Goal: Task Accomplishment & Management: Manage account settings

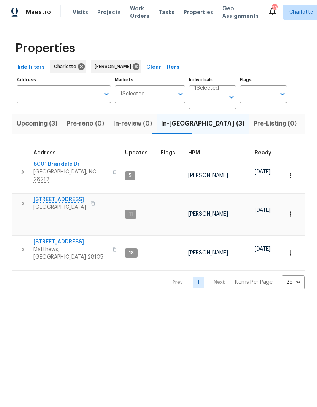
scroll to position [0, 16]
click at [30, 132] on button "Upcoming (3)" at bounding box center [22, 124] width 50 height 20
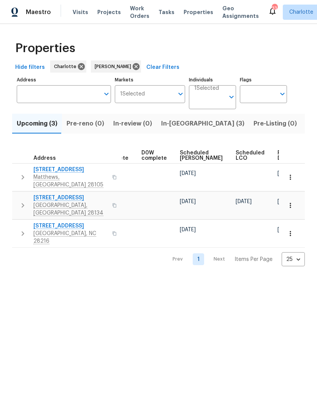
scroll to position [0, 191]
click at [278, 156] on div "Ready Date" at bounding box center [290, 155] width 24 height 11
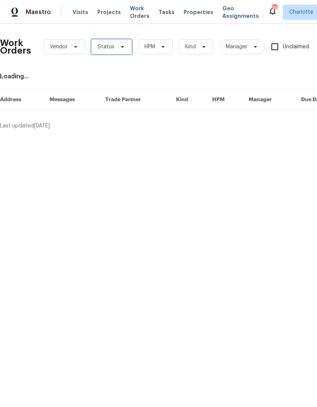
click at [126, 46] on span "Status" at bounding box center [111, 46] width 41 height 15
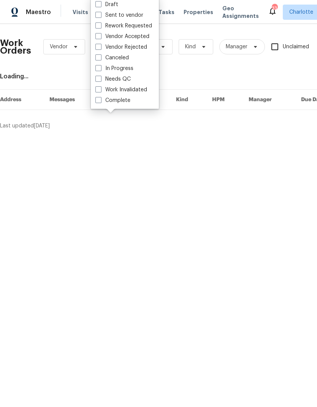
click at [129, 82] on label "Needs QC" at bounding box center [112, 79] width 35 height 8
click at [100, 80] on input "Needs QC" at bounding box center [97, 77] width 5 height 5
checkbox input "true"
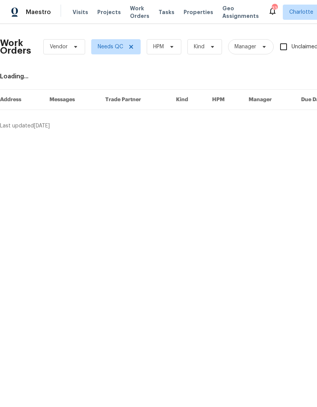
click at [175, 36] on div "Work Orders Vendor Needs QC HPM Kind Manager Unclaimed ​" at bounding box center [214, 46] width 428 height 33
click at [176, 47] on span "HPM" at bounding box center [164, 46] width 35 height 15
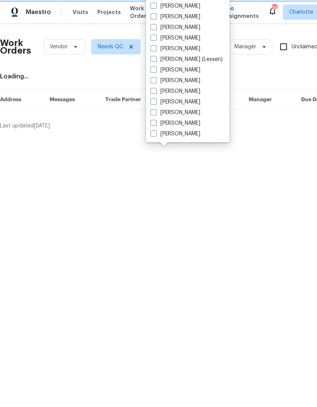
scroll to position [94, 0]
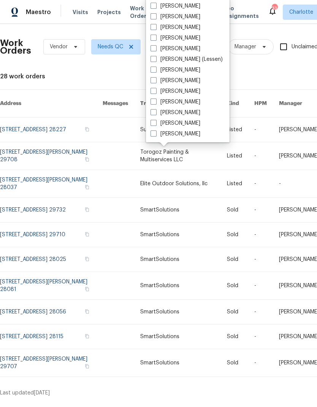
click at [184, 136] on label "[PERSON_NAME]" at bounding box center [176, 134] width 50 height 8
click at [156, 135] on input "[PERSON_NAME]" at bounding box center [153, 132] width 5 height 5
checkbox input "true"
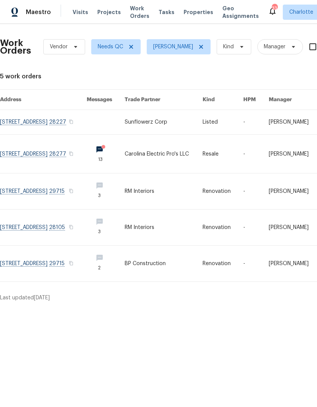
click at [36, 127] on link at bounding box center [43, 122] width 87 height 24
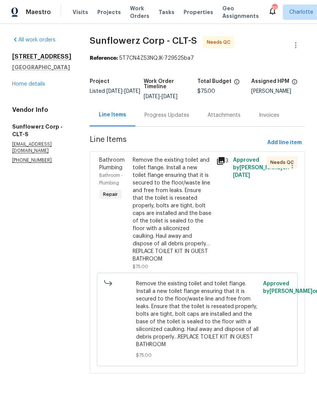
click at [189, 174] on div "Remove the existing toilet and toilet flange. Install a new toilet flange ensur…" at bounding box center [172, 209] width 79 height 107
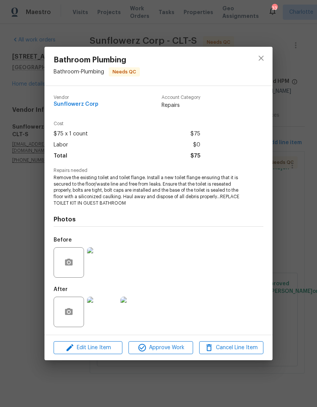
click at [103, 312] on img at bounding box center [102, 312] width 30 height 30
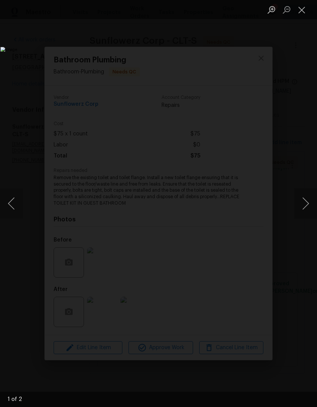
click at [303, 210] on button "Next image" at bounding box center [305, 203] width 23 height 30
click at [305, 212] on button "Next image" at bounding box center [305, 203] width 23 height 30
click at [308, 205] on button "Next image" at bounding box center [305, 203] width 23 height 30
click at [302, 15] on button "Close lightbox" at bounding box center [301, 9] width 15 height 13
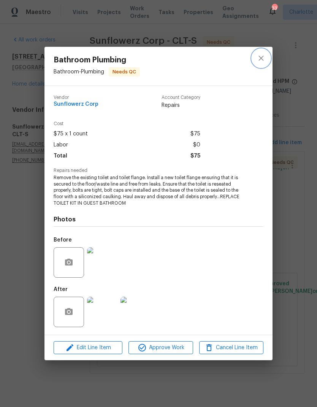
click at [265, 57] on icon "close" at bounding box center [261, 58] width 9 height 9
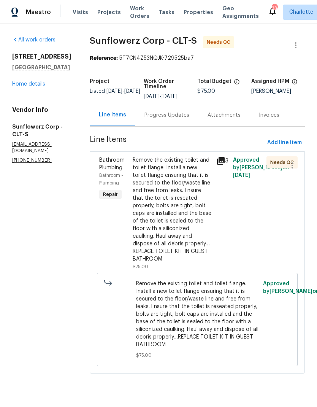
click at [208, 178] on div "Remove the existing toilet and toilet flange. Install a new toilet flange ensur…" at bounding box center [172, 209] width 79 height 107
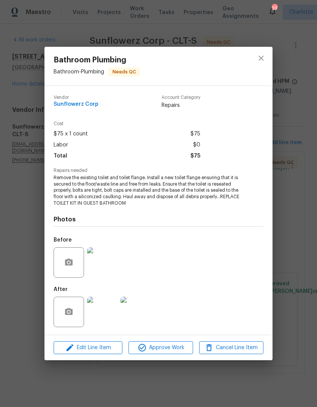
click at [106, 271] on img at bounding box center [102, 262] width 30 height 30
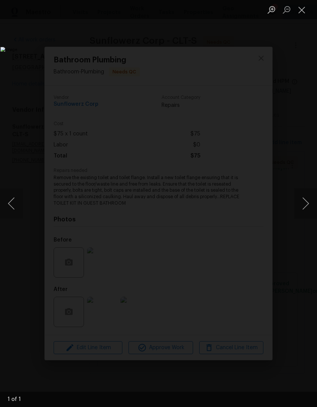
click at [300, 16] on button "Close lightbox" at bounding box center [301, 9] width 15 height 13
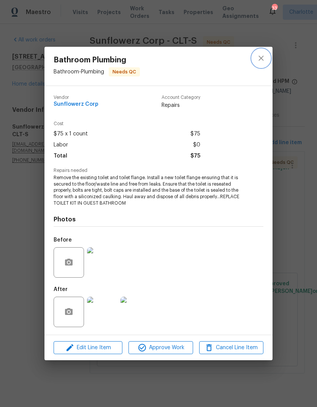
click at [269, 59] on button "close" at bounding box center [261, 58] width 18 height 18
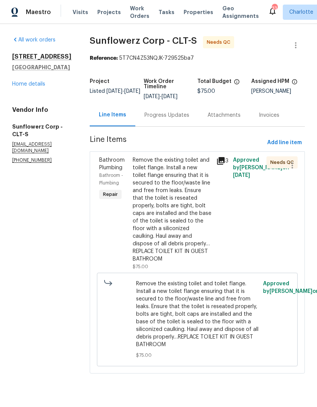
click at [189, 198] on div "Remove the existing toilet and toilet flange. Install a new toilet flange ensur…" at bounding box center [172, 209] width 79 height 107
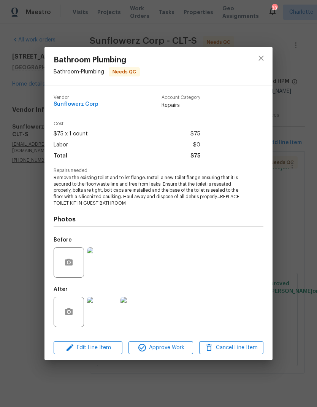
click at [104, 314] on img at bounding box center [102, 312] width 30 height 30
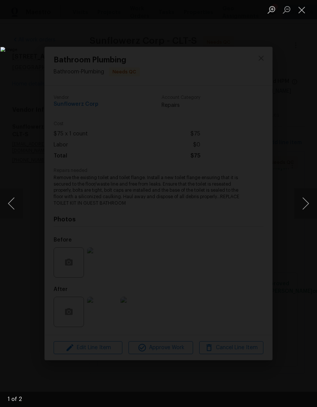
click at [308, 203] on button "Next image" at bounding box center [305, 203] width 23 height 30
click at [305, 202] on button "Next image" at bounding box center [305, 203] width 23 height 30
click at [301, 10] on button "Close lightbox" at bounding box center [301, 9] width 15 height 13
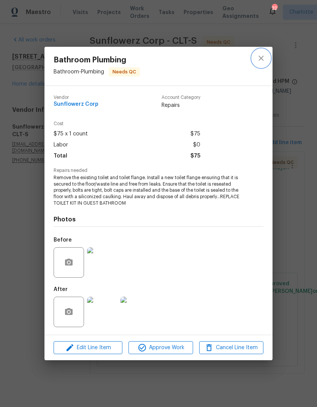
click at [264, 59] on icon "close" at bounding box center [261, 58] width 9 height 9
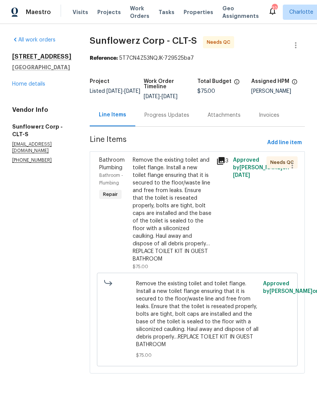
click at [213, 173] on div "Remove the existing toilet and toilet flange. Install a new toilet flange ensur…" at bounding box center [172, 213] width 84 height 119
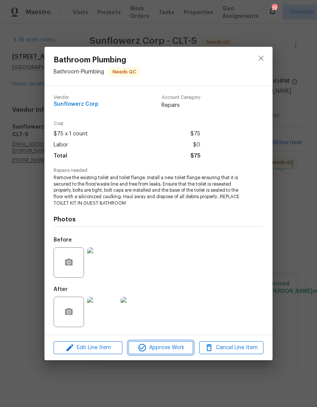
click at [174, 351] on span "Approve Work" at bounding box center [161, 348] width 60 height 10
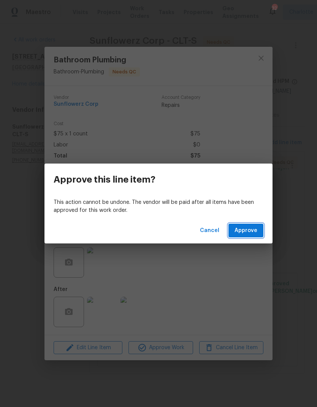
click at [243, 236] on button "Approve" at bounding box center [246, 231] width 35 height 14
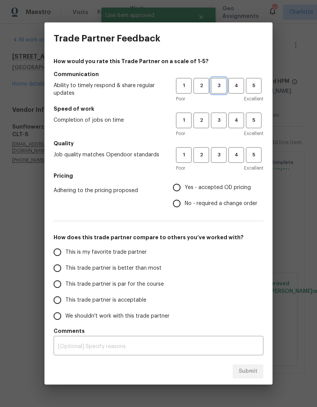
click at [223, 86] on span "3" at bounding box center [219, 85] width 14 height 9
click at [220, 115] on button "3" at bounding box center [219, 121] width 16 height 16
click at [222, 154] on span "3" at bounding box center [219, 155] width 14 height 9
click at [179, 183] on input "Yes - accepted OD pricing" at bounding box center [177, 188] width 16 height 16
radio input "true"
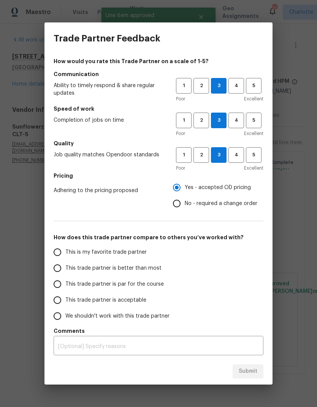
click at [58, 273] on input "This trade partner is better than most" at bounding box center [57, 268] width 16 height 16
click at [255, 371] on span "Submit" at bounding box center [248, 372] width 19 height 10
radio input "true"
radio input "false"
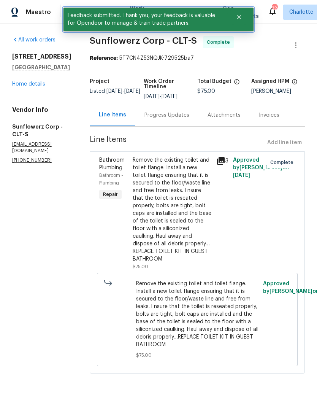
click at [245, 18] on button "Close" at bounding box center [239, 17] width 25 height 15
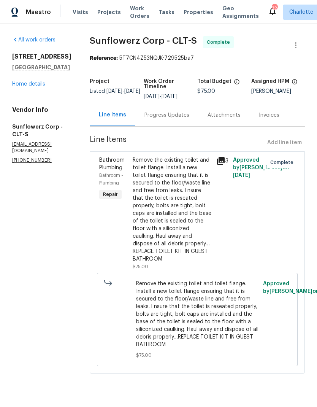
click at [134, 17] on span "Work Orders" at bounding box center [139, 12] width 19 height 15
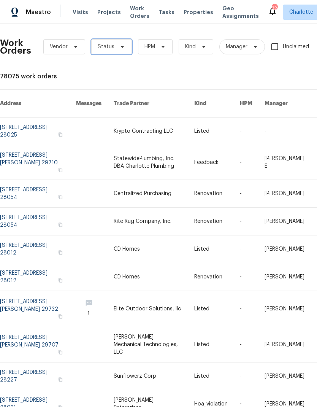
click at [124, 44] on span "Status" at bounding box center [111, 46] width 41 height 15
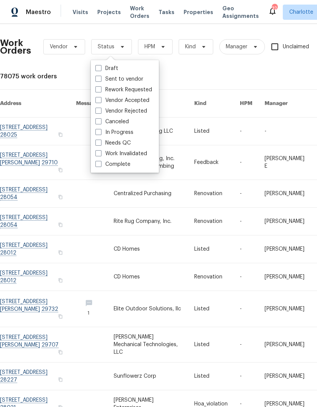
click at [129, 146] on label "Needs QC" at bounding box center [112, 143] width 35 height 8
click at [100, 144] on input "Needs QC" at bounding box center [97, 141] width 5 height 5
checkbox input "true"
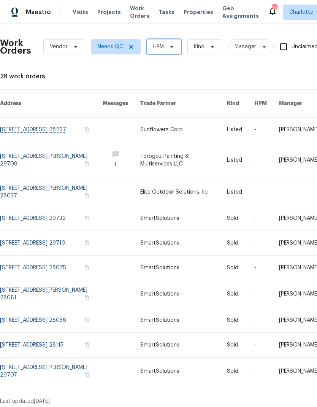
click at [179, 48] on span "HPM" at bounding box center [164, 46] width 35 height 15
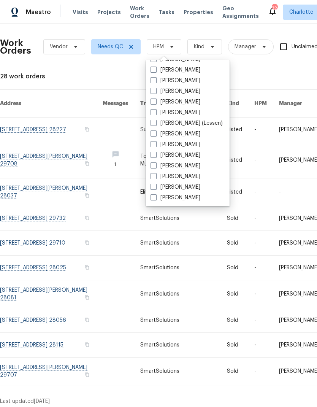
scroll to position [94, 0]
click at [188, 199] on label "[PERSON_NAME]" at bounding box center [176, 198] width 50 height 8
click at [156, 199] on input "[PERSON_NAME]" at bounding box center [153, 196] width 5 height 5
checkbox input "true"
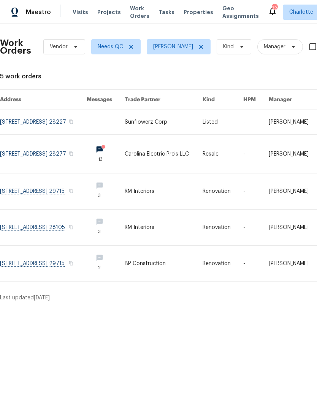
click at [25, 192] on link at bounding box center [43, 191] width 87 height 36
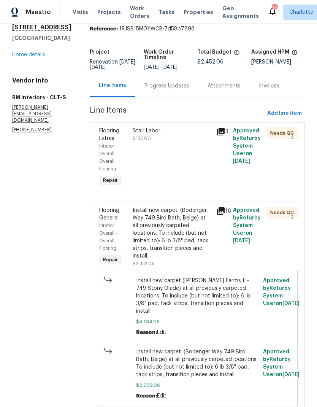
scroll to position [29, 0]
click at [176, 224] on div "Install new carpet. (Bodenger Way 749 Bird Bath, Beige) at all previously carpe…" at bounding box center [172, 233] width 79 height 53
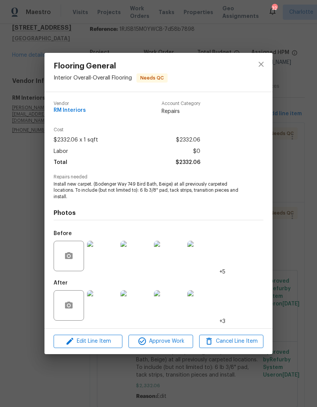
click at [103, 310] on img at bounding box center [102, 305] width 30 height 30
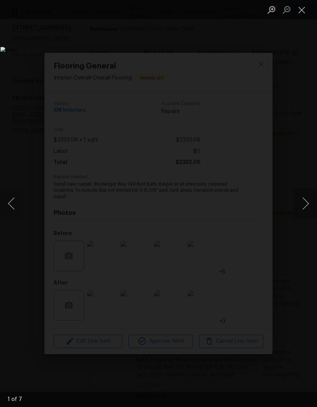
click at [309, 197] on button "Next image" at bounding box center [305, 203] width 23 height 30
click at [303, 201] on button "Next image" at bounding box center [305, 203] width 23 height 30
click at [305, 204] on button "Next image" at bounding box center [305, 203] width 23 height 30
click at [307, 204] on button "Next image" at bounding box center [305, 203] width 23 height 30
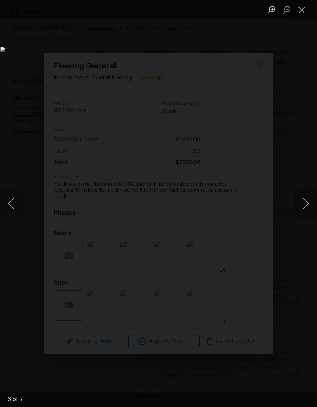
click at [306, 199] on button "Next image" at bounding box center [305, 203] width 23 height 30
click at [307, 196] on button "Next image" at bounding box center [305, 203] width 23 height 30
click at [306, 196] on button "Next image" at bounding box center [305, 203] width 23 height 30
click at [305, 197] on button "Next image" at bounding box center [305, 203] width 23 height 30
click at [308, 195] on button "Next image" at bounding box center [305, 203] width 23 height 30
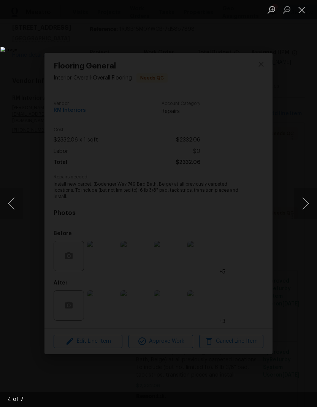
click at [306, 199] on button "Next image" at bounding box center [305, 203] width 23 height 30
click at [305, 201] on button "Next image" at bounding box center [305, 203] width 23 height 30
click at [305, 200] on button "Next image" at bounding box center [305, 203] width 23 height 30
click at [305, 201] on button "Next image" at bounding box center [305, 203] width 23 height 30
click at [304, 201] on button "Next image" at bounding box center [305, 203] width 23 height 30
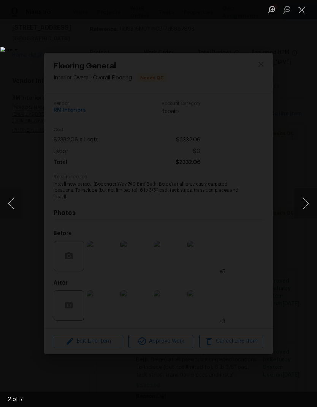
click at [300, 203] on button "Next image" at bounding box center [305, 203] width 23 height 30
click at [300, 10] on button "Close lightbox" at bounding box center [301, 9] width 15 height 13
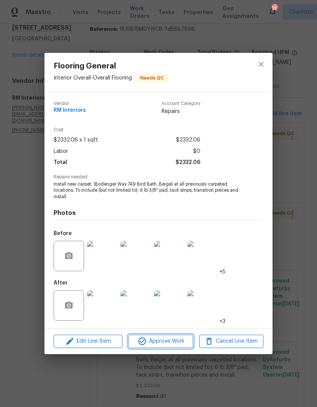
click at [183, 342] on span "Approve Work" at bounding box center [161, 342] width 60 height 10
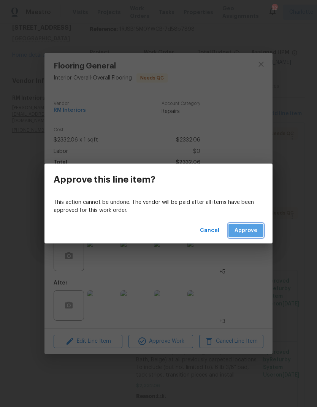
click at [250, 229] on span "Approve" at bounding box center [246, 231] width 23 height 10
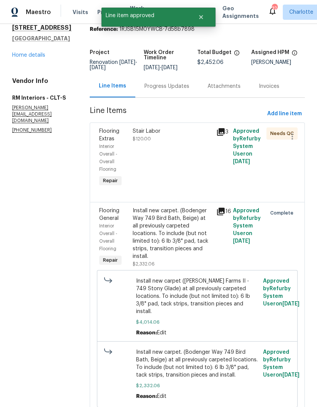
click at [184, 143] on div "Stair Labor $120.00" at bounding box center [172, 134] width 79 height 15
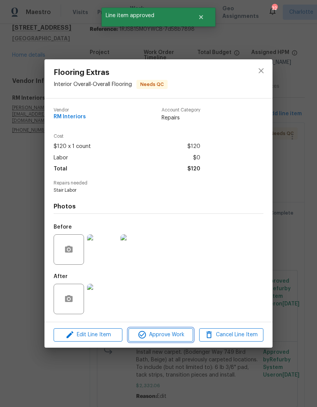
click at [186, 341] on button "Approve Work" at bounding box center [161, 334] width 64 height 13
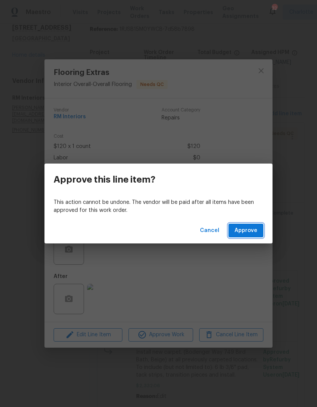
click at [262, 232] on button "Approve" at bounding box center [246, 231] width 35 height 14
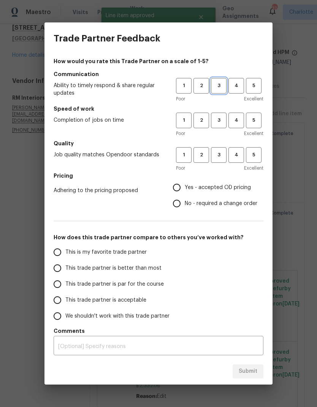
click at [224, 87] on span "3" at bounding box center [219, 85] width 14 height 9
click at [220, 122] on span "3" at bounding box center [219, 120] width 14 height 9
click at [224, 154] on span "3" at bounding box center [219, 155] width 14 height 9
click at [182, 184] on input "Yes - accepted OD pricing" at bounding box center [177, 188] width 16 height 16
radio input "true"
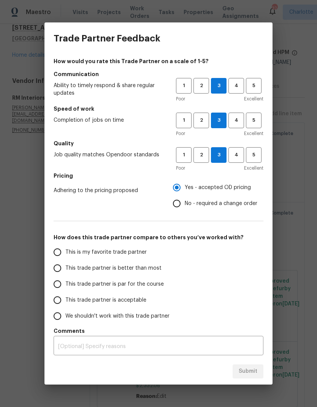
click at [59, 275] on input "This trade partner is better than most" at bounding box center [57, 268] width 16 height 16
click at [258, 373] on button "Submit" at bounding box center [248, 371] width 31 height 14
radio input "true"
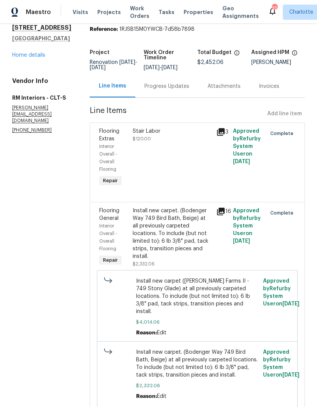
radio input "false"
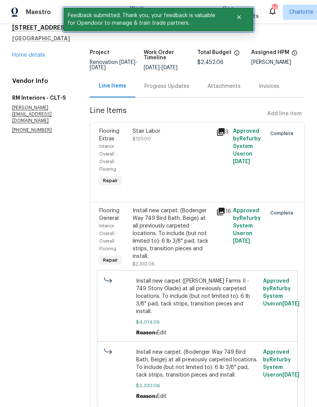
click at [244, 22] on button "Close" at bounding box center [239, 17] width 25 height 15
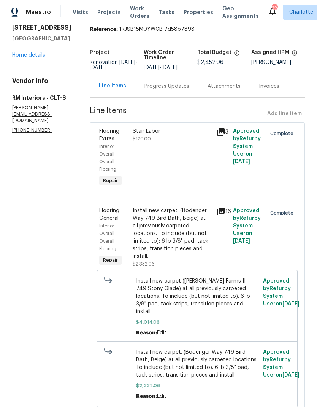
click at [137, 11] on span "Work Orders" at bounding box center [139, 12] width 19 height 15
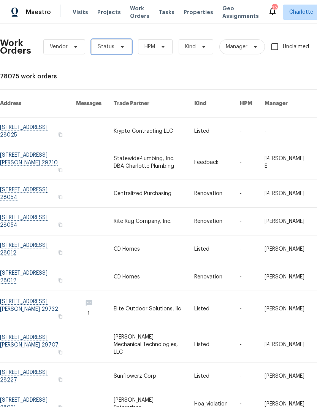
click at [118, 53] on span "Status" at bounding box center [111, 46] width 41 height 15
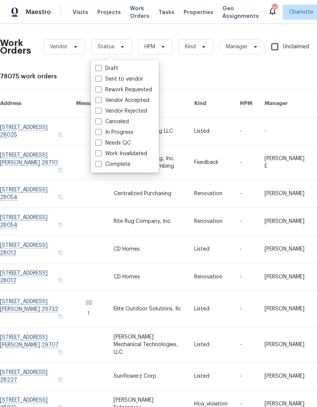
click at [125, 145] on label "Needs QC" at bounding box center [112, 143] width 35 height 8
click at [100, 144] on input "Needs QC" at bounding box center [97, 141] width 5 height 5
checkbox input "true"
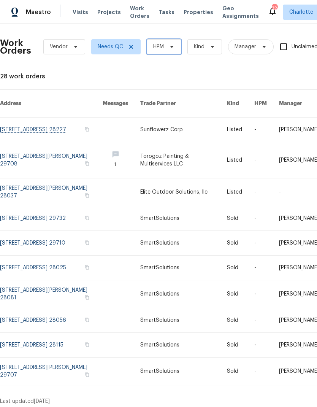
click at [170, 53] on span "HPM" at bounding box center [164, 46] width 35 height 15
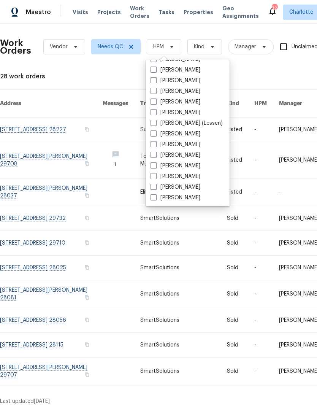
scroll to position [94, 0]
click at [185, 199] on label "[PERSON_NAME]" at bounding box center [176, 198] width 50 height 8
click at [156, 199] on input "[PERSON_NAME]" at bounding box center [153, 196] width 5 height 5
checkbox input "true"
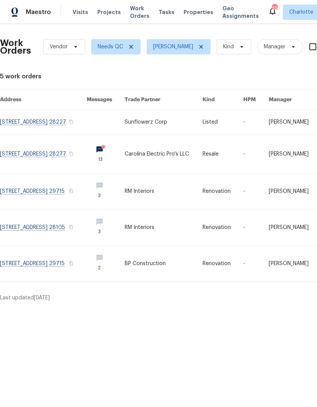
click at [29, 235] on link at bounding box center [43, 228] width 87 height 36
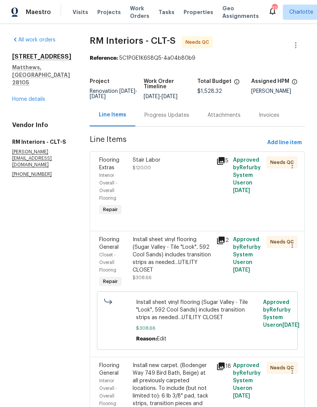
click at [194, 247] on div "Install sheet vinyl flooring (Sugar Valley - Tile "Look", 592 Cool Sands) inclu…" at bounding box center [172, 255] width 79 height 38
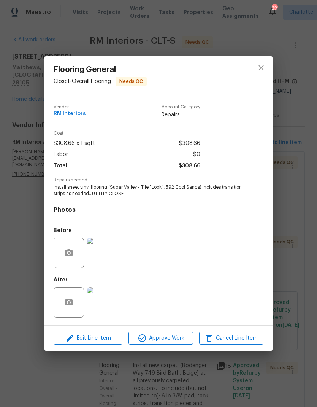
click at [108, 307] on img at bounding box center [102, 302] width 30 height 30
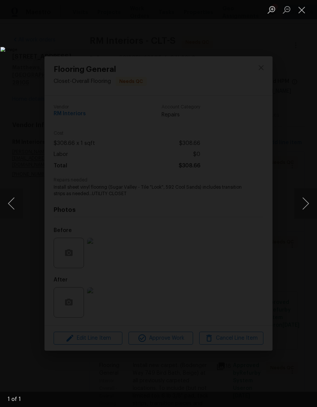
click at [304, 199] on button "Next image" at bounding box center [305, 203] width 23 height 30
click at [302, 16] on button "Close lightbox" at bounding box center [301, 9] width 15 height 13
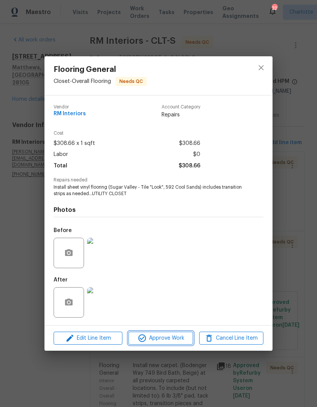
click at [186, 339] on span "Approve Work" at bounding box center [161, 339] width 60 height 10
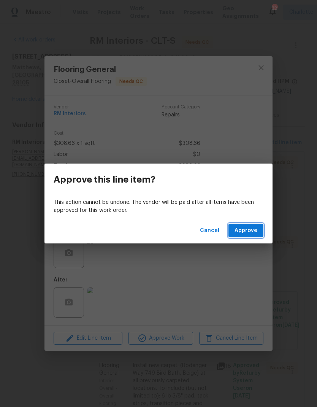
click at [257, 231] on span "Approve" at bounding box center [246, 231] width 23 height 10
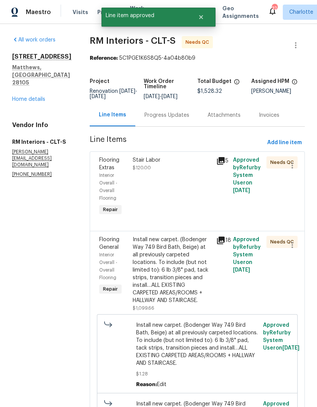
click at [184, 253] on div "Install new carpet. (Bodenger Way 749 Bird Bath, Beige) at all previously carpe…" at bounding box center [172, 270] width 79 height 68
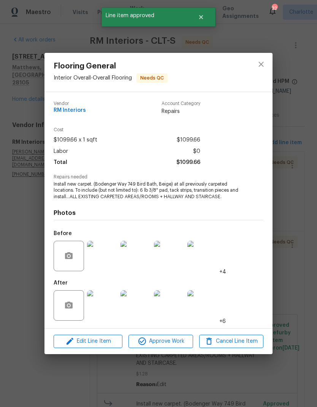
click at [107, 304] on img at bounding box center [102, 305] width 30 height 30
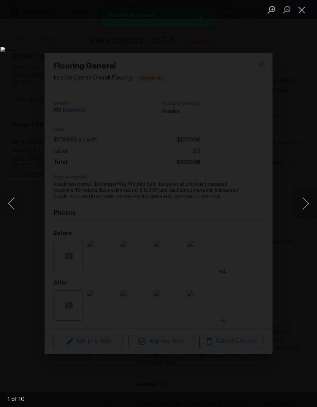
click at [301, 204] on button "Next image" at bounding box center [305, 203] width 23 height 30
click at [302, 208] on button "Next image" at bounding box center [305, 203] width 23 height 30
click at [308, 206] on button "Next image" at bounding box center [305, 203] width 23 height 30
click at [304, 210] on button "Next image" at bounding box center [305, 203] width 23 height 30
click at [306, 213] on button "Next image" at bounding box center [305, 203] width 23 height 30
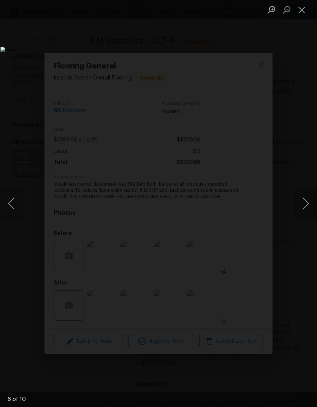
click at [302, 212] on button "Next image" at bounding box center [305, 203] width 23 height 30
click at [15, 199] on button "Previous image" at bounding box center [11, 203] width 23 height 30
click at [18, 212] on button "Previous image" at bounding box center [11, 203] width 23 height 30
click at [245, 47] on img "Lightbox" at bounding box center [122, 203] width 244 height 313
click at [305, 11] on button "Close lightbox" at bounding box center [301, 9] width 15 height 13
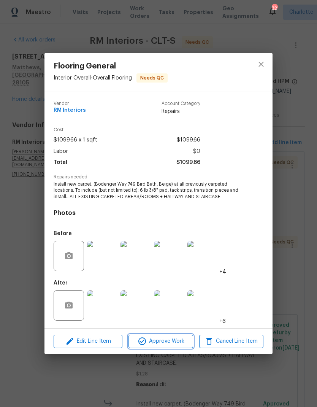
click at [175, 347] on button "Approve Work" at bounding box center [161, 341] width 64 height 13
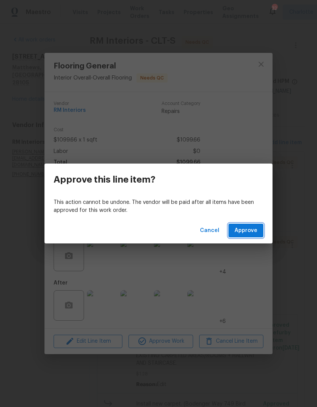
click at [253, 232] on span "Approve" at bounding box center [246, 231] width 23 height 10
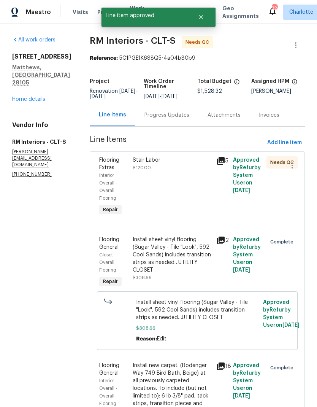
click at [176, 171] on div "Stair Labor $120.00" at bounding box center [172, 163] width 79 height 15
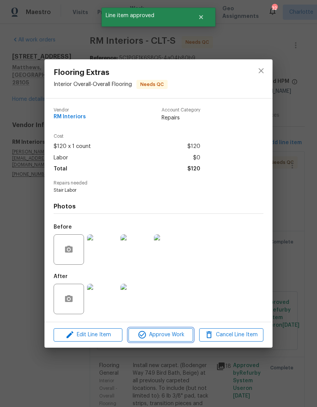
click at [178, 335] on span "Approve Work" at bounding box center [161, 335] width 60 height 10
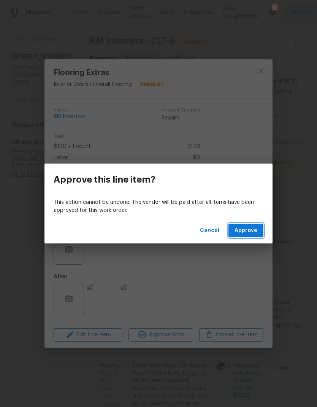
click at [245, 226] on span "Approve" at bounding box center [246, 231] width 23 height 10
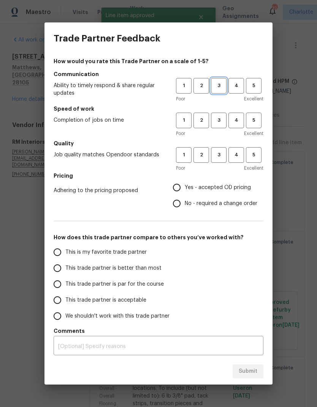
click at [219, 87] on span "3" at bounding box center [219, 85] width 14 height 9
click at [222, 117] on span "3" at bounding box center [219, 120] width 14 height 9
click at [220, 155] on span "3" at bounding box center [219, 155] width 14 height 9
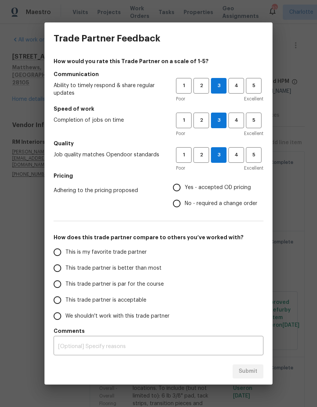
click at [180, 188] on input "Yes - accepted OD pricing" at bounding box center [177, 188] width 16 height 16
radio input "true"
click at [55, 267] on input "This trade partner is better than most" at bounding box center [57, 268] width 16 height 16
click at [253, 375] on span "Submit" at bounding box center [248, 372] width 19 height 10
radio input "true"
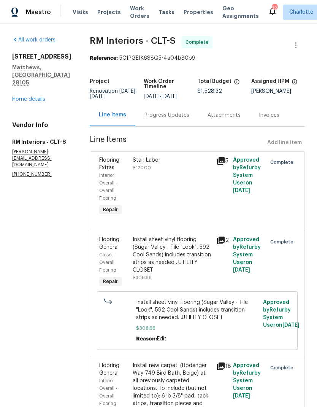
radio input "false"
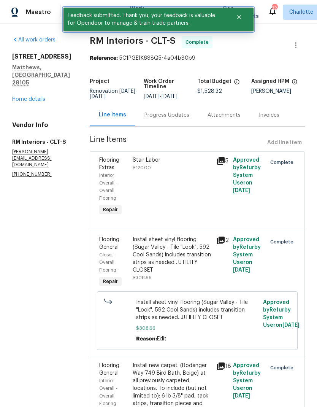
click at [243, 23] on button "Close" at bounding box center [239, 17] width 25 height 15
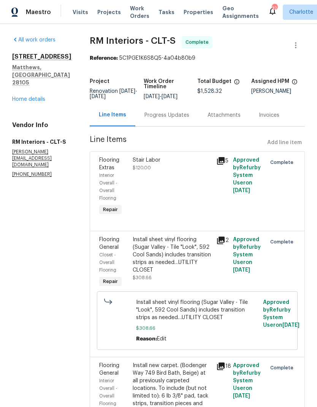
click at [136, 13] on span "Work Orders" at bounding box center [139, 12] width 19 height 15
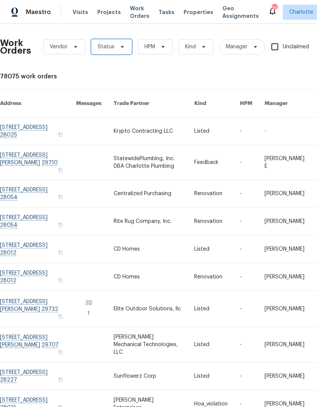
click at [124, 48] on span "Status" at bounding box center [111, 46] width 41 height 15
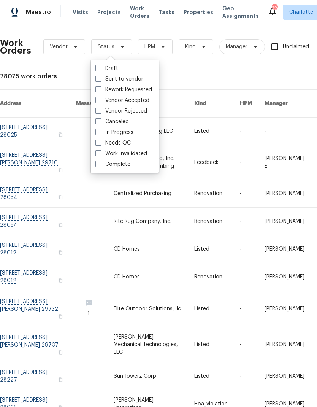
click at [127, 146] on label "Needs QC" at bounding box center [112, 143] width 35 height 8
click at [100, 144] on input "Needs QC" at bounding box center [97, 141] width 5 height 5
checkbox input "true"
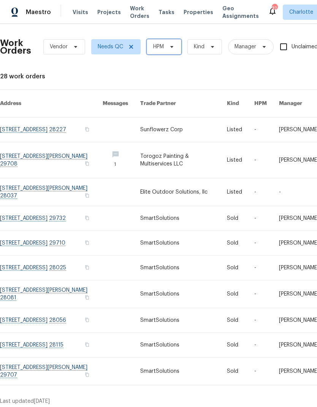
click at [173, 45] on icon at bounding box center [172, 47] width 6 height 6
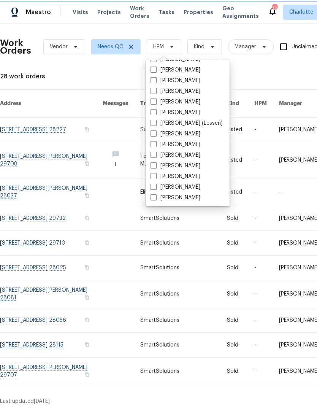
scroll to position [94, 0]
click at [185, 195] on label "[PERSON_NAME]" at bounding box center [176, 198] width 50 height 8
click at [156, 195] on input "[PERSON_NAME]" at bounding box center [153, 196] width 5 height 5
checkbox input "true"
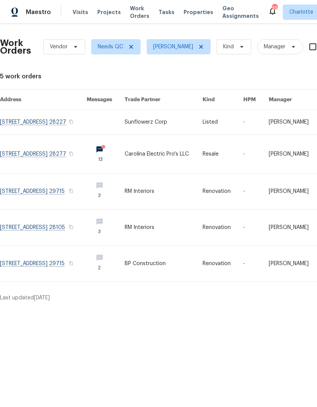
click at [36, 19] on div "Maestro" at bounding box center [25, 12] width 51 height 15
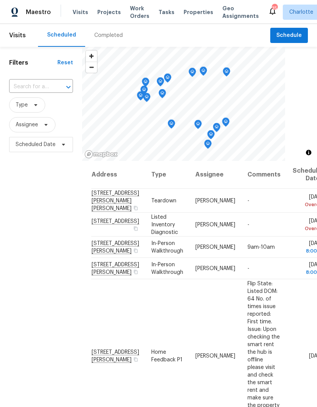
click at [132, 13] on span "Work Orders" at bounding box center [139, 12] width 19 height 15
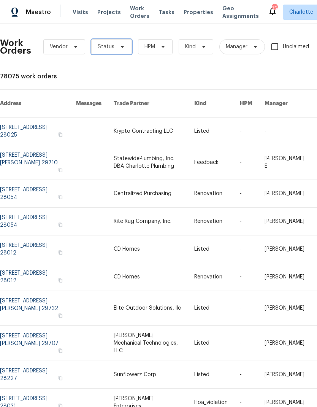
click at [124, 47] on icon at bounding box center [122, 47] width 6 height 6
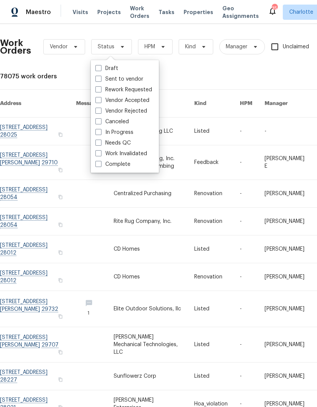
click at [126, 146] on label "Needs QC" at bounding box center [112, 143] width 35 height 8
click at [100, 144] on input "Needs QC" at bounding box center [97, 141] width 5 height 5
checkbox input "true"
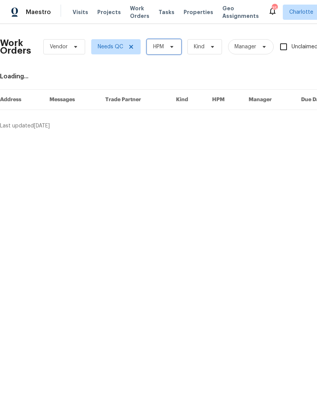
click at [176, 49] on span "HPM" at bounding box center [164, 46] width 35 height 15
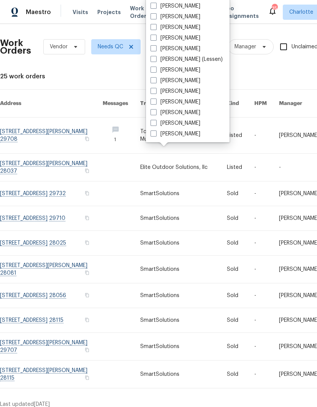
scroll to position [94, 0]
click at [191, 134] on label "[PERSON_NAME]" at bounding box center [176, 134] width 50 height 8
click at [156, 134] on input "[PERSON_NAME]" at bounding box center [153, 132] width 5 height 5
checkbox input "true"
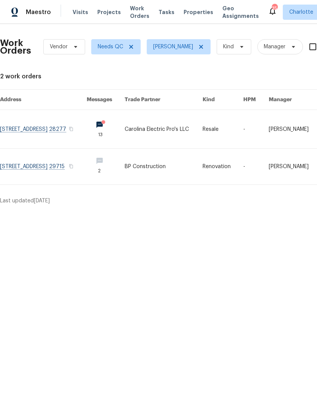
click at [31, 169] on link at bounding box center [43, 167] width 87 height 36
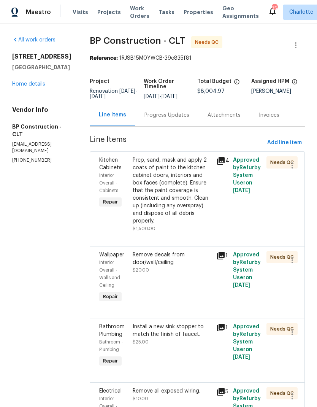
scroll to position [72, 0]
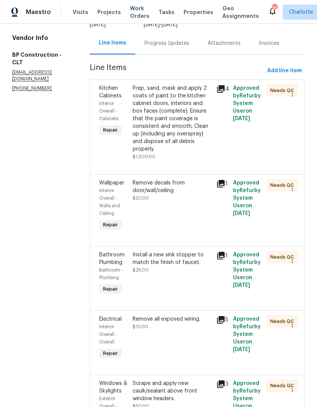
click at [194, 100] on div "Prep, sand, mask and apply 2 coats of paint to the kitchen cabinet doors, inter…" at bounding box center [172, 118] width 79 height 68
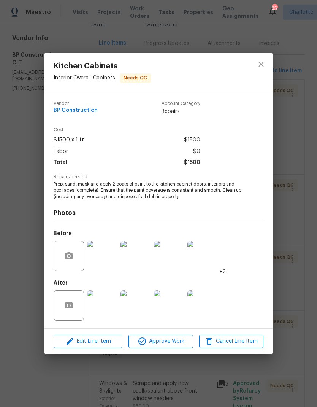
click at [110, 307] on img at bounding box center [102, 305] width 30 height 30
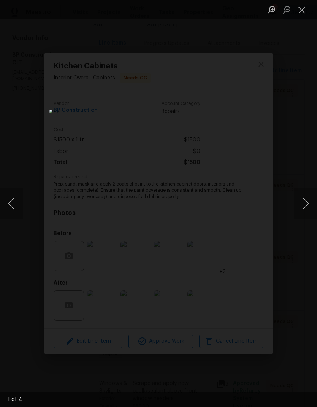
click at [298, 199] on button "Next image" at bounding box center [305, 203] width 23 height 30
click at [299, 203] on button "Next image" at bounding box center [305, 203] width 23 height 30
click at [299, 205] on button "Next image" at bounding box center [305, 203] width 23 height 30
click at [299, 202] on button "Next image" at bounding box center [305, 203] width 23 height 30
click at [300, 200] on button "Next image" at bounding box center [305, 203] width 23 height 30
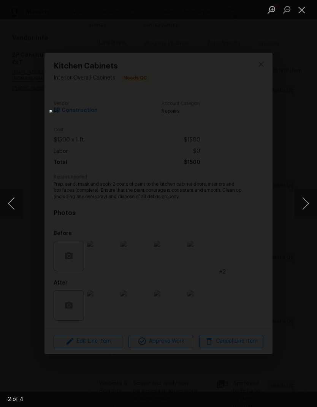
click at [302, 11] on button "Close lightbox" at bounding box center [301, 9] width 15 height 13
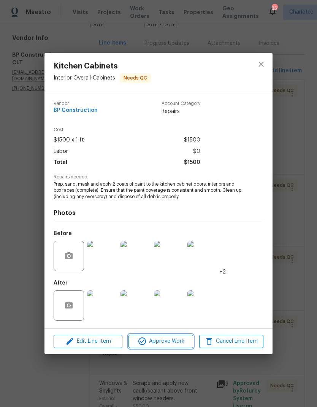
click at [181, 345] on span "Approve Work" at bounding box center [161, 342] width 60 height 10
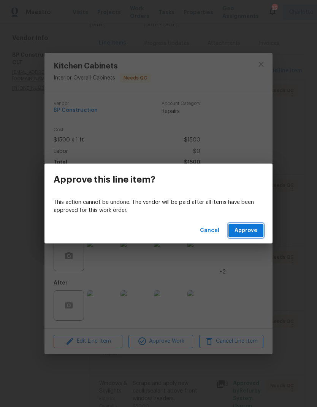
click at [252, 229] on span "Approve" at bounding box center [246, 231] width 23 height 10
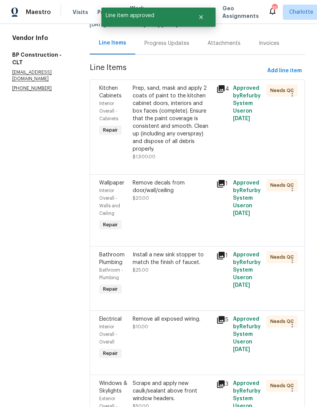
scroll to position [0, 0]
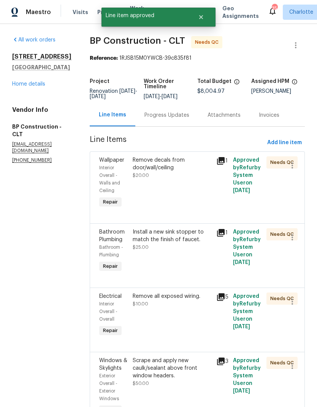
click at [21, 87] on link "Home details" at bounding box center [28, 83] width 33 height 5
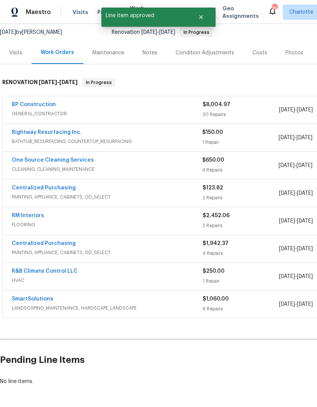
scroll to position [73, 0]
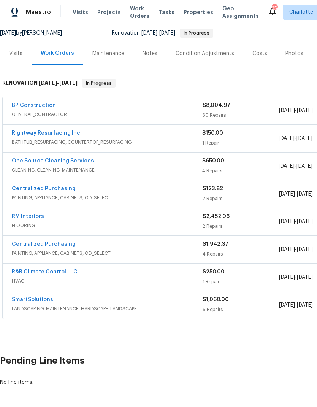
click at [21, 159] on link "One Source Cleaning Services" at bounding box center [53, 160] width 82 height 5
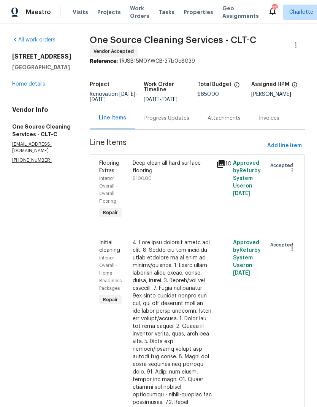
click at [170, 128] on div "Progress Updates" at bounding box center [166, 118] width 63 height 22
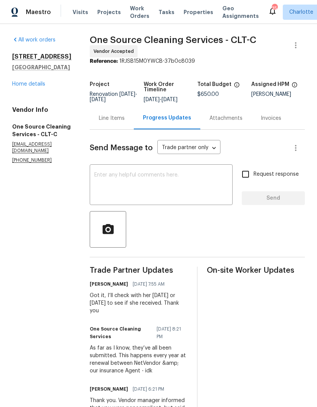
click at [183, 181] on textarea at bounding box center [161, 185] width 134 height 27
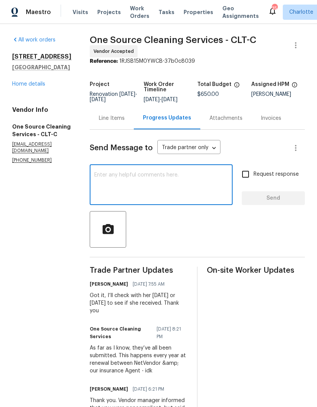
click at [177, 191] on textarea at bounding box center [161, 185] width 134 height 27
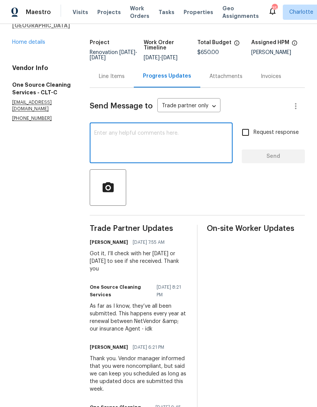
scroll to position [33, 0]
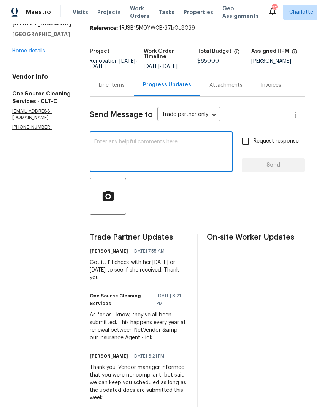
click at [183, 159] on textarea at bounding box center [161, 152] width 134 height 27
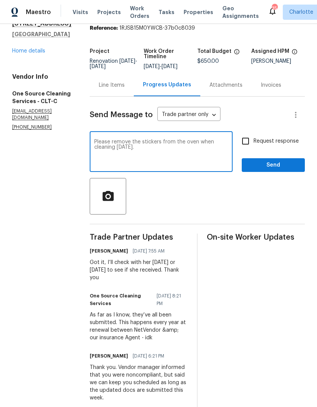
click at [187, 146] on textarea "Please remove the stickers from the oven when cleaning today." at bounding box center [161, 152] width 134 height 27
type textarea "Please remove the stickers from the new oven when cleaning today."
click at [247, 149] on input "Request response" at bounding box center [246, 141] width 16 height 16
checkbox input "true"
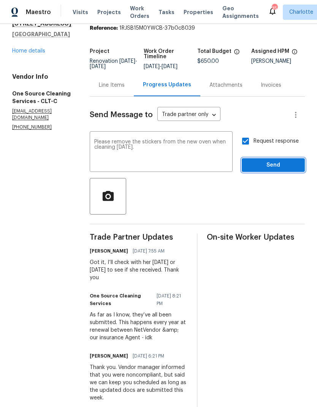
click at [269, 172] on button "Send" at bounding box center [273, 165] width 63 height 14
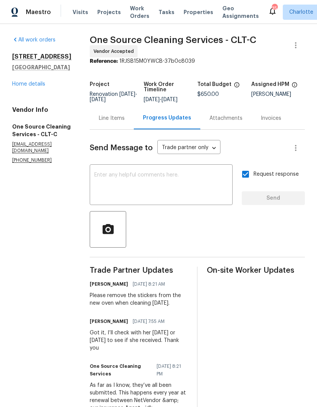
click at [24, 86] on link "Home details" at bounding box center [28, 83] width 33 height 5
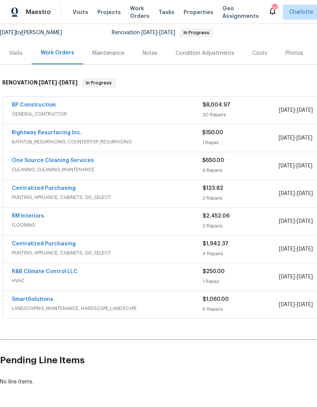
scroll to position [73, 0]
click at [22, 107] on link "BP Construction" at bounding box center [34, 105] width 44 height 5
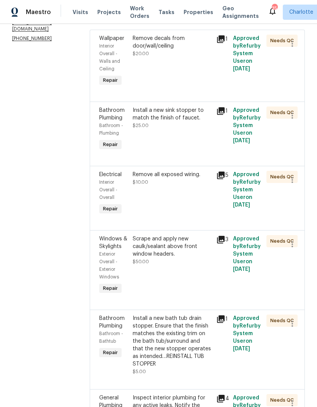
scroll to position [120, 0]
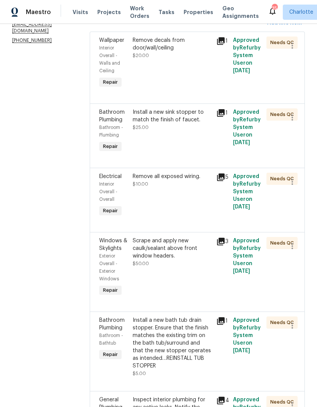
click at [189, 119] on div "Install a new sink stopper to match the finish of faucet." at bounding box center [172, 115] width 79 height 15
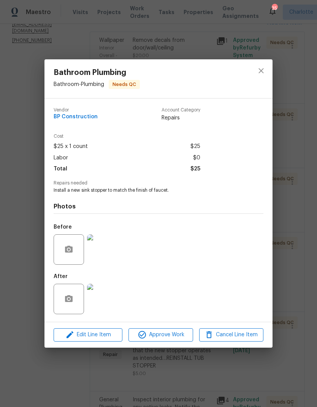
click at [117, 289] on img at bounding box center [102, 299] width 30 height 30
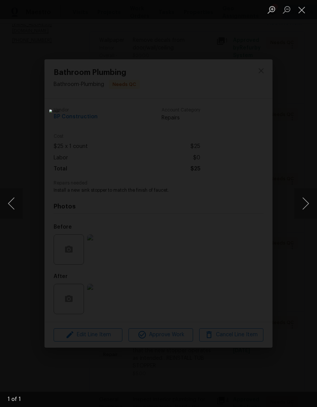
click at [299, 14] on button "Close lightbox" at bounding box center [301, 9] width 15 height 13
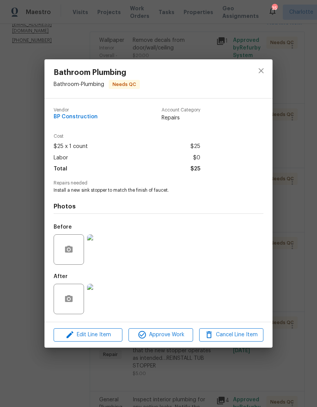
click at [105, 248] on img at bounding box center [102, 249] width 30 height 30
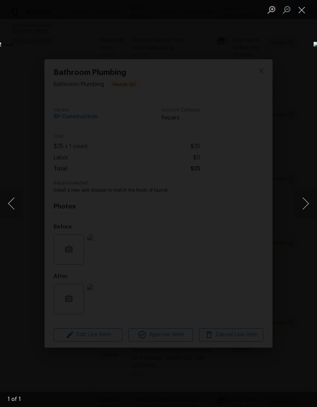
click at [307, 21] on div "Lightbox" at bounding box center [158, 203] width 317 height 407
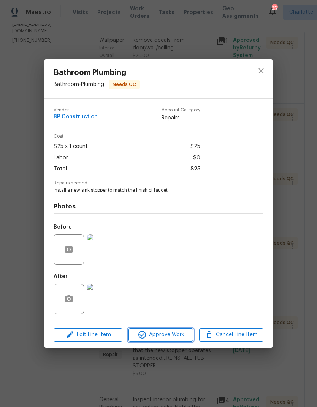
click at [172, 341] on button "Approve Work" at bounding box center [161, 334] width 64 height 13
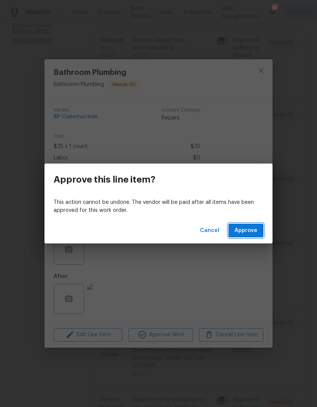
click at [255, 233] on span "Approve" at bounding box center [246, 231] width 23 height 10
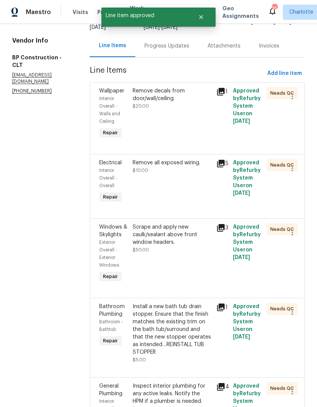
scroll to position [72, 0]
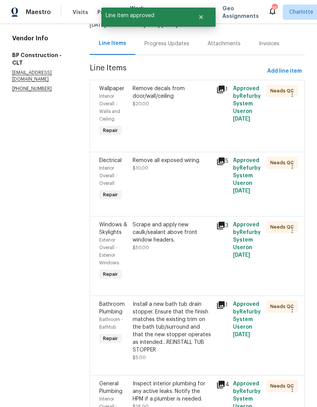
click at [192, 168] on div "Remove all exposed wiring. $10.00" at bounding box center [172, 164] width 79 height 15
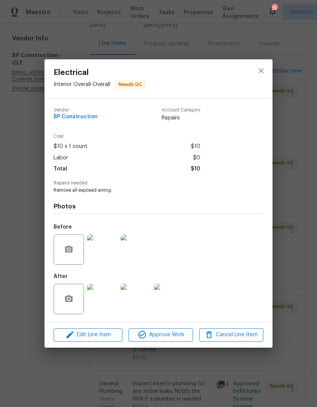
click at [115, 301] on img at bounding box center [102, 299] width 30 height 30
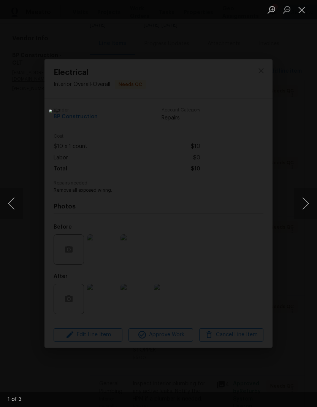
click at [303, 213] on button "Next image" at bounding box center [305, 203] width 23 height 30
click at [302, 215] on button "Next image" at bounding box center [305, 203] width 23 height 30
click at [301, 217] on button "Next image" at bounding box center [305, 203] width 23 height 30
click at [303, 16] on button "Close lightbox" at bounding box center [301, 9] width 15 height 13
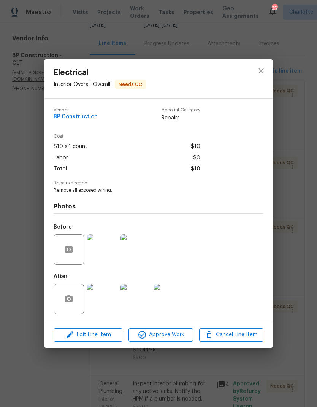
click at [111, 252] on img at bounding box center [102, 249] width 30 height 30
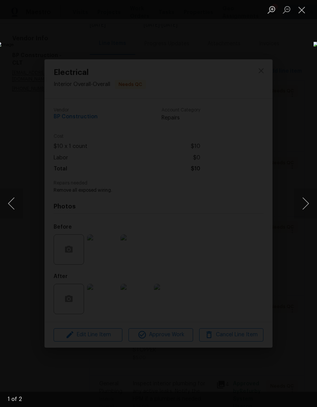
click at [300, 203] on button "Next image" at bounding box center [305, 203] width 23 height 30
click at [21, 208] on button "Previous image" at bounding box center [11, 203] width 23 height 30
click at [249, 211] on img "Lightbox" at bounding box center [123, 204] width 252 height 324
click at [297, 200] on button "Next image" at bounding box center [305, 203] width 23 height 30
click at [301, 15] on button "Close lightbox" at bounding box center [301, 9] width 15 height 13
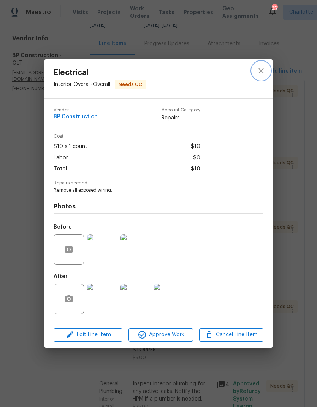
click at [259, 78] on button "close" at bounding box center [261, 71] width 18 height 18
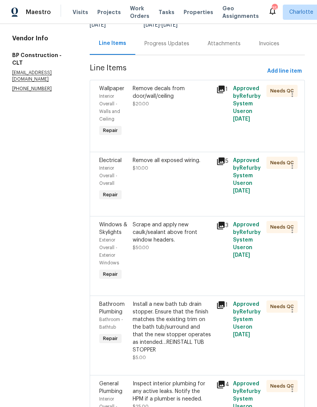
click at [194, 92] on div "Remove decals from door/wall/ceiling" at bounding box center [172, 92] width 79 height 15
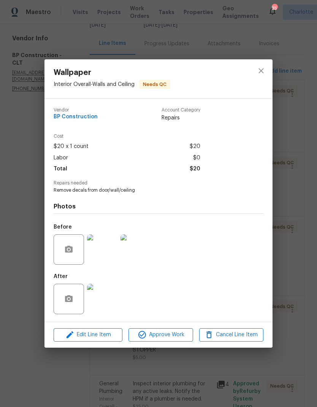
click at [115, 293] on img at bounding box center [102, 299] width 30 height 30
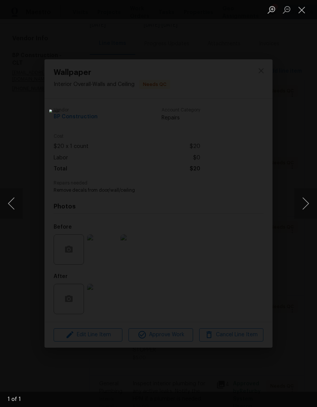
click at [299, 16] on button "Close lightbox" at bounding box center [301, 9] width 15 height 13
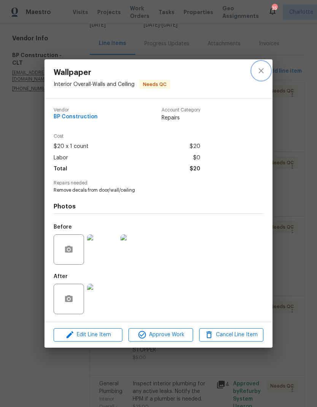
click at [259, 68] on icon "close" at bounding box center [261, 70] width 9 height 9
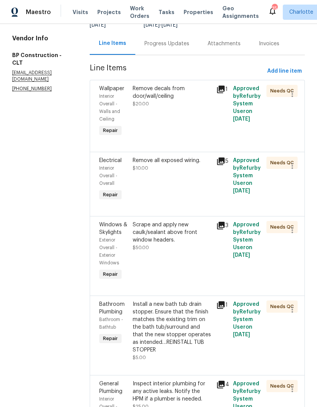
click at [184, 93] on div "Remove decals from door/wall/ceiling" at bounding box center [172, 92] width 79 height 15
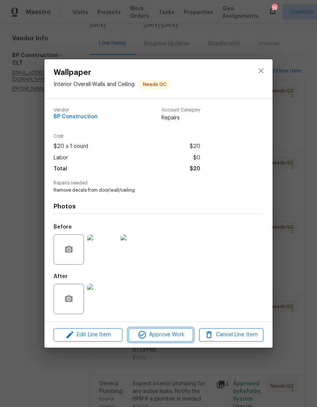
click at [180, 338] on span "Approve Work" at bounding box center [161, 335] width 60 height 10
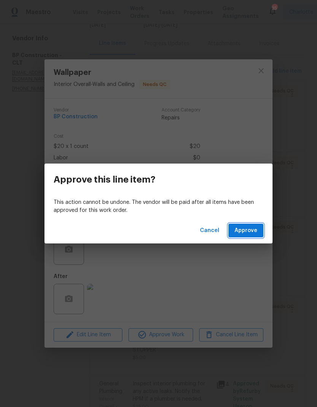
click at [245, 234] on span "Approve" at bounding box center [246, 231] width 23 height 10
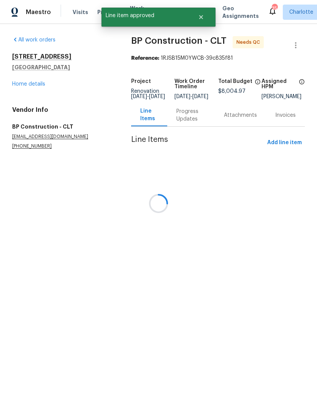
scroll to position [0, 0]
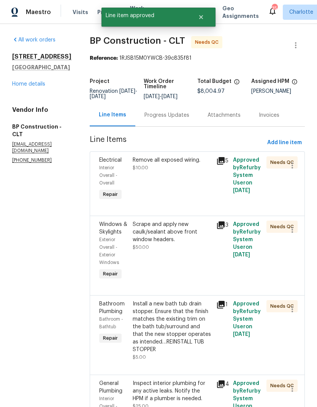
click at [194, 162] on div "Remove all exposed wiring." at bounding box center [172, 160] width 79 height 8
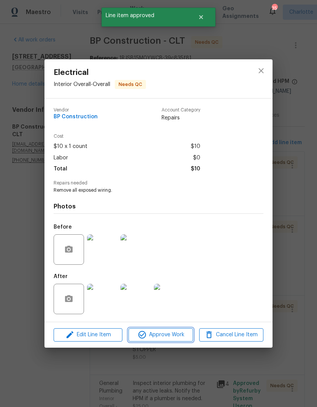
click at [167, 336] on span "Approve Work" at bounding box center [161, 335] width 60 height 10
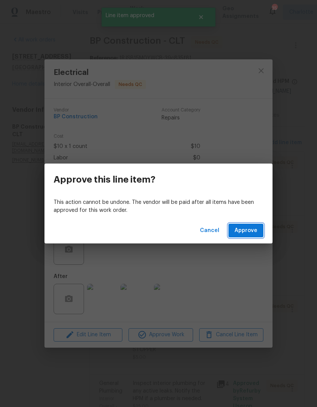
click at [243, 226] on span "Approve" at bounding box center [246, 231] width 23 height 10
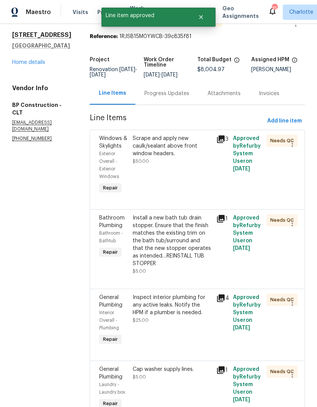
scroll to position [43, 0]
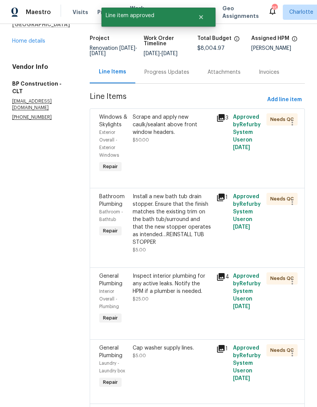
click at [178, 125] on div "Scrape and apply new caulk/sealant above front window headers." at bounding box center [172, 124] width 79 height 23
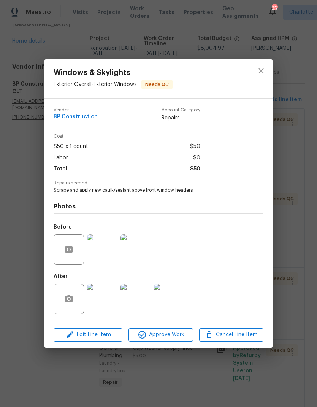
click at [117, 301] on img at bounding box center [102, 299] width 30 height 30
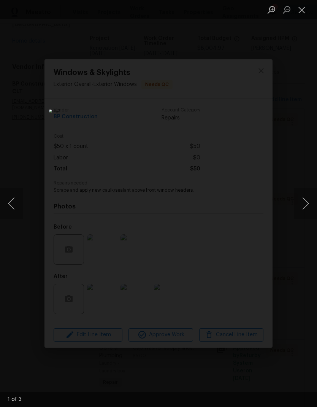
click at [303, 208] on button "Next image" at bounding box center [305, 203] width 23 height 30
click at [300, 207] on button "Next image" at bounding box center [305, 203] width 23 height 30
click at [298, 13] on button "Close lightbox" at bounding box center [301, 9] width 15 height 13
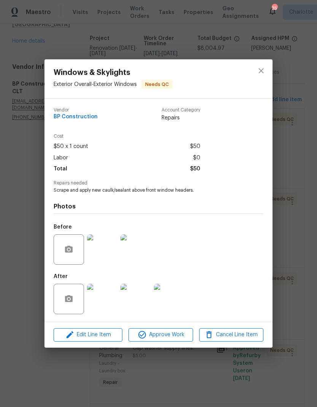
click at [107, 258] on img at bounding box center [102, 249] width 30 height 30
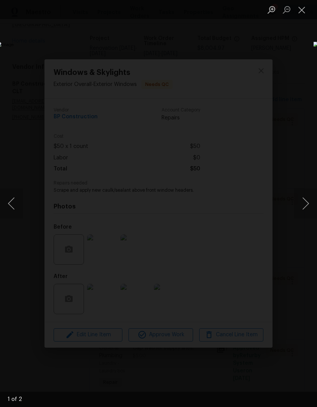
click at [303, 207] on button "Next image" at bounding box center [305, 203] width 23 height 30
click at [307, 204] on button "Next image" at bounding box center [305, 203] width 23 height 30
click at [306, 208] on button "Next image" at bounding box center [305, 203] width 23 height 30
click at [304, 208] on button "Next image" at bounding box center [305, 203] width 23 height 30
click at [305, 208] on button "Next image" at bounding box center [305, 203] width 23 height 30
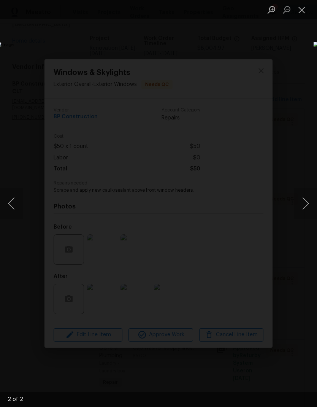
click at [300, 15] on button "Close lightbox" at bounding box center [301, 9] width 15 height 13
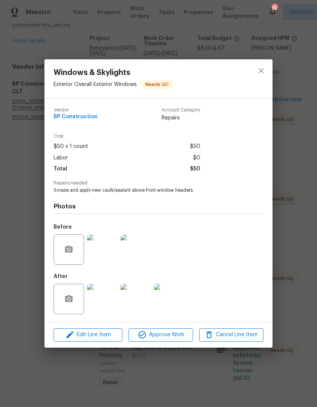
click at [107, 299] on img at bounding box center [102, 299] width 30 height 30
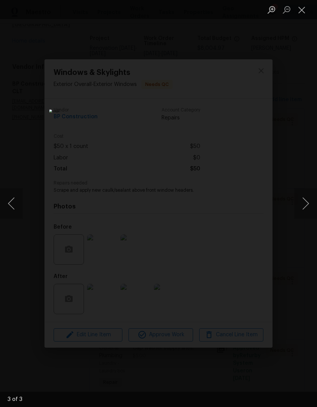
click at [300, 205] on button "Next image" at bounding box center [305, 203] width 23 height 30
click at [299, 206] on button "Next image" at bounding box center [305, 203] width 23 height 30
click at [299, 204] on button "Next image" at bounding box center [305, 203] width 23 height 30
click at [299, 8] on button "Close lightbox" at bounding box center [301, 9] width 15 height 13
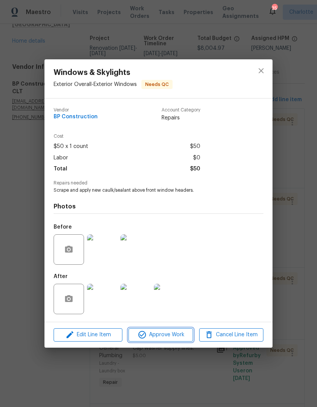
click at [175, 338] on span "Approve Work" at bounding box center [161, 335] width 60 height 10
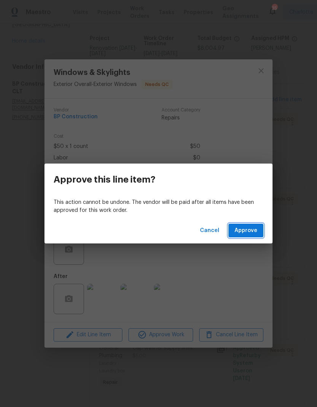
click at [245, 232] on span "Approve" at bounding box center [246, 231] width 23 height 10
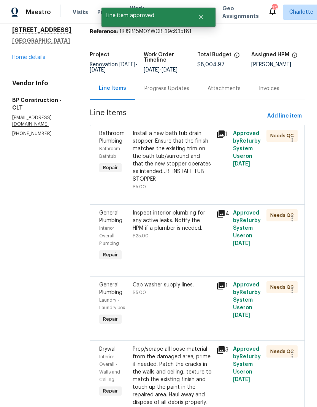
scroll to position [64, 0]
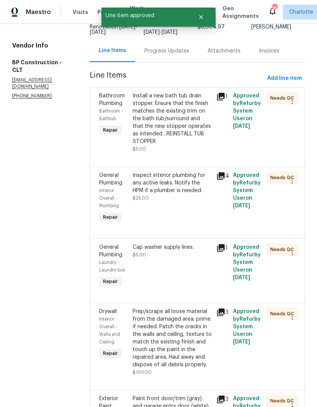
click at [189, 108] on div "Install a new bath tub drain stopper. Ensure that the finish matches the existi…" at bounding box center [172, 118] width 79 height 53
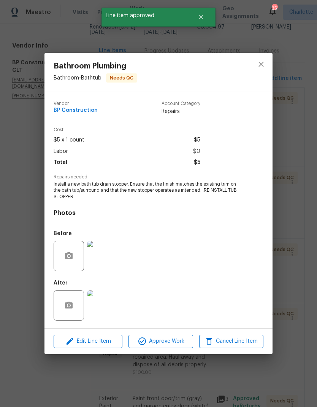
click at [114, 318] on img at bounding box center [102, 305] width 30 height 30
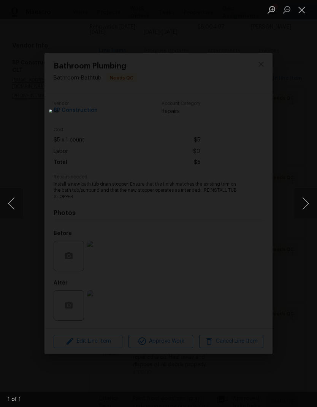
click at [300, 13] on button "Close lightbox" at bounding box center [301, 9] width 15 height 13
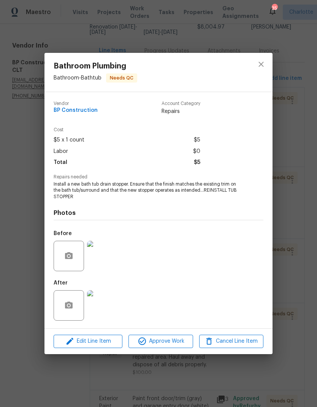
click at [107, 259] on img at bounding box center [102, 256] width 30 height 30
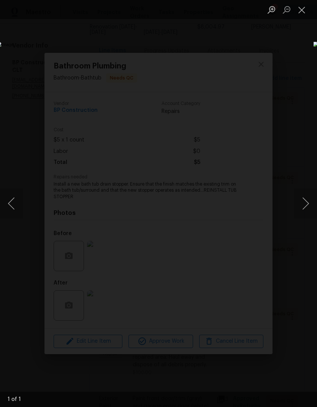
click at [297, 16] on button "Close lightbox" at bounding box center [301, 9] width 15 height 13
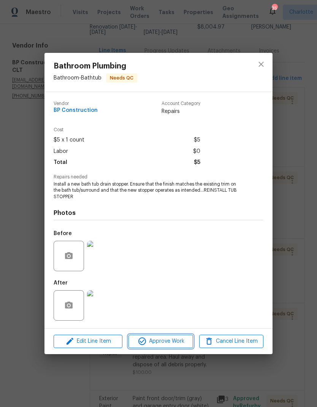
click at [176, 348] on button "Approve Work" at bounding box center [161, 341] width 64 height 13
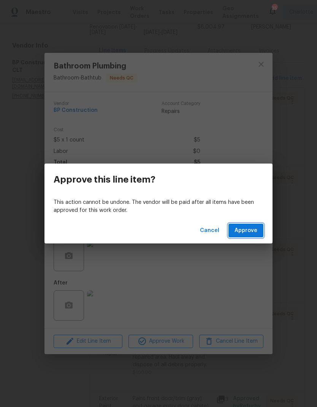
click at [255, 228] on span "Approve" at bounding box center [246, 231] width 23 height 10
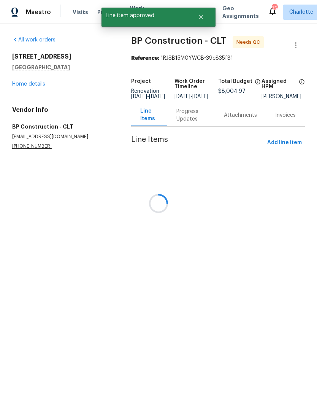
scroll to position [0, 0]
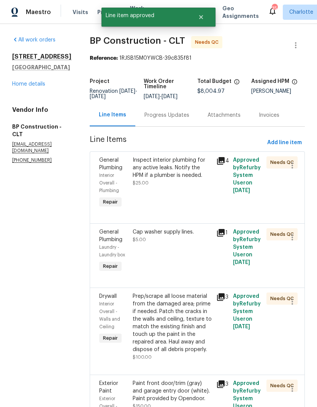
click at [195, 170] on div "Inspect interior plumbing for any active leaks. Notify the HPM if a plumber is …" at bounding box center [172, 167] width 79 height 23
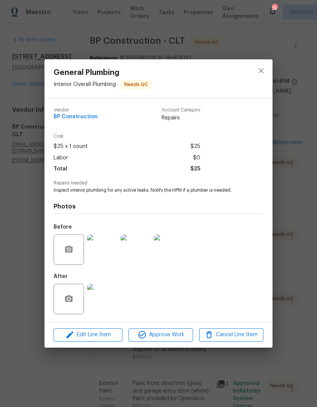
click at [103, 300] on img at bounding box center [102, 299] width 30 height 30
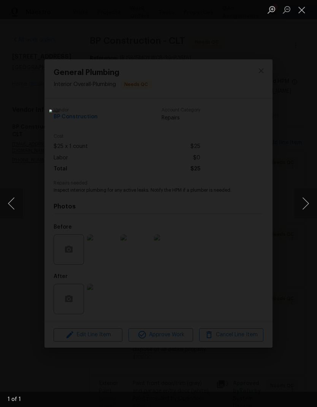
click at [306, 6] on button "Close lightbox" at bounding box center [301, 9] width 15 height 13
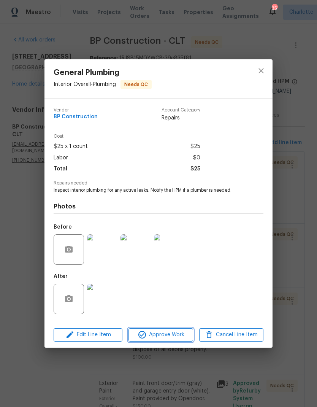
click at [181, 334] on span "Approve Work" at bounding box center [161, 335] width 60 height 10
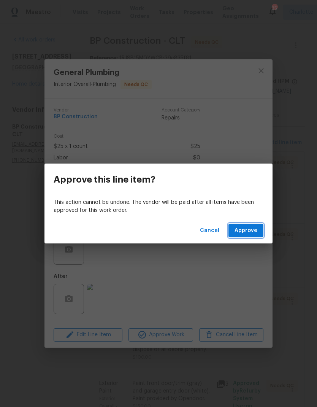
click at [254, 232] on span "Approve" at bounding box center [246, 231] width 23 height 10
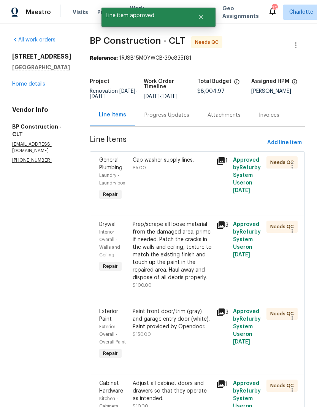
click at [181, 164] on div "Cap washer supply lines." at bounding box center [172, 160] width 79 height 8
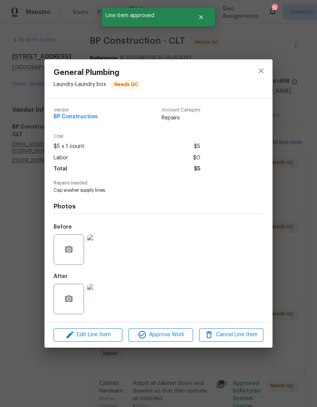
click at [111, 305] on img at bounding box center [102, 299] width 30 height 30
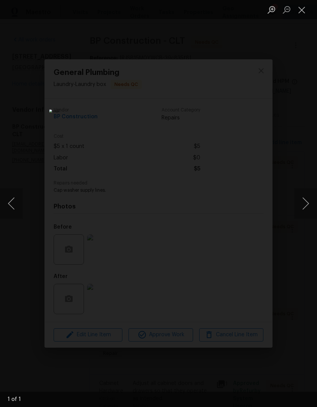
click at [303, 10] on button "Close lightbox" at bounding box center [301, 9] width 15 height 13
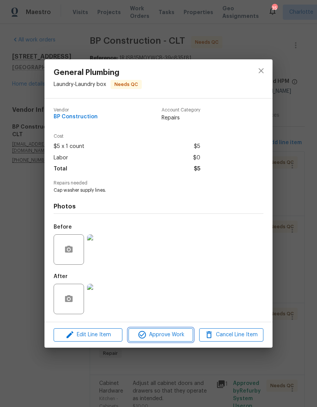
click at [180, 336] on span "Approve Work" at bounding box center [161, 335] width 60 height 10
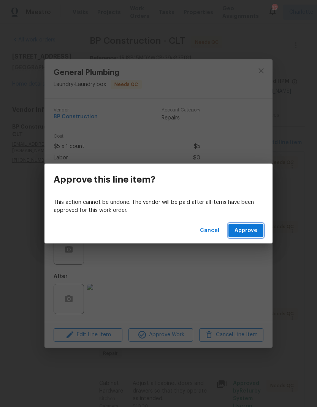
click at [251, 235] on button "Approve" at bounding box center [246, 231] width 35 height 14
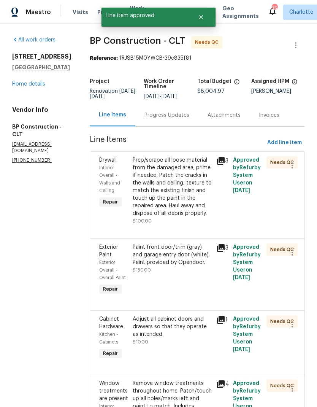
click at [185, 174] on div "Prep/scrape all loose material from the damaged area; prime if needed. Patch th…" at bounding box center [172, 186] width 79 height 61
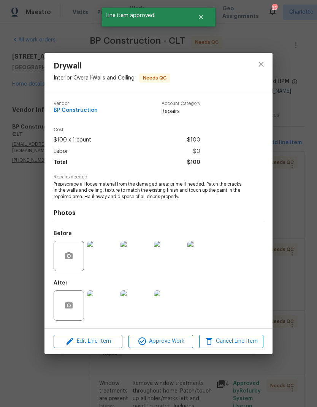
click at [113, 302] on img at bounding box center [102, 305] width 30 height 30
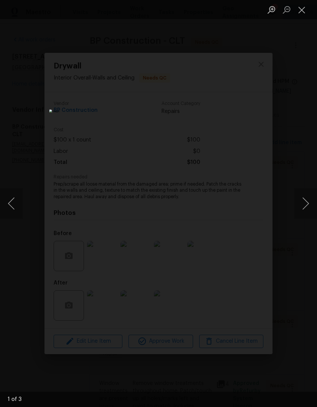
click at [308, 12] on button "Close lightbox" at bounding box center [301, 9] width 15 height 13
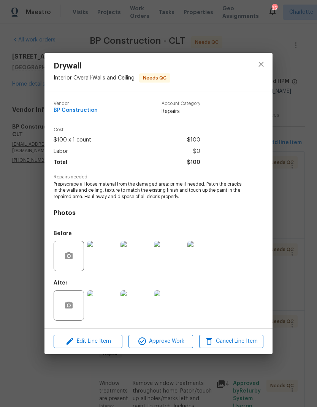
click at [109, 258] on img at bounding box center [102, 256] width 30 height 30
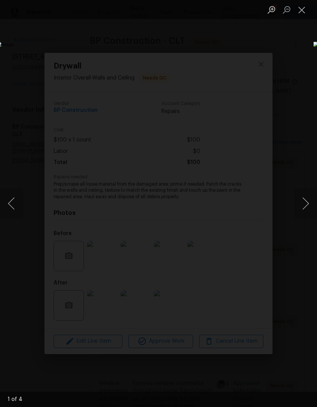
click at [302, 209] on button "Next image" at bounding box center [305, 203] width 23 height 30
click at [303, 211] on button "Next image" at bounding box center [305, 203] width 23 height 30
click at [306, 216] on button "Next image" at bounding box center [305, 203] width 23 height 30
click at [304, 213] on button "Next image" at bounding box center [305, 203] width 23 height 30
click at [304, 14] on button "Close lightbox" at bounding box center [301, 9] width 15 height 13
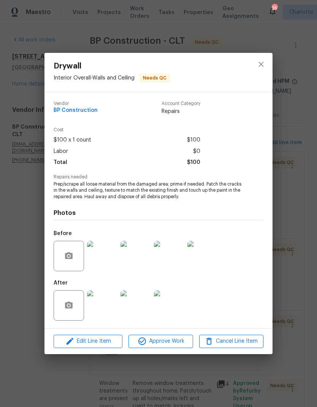
click at [107, 305] on img at bounding box center [102, 305] width 30 height 30
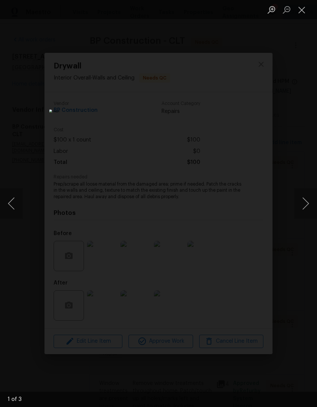
click at [297, 206] on button "Next image" at bounding box center [305, 203] width 23 height 30
click at [299, 210] on button "Next image" at bounding box center [305, 203] width 23 height 30
click at [297, 210] on button "Next image" at bounding box center [305, 203] width 23 height 30
click at [296, 210] on button "Next image" at bounding box center [305, 203] width 23 height 30
click at [298, 211] on button "Next image" at bounding box center [305, 203] width 23 height 30
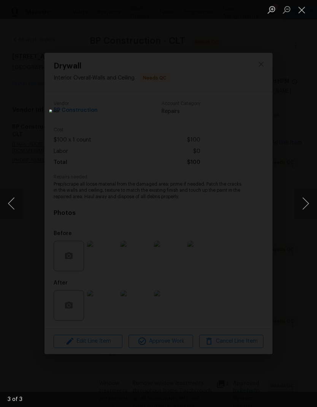
click at [292, 212] on div "Lightbox" at bounding box center [158, 203] width 317 height 407
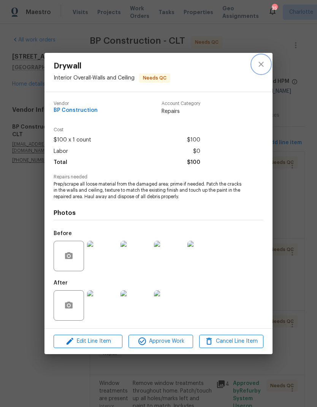
click at [264, 64] on icon "close" at bounding box center [261, 64] width 9 height 9
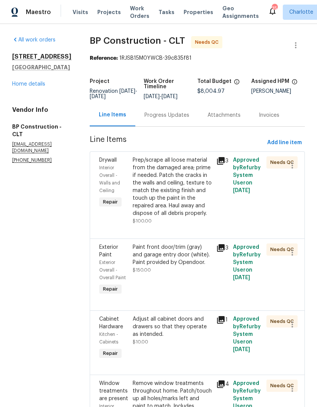
click at [188, 178] on div "Prep/scrape all loose material from the damaged area; prime if needed. Patch th…" at bounding box center [172, 186] width 79 height 61
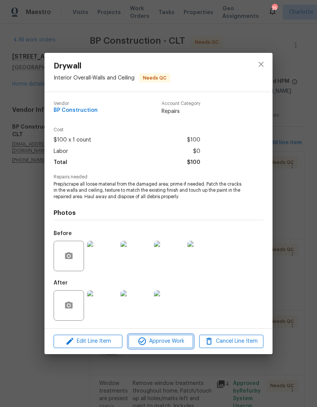
click at [169, 346] on span "Approve Work" at bounding box center [161, 342] width 60 height 10
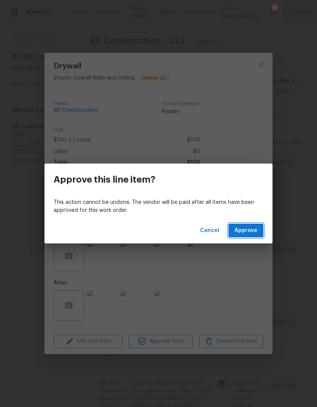
click at [247, 234] on span "Approve" at bounding box center [246, 231] width 23 height 10
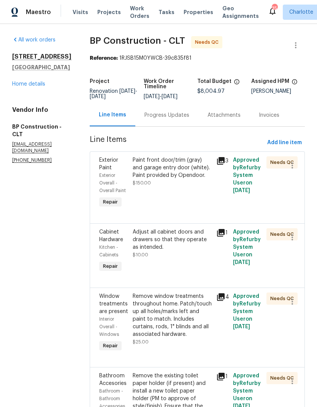
click at [191, 171] on div "Paint front door/trim (gray) and garage entry door (white). Paint provided by O…" at bounding box center [172, 167] width 79 height 23
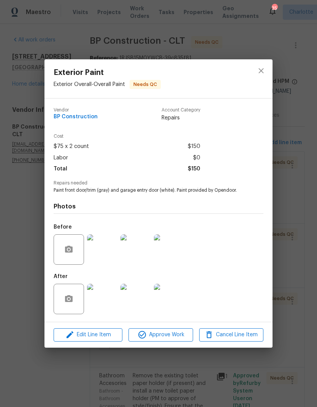
click at [109, 298] on img at bounding box center [102, 299] width 30 height 30
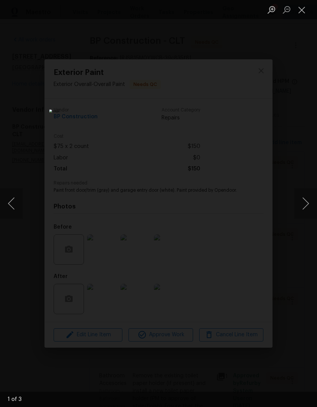
click at [302, 202] on button "Next image" at bounding box center [305, 203] width 23 height 30
click at [305, 206] on button "Next image" at bounding box center [305, 203] width 23 height 30
click at [305, 207] on button "Next image" at bounding box center [305, 203] width 23 height 30
click at [301, 207] on button "Next image" at bounding box center [305, 203] width 23 height 30
click at [302, 206] on button "Next image" at bounding box center [305, 203] width 23 height 30
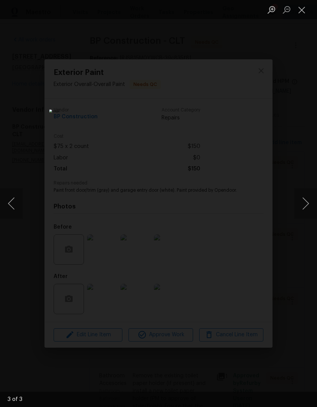
click at [299, 14] on button "Close lightbox" at bounding box center [301, 9] width 15 height 13
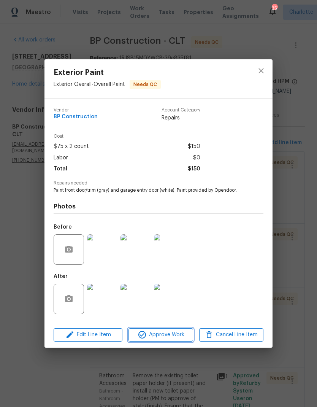
click at [178, 338] on span "Approve Work" at bounding box center [161, 335] width 60 height 10
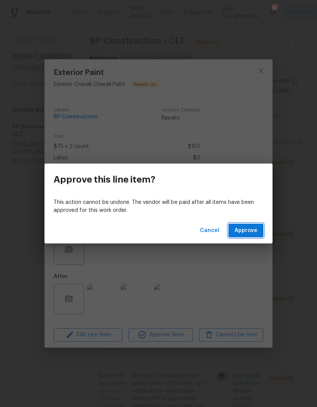
click at [253, 235] on span "Approve" at bounding box center [246, 231] width 23 height 10
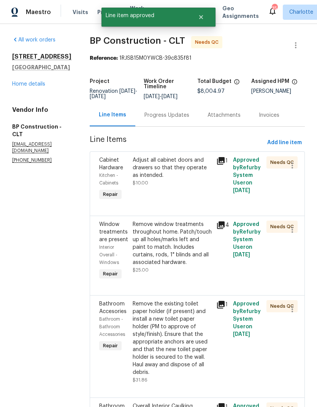
click at [191, 168] on div "Adjust all cabinet doors and drawers so that they operate as intended." at bounding box center [172, 167] width 79 height 23
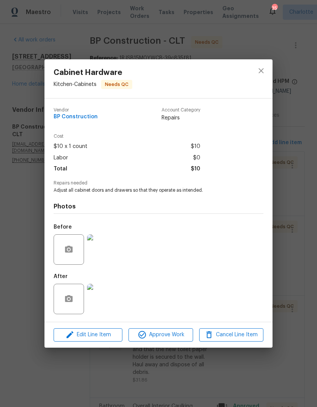
click at [112, 298] on img at bounding box center [102, 299] width 30 height 30
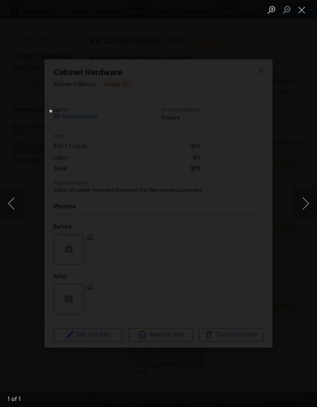
click at [281, 60] on div "Lightbox" at bounding box center [158, 203] width 317 height 407
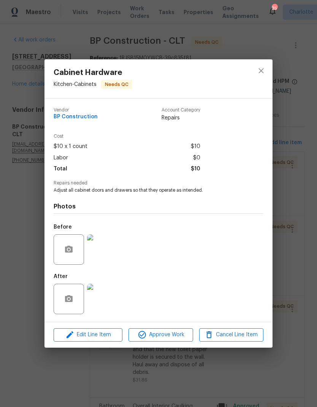
click at [107, 256] on img at bounding box center [102, 249] width 30 height 30
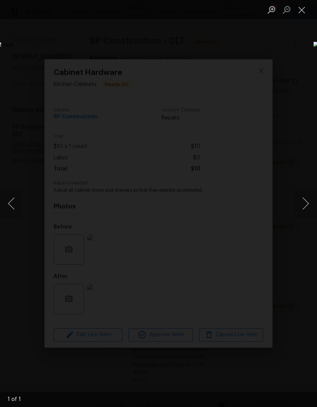
click at [305, 54] on div "Lightbox" at bounding box center [158, 203] width 317 height 407
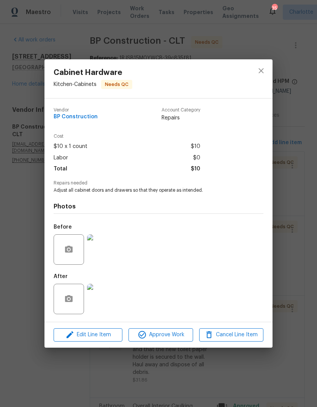
click at [108, 312] on img at bounding box center [102, 299] width 30 height 30
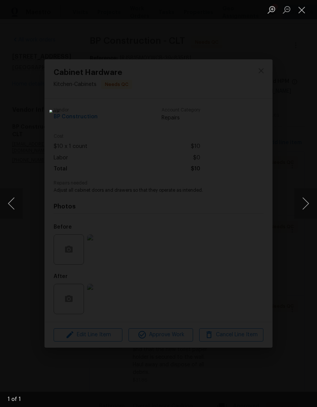
click at [300, 131] on div "Lightbox" at bounding box center [158, 203] width 317 height 407
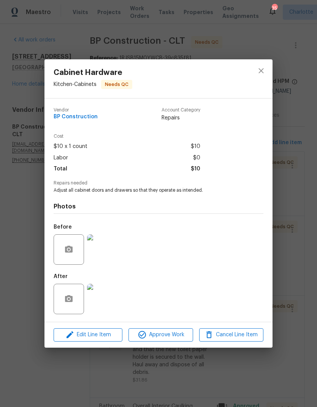
click at [109, 251] on img at bounding box center [102, 249] width 30 height 30
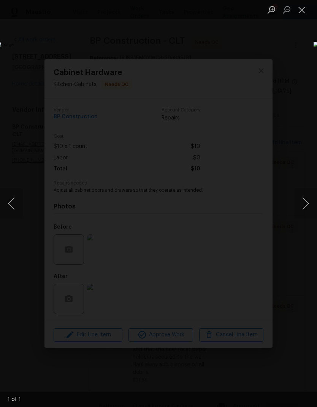
click at [249, 106] on img "Lightbox" at bounding box center [123, 204] width 252 height 324
click at [291, 44] on div "Lightbox" at bounding box center [158, 203] width 317 height 407
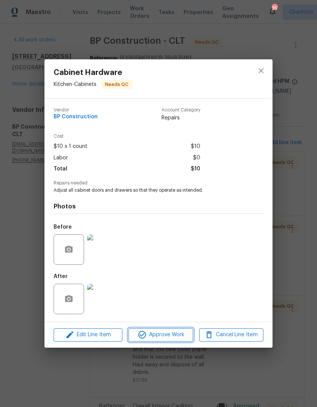
click at [181, 334] on span "Approve Work" at bounding box center [161, 335] width 60 height 10
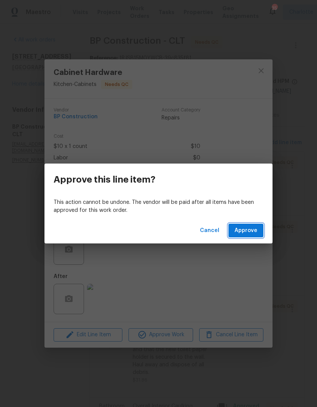
click at [253, 229] on span "Approve" at bounding box center [246, 231] width 23 height 10
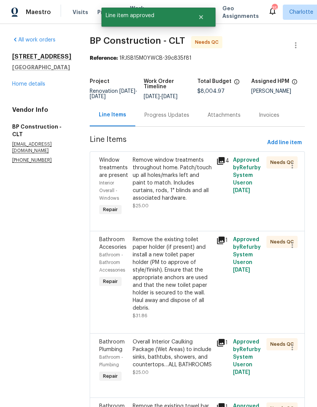
click at [191, 180] on div "Remove window treatments throughout home. Patch/touch up all holes/marks left a…" at bounding box center [172, 179] width 79 height 46
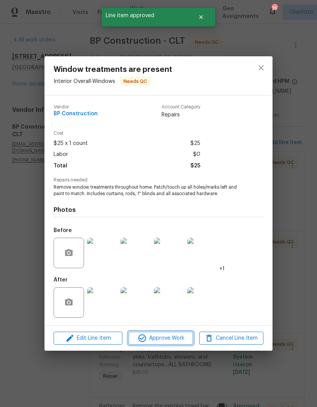
click at [174, 339] on span "Approve Work" at bounding box center [161, 339] width 60 height 10
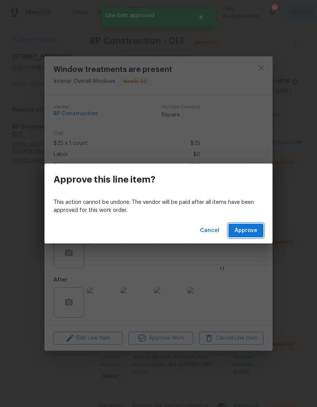
click at [257, 235] on span "Approve" at bounding box center [246, 231] width 23 height 10
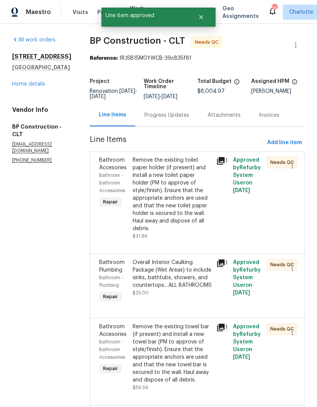
click at [197, 191] on div "Remove the existing toilet paper holder (if present) and install a new toilet p…" at bounding box center [172, 194] width 79 height 76
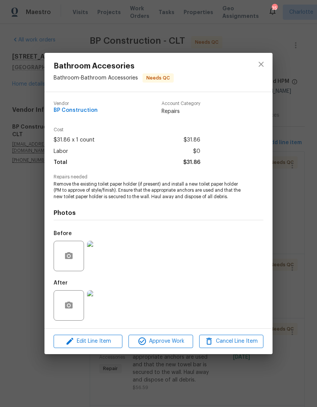
click at [113, 307] on img at bounding box center [102, 305] width 30 height 30
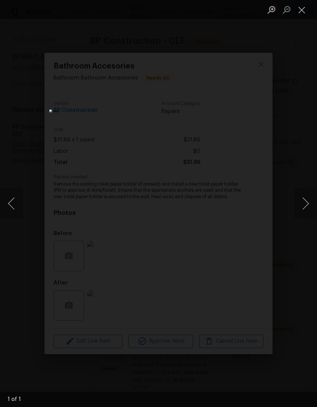
click at [299, 16] on button "Close lightbox" at bounding box center [301, 9] width 15 height 13
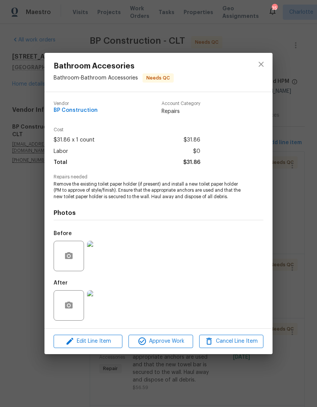
click at [104, 264] on img at bounding box center [102, 256] width 30 height 30
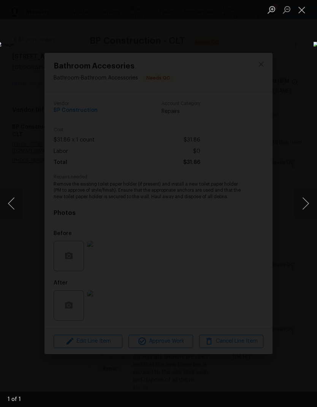
click at [299, 16] on button "Close lightbox" at bounding box center [301, 9] width 15 height 13
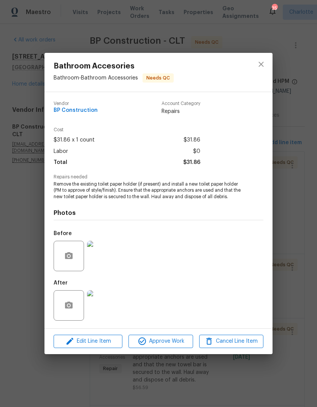
click at [112, 308] on img at bounding box center [102, 305] width 30 height 30
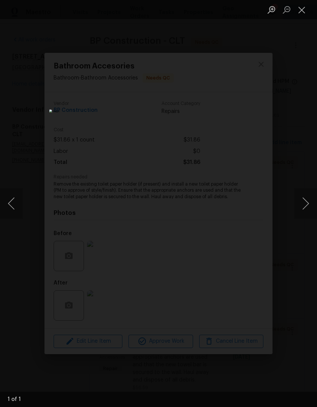
click at [305, 14] on button "Close lightbox" at bounding box center [301, 9] width 15 height 13
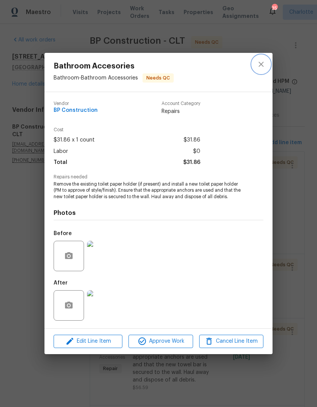
click at [262, 66] on icon "close" at bounding box center [261, 64] width 9 height 9
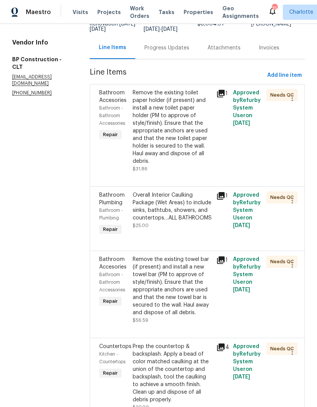
scroll to position [65, 0]
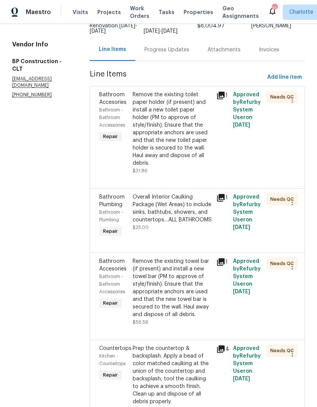
click at [197, 113] on div "Remove the existing toilet paper holder (if present) and install a new toilet p…" at bounding box center [172, 129] width 79 height 76
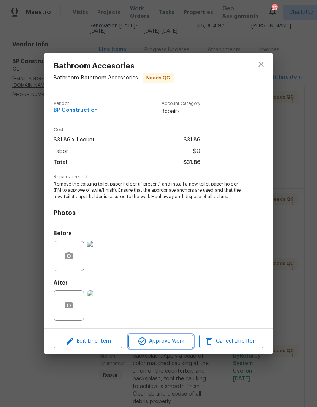
click at [172, 348] on button "Approve Work" at bounding box center [161, 341] width 64 height 13
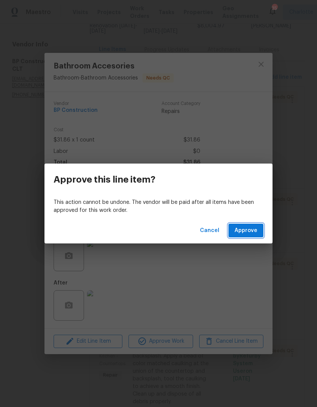
click at [251, 234] on span "Approve" at bounding box center [246, 231] width 23 height 10
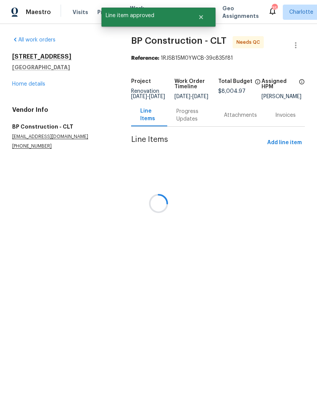
scroll to position [0, 0]
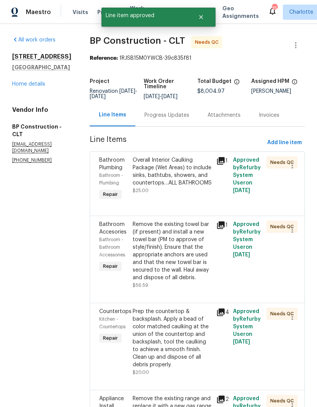
click at [176, 168] on div "Overall Interior Caulking Package (Wet Areas) to include sinks, bathtubs, showe…" at bounding box center [172, 171] width 79 height 30
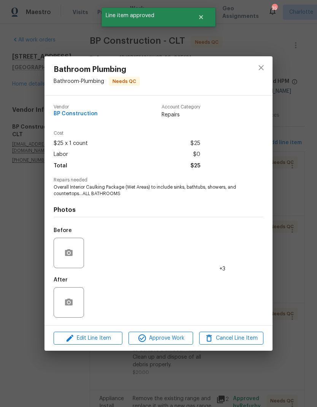
click at [107, 307] on img at bounding box center [102, 302] width 30 height 30
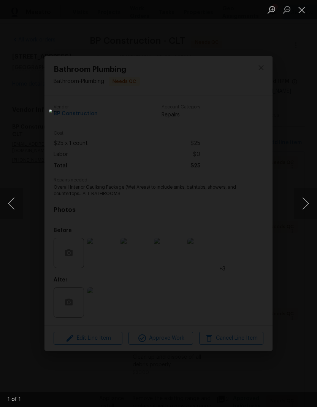
click at [297, 215] on button "Next image" at bounding box center [305, 203] width 23 height 30
click at [307, 205] on button "Next image" at bounding box center [305, 203] width 23 height 30
click at [291, 76] on div "Lightbox" at bounding box center [158, 203] width 317 height 407
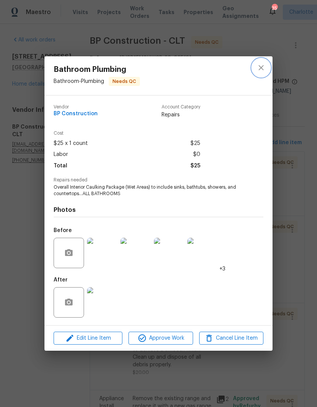
click at [264, 72] on button "close" at bounding box center [261, 68] width 18 height 18
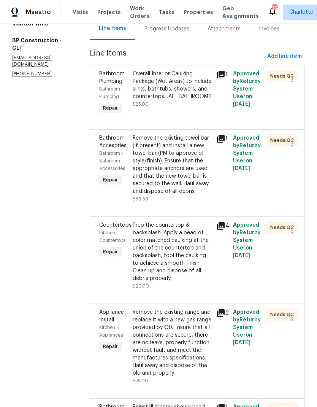
scroll to position [86, 0]
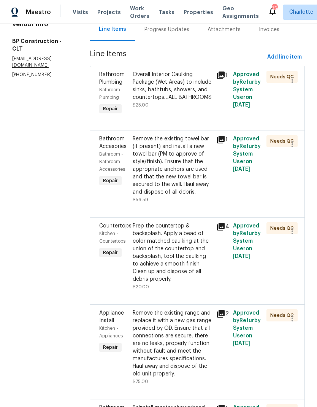
click at [186, 149] on div "Remove the existing towel bar (if present) and install a new towel bar (PM to a…" at bounding box center [172, 165] width 79 height 61
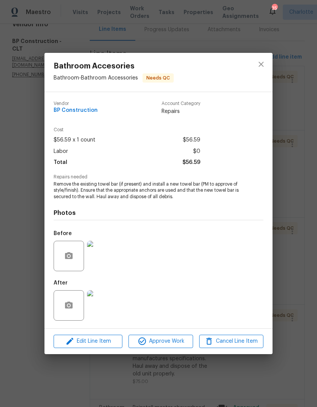
click at [117, 301] on img at bounding box center [102, 305] width 30 height 30
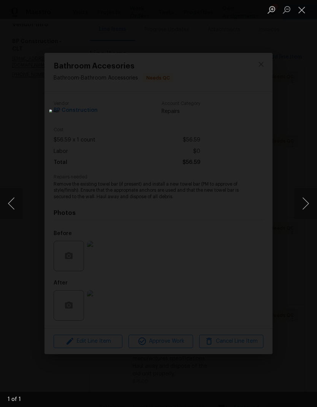
click at [302, 15] on button "Close lightbox" at bounding box center [301, 9] width 15 height 13
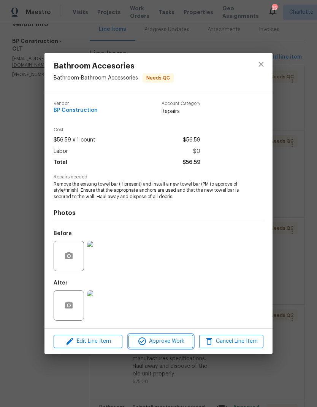
click at [182, 347] on button "Approve Work" at bounding box center [161, 341] width 64 height 13
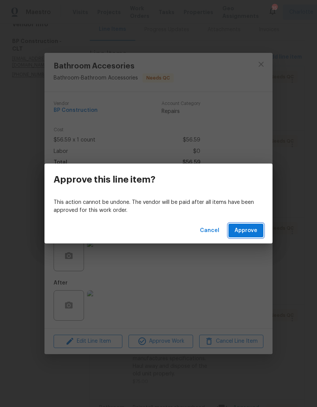
click at [246, 231] on span "Approve" at bounding box center [246, 231] width 23 height 10
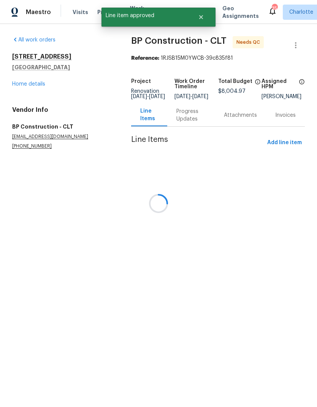
scroll to position [0, 0]
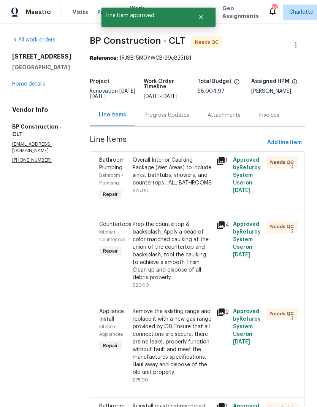
click at [191, 238] on div "Prep the countertop & backsplash. Apply a bead of color matched caulking at the…" at bounding box center [172, 251] width 79 height 61
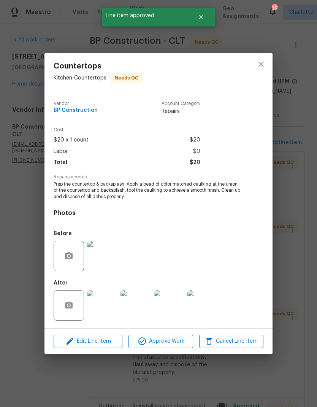
click at [112, 309] on img at bounding box center [102, 305] width 30 height 30
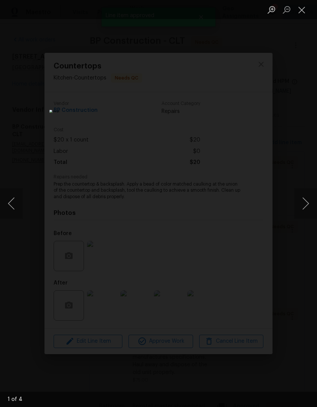
click at [297, 213] on button "Next image" at bounding box center [305, 203] width 23 height 30
click at [297, 212] on button "Next image" at bounding box center [305, 203] width 23 height 30
click at [302, 207] on button "Next image" at bounding box center [305, 203] width 23 height 30
click at [300, 208] on button "Next image" at bounding box center [305, 203] width 23 height 30
click at [299, 207] on button "Next image" at bounding box center [305, 203] width 23 height 30
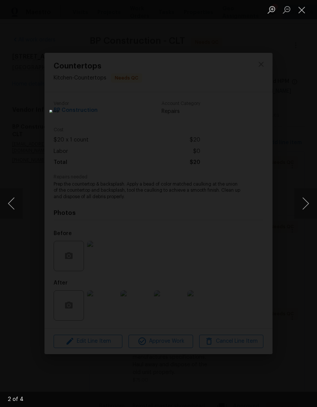
click at [300, 207] on button "Next image" at bounding box center [305, 203] width 23 height 30
click at [301, 208] on button "Next image" at bounding box center [305, 203] width 23 height 30
click at [299, 207] on button "Next image" at bounding box center [305, 203] width 23 height 30
click at [300, 11] on button "Close lightbox" at bounding box center [301, 9] width 15 height 13
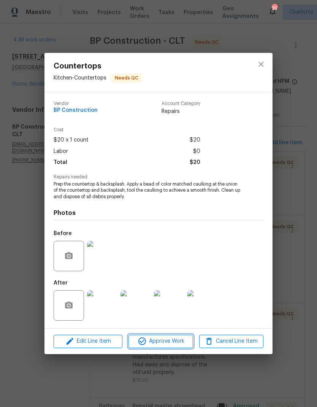
click at [179, 348] on button "Approve Work" at bounding box center [161, 341] width 64 height 13
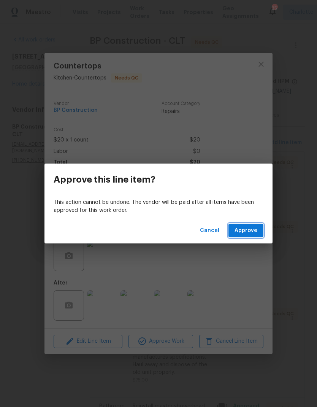
click at [256, 232] on span "Approve" at bounding box center [246, 231] width 23 height 10
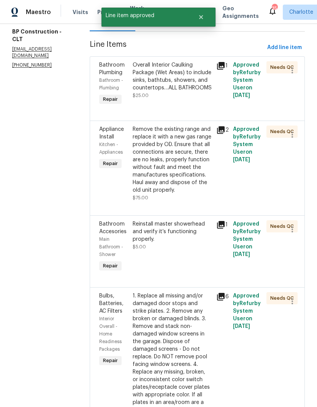
scroll to position [95, 0]
click at [192, 153] on div "Remove the existing range and replace it with a new gas range provided by OD. E…" at bounding box center [172, 159] width 79 height 68
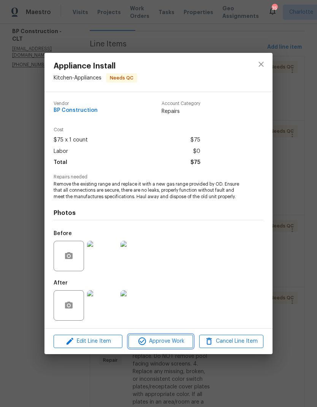
click at [180, 345] on span "Approve Work" at bounding box center [161, 342] width 60 height 10
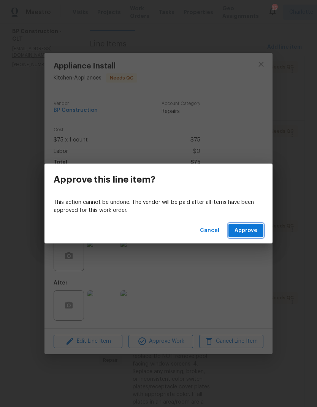
click at [251, 236] on button "Approve" at bounding box center [246, 231] width 35 height 14
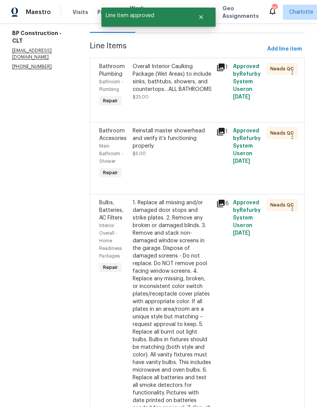
scroll to position [93, 0]
click at [192, 136] on div "Reinstall master showerhead and verify it’s functioning properly." at bounding box center [172, 138] width 79 height 23
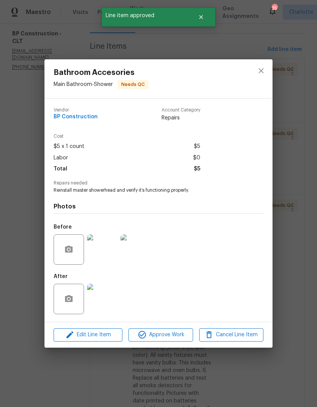
click at [114, 302] on img at bounding box center [102, 299] width 30 height 30
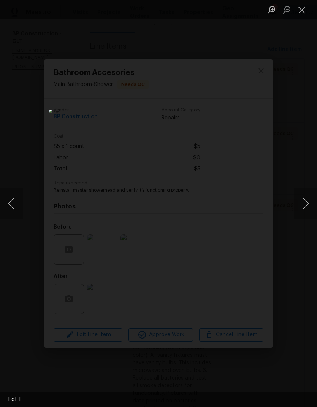
click at [288, 167] on div "Lightbox" at bounding box center [158, 203] width 317 height 407
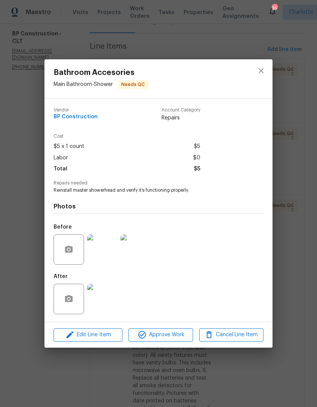
click at [249, 130] on div "Vendor BP Construction Account Category Repairs" at bounding box center [159, 118] width 210 height 32
click at [266, 76] on button "close" at bounding box center [261, 71] width 18 height 18
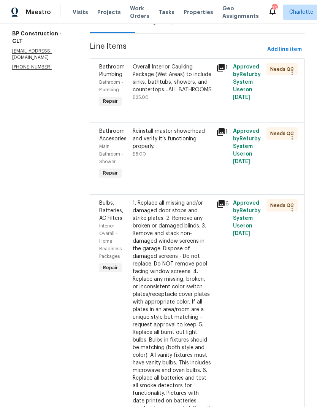
click at [200, 141] on div "Reinstall master showerhead and verify it’s functioning properly." at bounding box center [172, 138] width 79 height 23
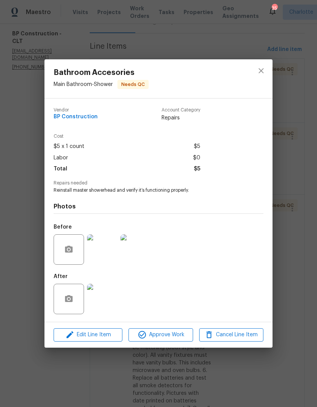
click at [136, 253] on img at bounding box center [136, 249] width 30 height 30
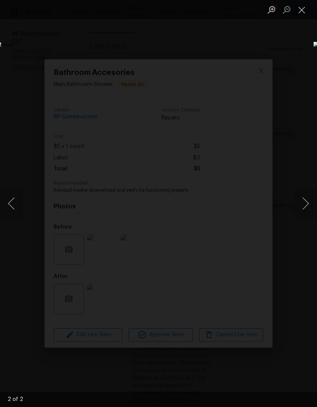
click at [17, 211] on button "Previous image" at bounding box center [11, 203] width 23 height 30
click at [293, 52] on div "Lightbox" at bounding box center [158, 203] width 317 height 407
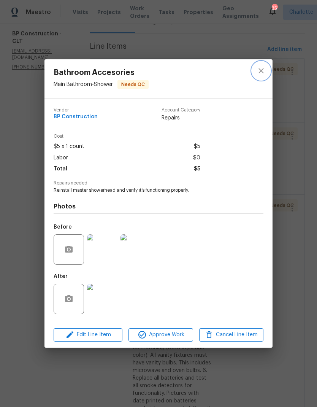
click at [260, 76] on button "close" at bounding box center [261, 71] width 18 height 18
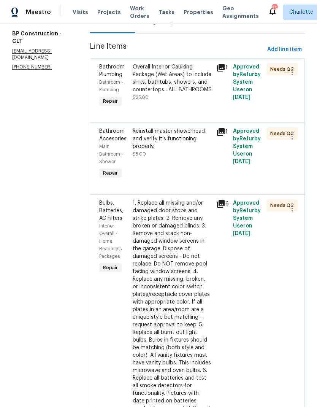
click at [196, 134] on div "Reinstall master showerhead and verify it’s functioning properly." at bounding box center [172, 138] width 79 height 23
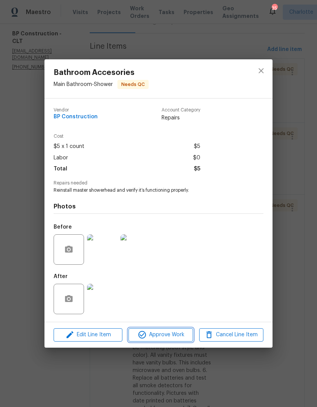
click at [167, 342] on button "Approve Work" at bounding box center [161, 334] width 64 height 13
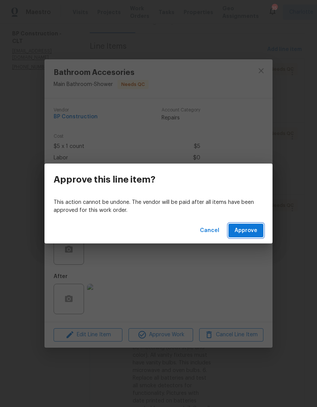
click at [259, 231] on button "Approve" at bounding box center [246, 231] width 35 height 14
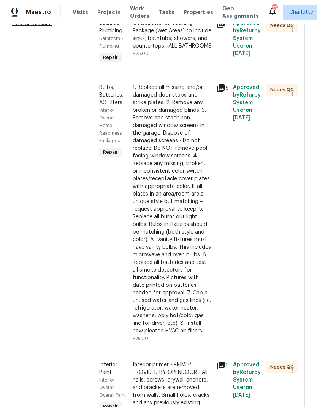
scroll to position [140, 0]
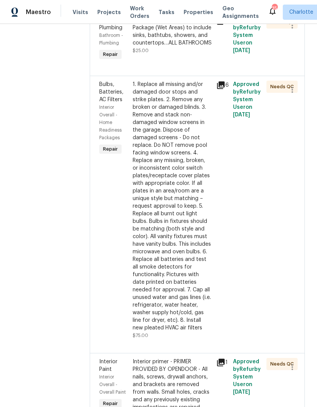
click at [198, 163] on div "1. Replace all missing and/or damaged door stops and strike plates. 2. Remove a…" at bounding box center [172, 206] width 79 height 251
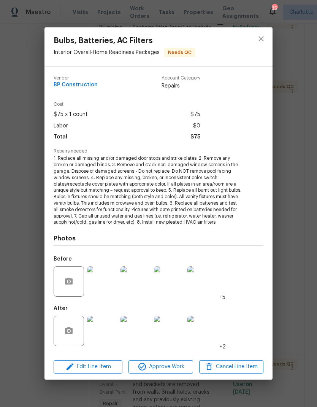
click at [110, 330] on img at bounding box center [102, 331] width 30 height 30
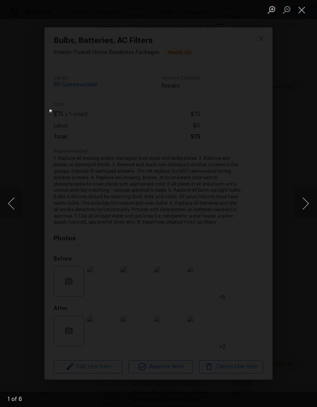
click at [304, 203] on button "Next image" at bounding box center [305, 203] width 23 height 30
click at [300, 210] on button "Next image" at bounding box center [305, 203] width 23 height 30
click at [298, 214] on button "Next image" at bounding box center [305, 203] width 23 height 30
click at [296, 212] on button "Next image" at bounding box center [305, 203] width 23 height 30
click at [301, 10] on button "Close lightbox" at bounding box center [301, 9] width 15 height 13
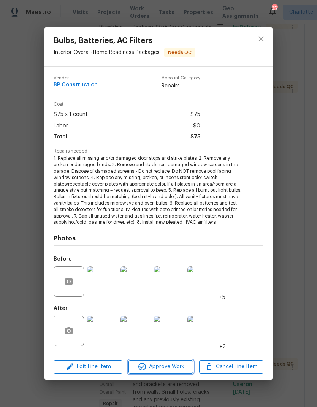
click at [174, 367] on span "Approve Work" at bounding box center [161, 367] width 60 height 10
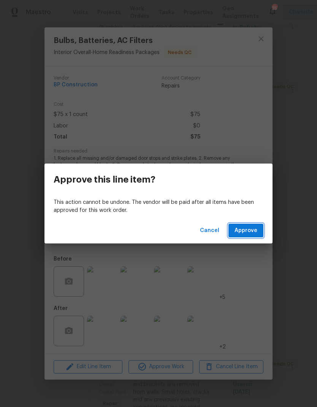
click at [260, 229] on button "Approve" at bounding box center [246, 231] width 35 height 14
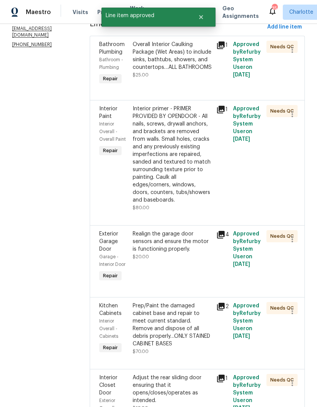
scroll to position [121, 0]
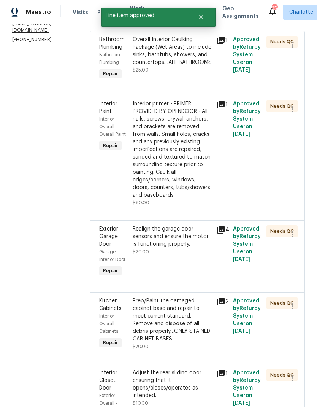
click at [192, 133] on div "Interior primer - PRIMER PROVIDED BY OPENDOOR - All nails, screws, drywall anch…" at bounding box center [172, 149] width 79 height 99
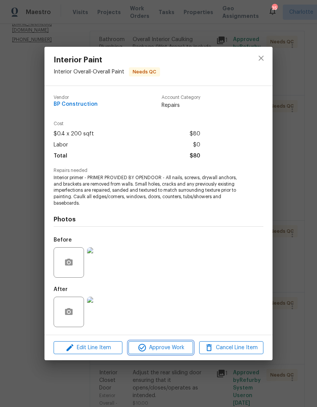
click at [178, 350] on span "Approve Work" at bounding box center [161, 348] width 60 height 10
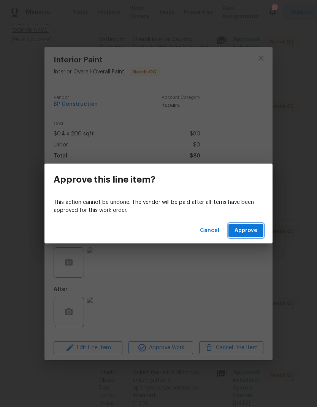
click at [246, 228] on span "Approve" at bounding box center [246, 231] width 23 height 10
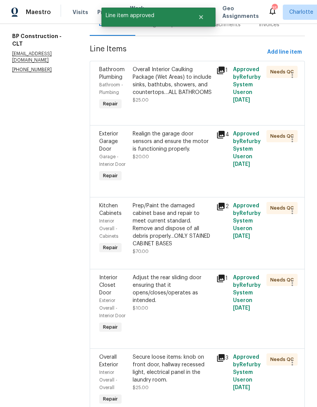
scroll to position [98, 0]
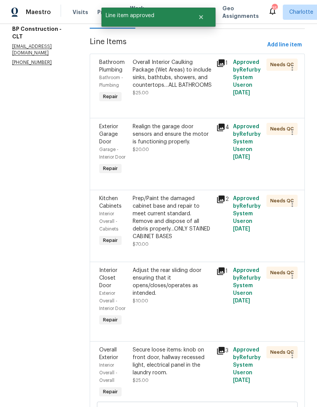
click at [196, 130] on div "Realign the garage door sensors and ensure the motor is functioning properly." at bounding box center [172, 134] width 79 height 23
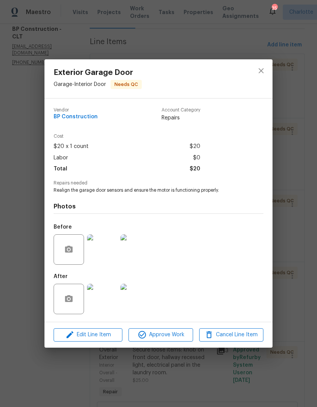
click at [107, 308] on img at bounding box center [102, 299] width 30 height 30
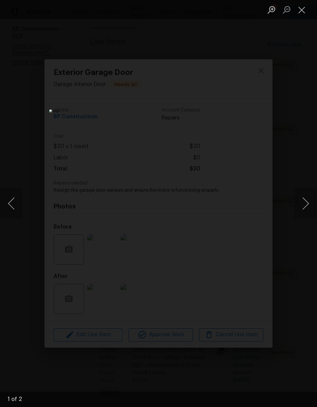
click at [299, 196] on button "Next image" at bounding box center [305, 203] width 23 height 30
click at [298, 202] on button "Next image" at bounding box center [305, 203] width 23 height 30
click at [298, 16] on button "Close lightbox" at bounding box center [301, 9] width 15 height 13
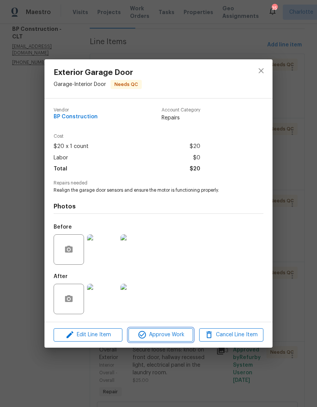
click at [182, 341] on button "Approve Work" at bounding box center [161, 334] width 64 height 13
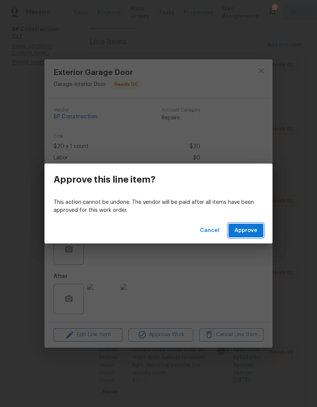
click at [262, 232] on button "Approve" at bounding box center [246, 231] width 35 height 14
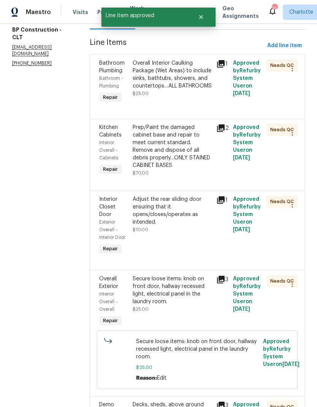
scroll to position [99, 0]
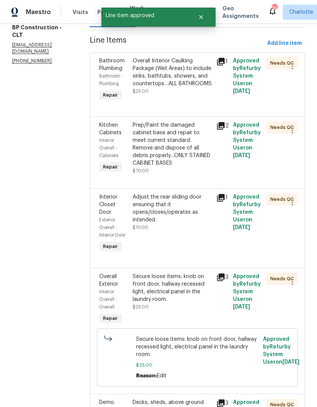
click at [191, 136] on div "Prep/Paint the damaged cabinet base and repair to meet current standard. Remove…" at bounding box center [172, 144] width 79 height 46
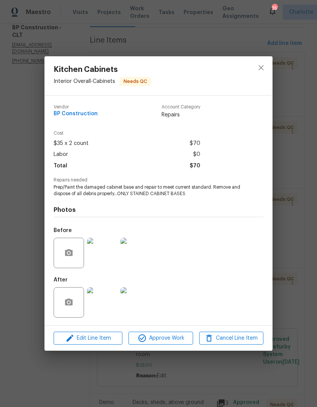
click at [111, 302] on img at bounding box center [102, 302] width 30 height 30
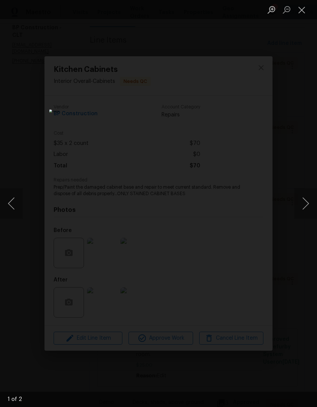
click at [305, 204] on button "Next image" at bounding box center [305, 203] width 23 height 30
click at [304, 208] on button "Next image" at bounding box center [305, 203] width 23 height 30
click at [298, 15] on button "Close lightbox" at bounding box center [301, 9] width 15 height 13
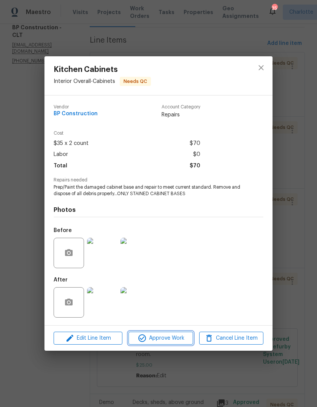
click at [181, 342] on span "Approve Work" at bounding box center [161, 339] width 60 height 10
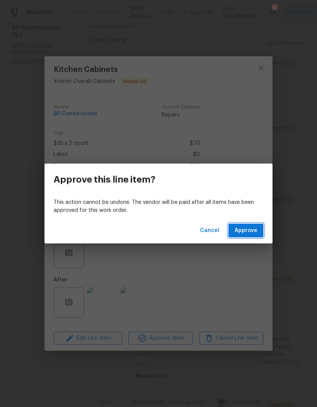
click at [261, 229] on button "Approve" at bounding box center [246, 231] width 35 height 14
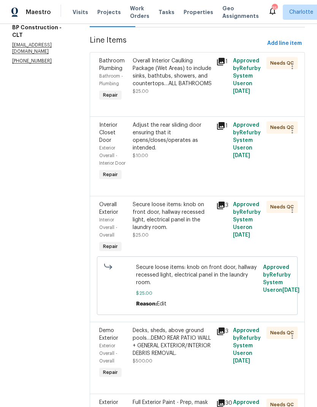
click at [181, 137] on div "Adjust the rear sliding door ensuring that it opens/closes/operates as intended." at bounding box center [172, 136] width 79 height 30
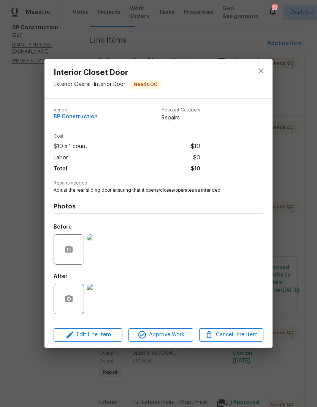
click at [115, 304] on img at bounding box center [102, 299] width 30 height 30
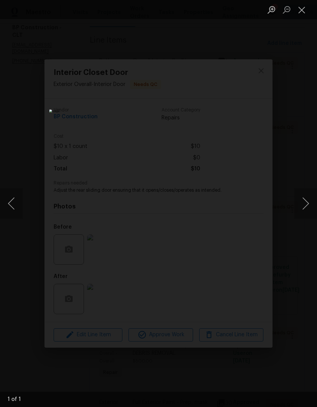
click at [296, 16] on button "Close lightbox" at bounding box center [301, 9] width 15 height 13
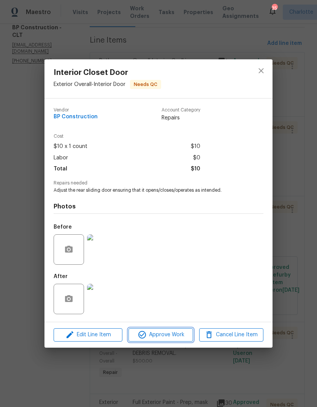
click at [183, 333] on span "Approve Work" at bounding box center [161, 335] width 60 height 10
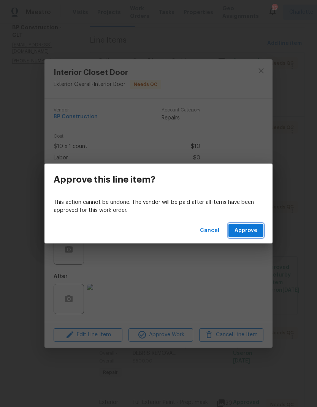
click at [249, 234] on span "Approve" at bounding box center [246, 231] width 23 height 10
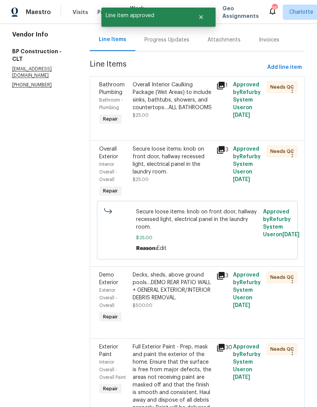
scroll to position [97, 0]
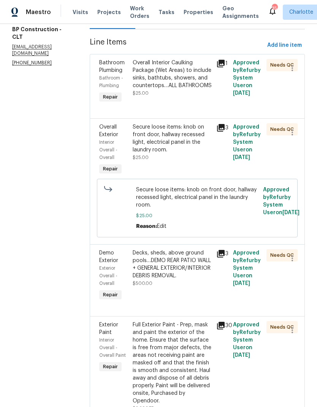
click at [176, 140] on div "Secure loose items: knob on front door, hallway recessed light, electrical pane…" at bounding box center [172, 138] width 79 height 30
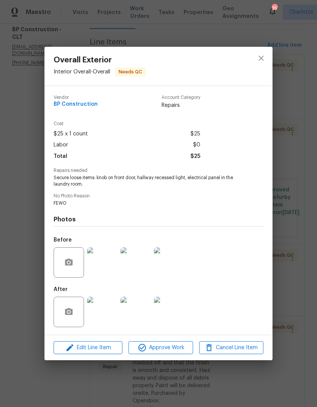
click at [109, 312] on img at bounding box center [102, 312] width 30 height 30
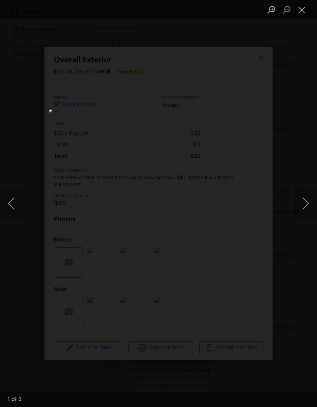
click at [302, 202] on button "Next image" at bounding box center [305, 203] width 23 height 30
click at [307, 205] on button "Next image" at bounding box center [305, 203] width 23 height 30
click at [307, 206] on button "Next image" at bounding box center [305, 203] width 23 height 30
click at [46, 204] on div "Lightbox" at bounding box center [158, 203] width 317 height 407
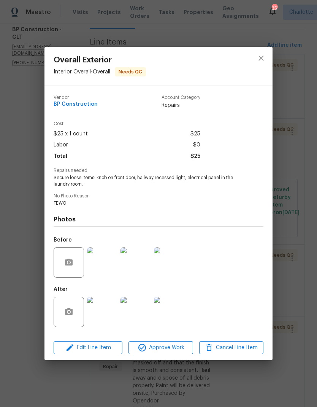
click at [181, 273] on img at bounding box center [169, 262] width 30 height 30
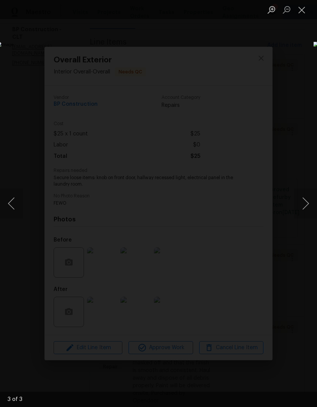
click at [15, 204] on button "Previous image" at bounding box center [11, 203] width 23 height 30
click at [305, 197] on button "Next image" at bounding box center [305, 203] width 23 height 30
click at [305, 200] on button "Next image" at bounding box center [305, 203] width 23 height 30
click at [304, 204] on button "Next image" at bounding box center [305, 203] width 23 height 30
click at [15, 199] on button "Previous image" at bounding box center [11, 203] width 23 height 30
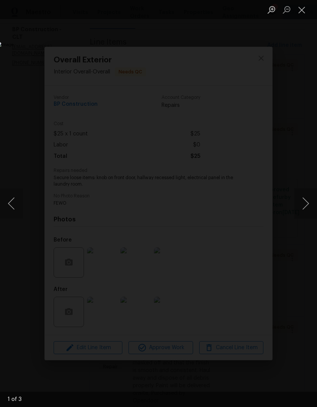
click at [14, 197] on button "Previous image" at bounding box center [11, 203] width 23 height 30
click at [304, 207] on button "Next image" at bounding box center [305, 203] width 23 height 30
click at [300, 16] on button "Close lightbox" at bounding box center [301, 9] width 15 height 13
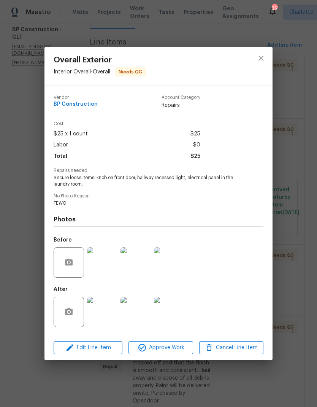
click at [140, 307] on img at bounding box center [136, 312] width 30 height 30
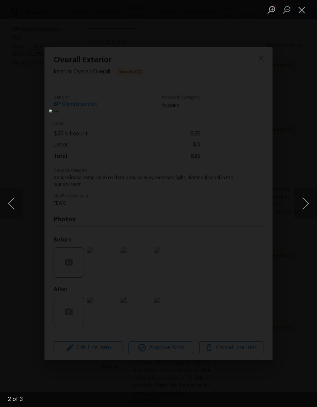
click at [298, 200] on button "Next image" at bounding box center [305, 203] width 23 height 30
click at [294, 200] on div "Lightbox" at bounding box center [158, 203] width 317 height 407
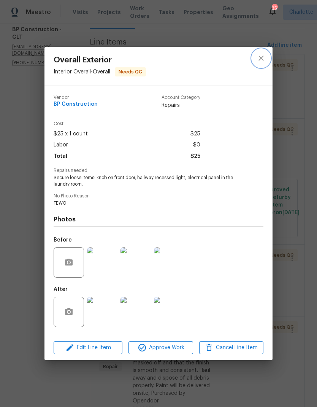
click at [258, 64] on button "close" at bounding box center [261, 58] width 18 height 18
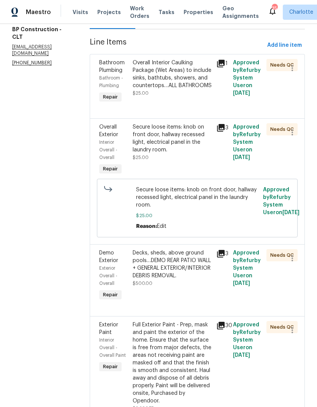
click at [197, 132] on div "Secure loose items: knob on front door, hallway recessed light, electrical pane…" at bounding box center [172, 138] width 79 height 30
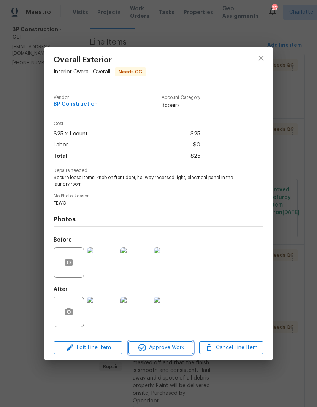
click at [181, 353] on span "Approve Work" at bounding box center [161, 348] width 60 height 10
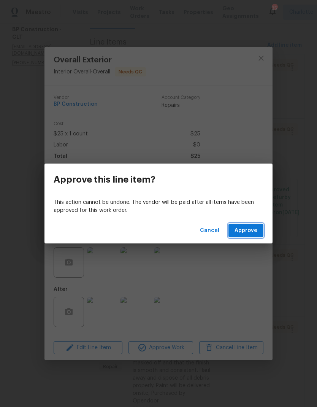
click at [258, 232] on button "Approve" at bounding box center [246, 231] width 35 height 14
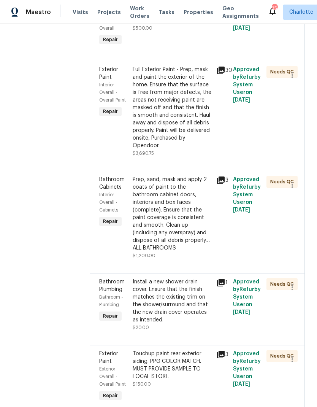
scroll to position [226, 0]
click at [188, 95] on div "Full Exterior Paint - Prep, mask and paint the exterior of the home. Ensure tha…" at bounding box center [172, 108] width 79 height 84
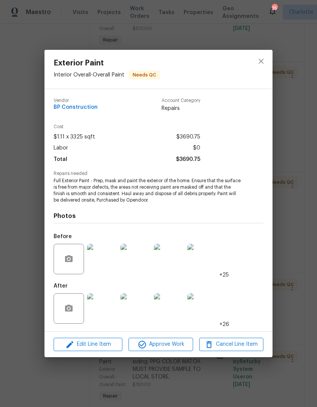
click at [111, 309] on img at bounding box center [102, 308] width 30 height 30
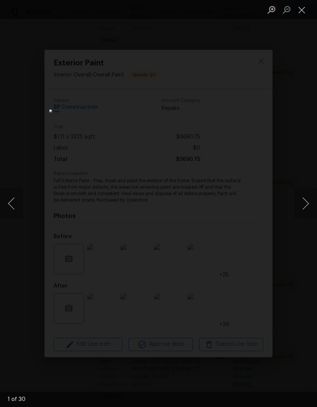
click at [300, 202] on button "Next image" at bounding box center [305, 203] width 23 height 30
click at [306, 206] on button "Next image" at bounding box center [305, 203] width 23 height 30
click at [308, 208] on button "Next image" at bounding box center [305, 203] width 23 height 30
click at [305, 209] on button "Next image" at bounding box center [305, 203] width 23 height 30
click at [304, 208] on button "Next image" at bounding box center [305, 203] width 23 height 30
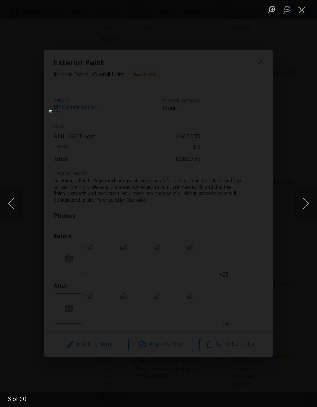
click at [305, 209] on button "Next image" at bounding box center [305, 203] width 23 height 30
click at [301, 10] on button "Close lightbox" at bounding box center [301, 9] width 15 height 13
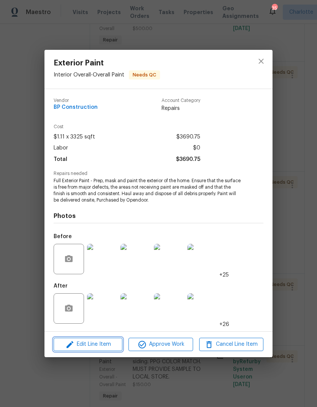
click at [110, 347] on span "Edit Line Item" at bounding box center [88, 345] width 64 height 10
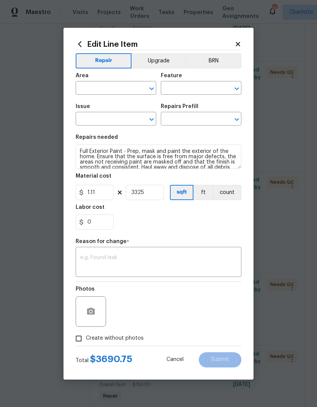
type input "Interior Overall"
type input "Overall Paint"
type input "Exterior Paint"
type input "Full Exterior Paint LABOR ONLY $1.11"
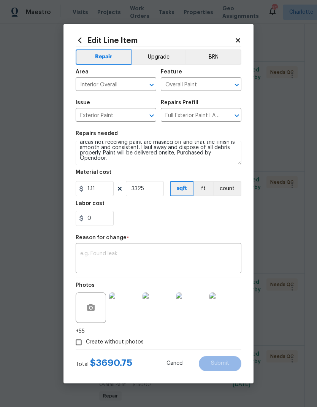
scroll to position [16, 0]
click at [153, 117] on icon "Open" at bounding box center [151, 115] width 9 height 9
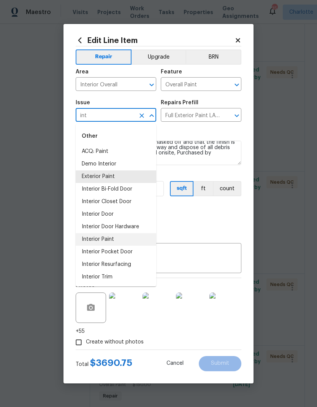
click at [117, 241] on li "Interior Paint" at bounding box center [116, 239] width 81 height 13
type input "Interior Paint"
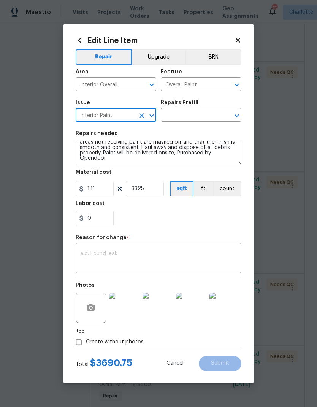
click at [237, 116] on icon "Open" at bounding box center [236, 115] width 9 height 9
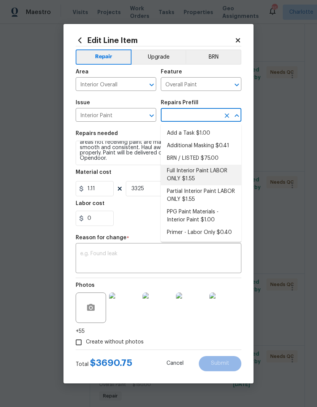
click at [192, 172] on li "Full Interior Paint LABOR ONLY $1.55" at bounding box center [201, 175] width 81 height 21
type input "Full Interior Paint LABOR ONLY $1.55"
type textarea "Full Interior paint - (walls, ceilings, trim, and doors) - PAINT PROVIDED BY OP…"
type input "Full Interior Paint LABOR ONLY $1.55"
type input "1.55"
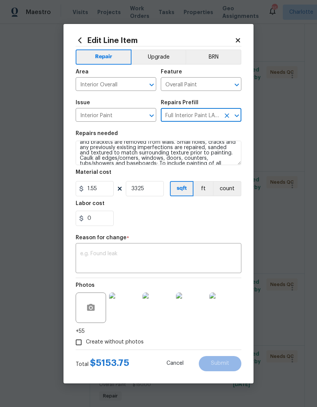
click at [239, 39] on icon at bounding box center [238, 40] width 4 height 4
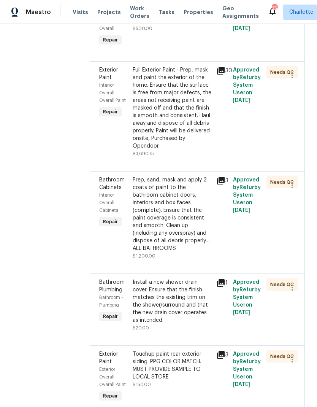
click at [189, 94] on div "Full Exterior Paint - Prep, mask and paint the exterior of the home. Ensure tha…" at bounding box center [172, 108] width 79 height 84
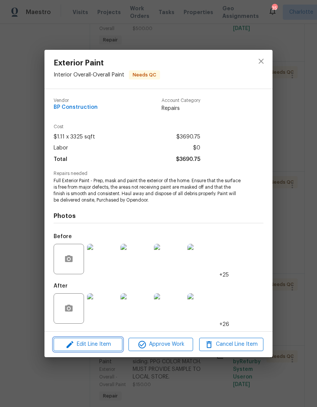
click at [108, 348] on span "Edit Line Item" at bounding box center [88, 345] width 64 height 10
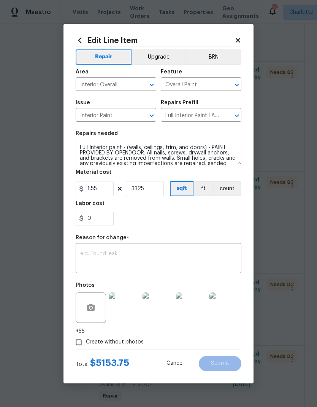
click at [154, 261] on textarea at bounding box center [158, 259] width 157 height 16
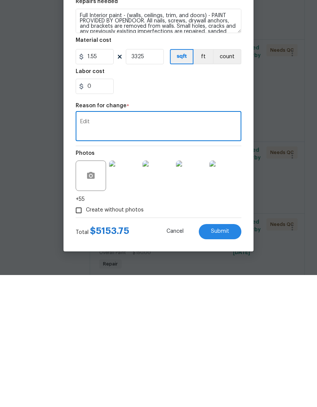
scroll to position [30, 0]
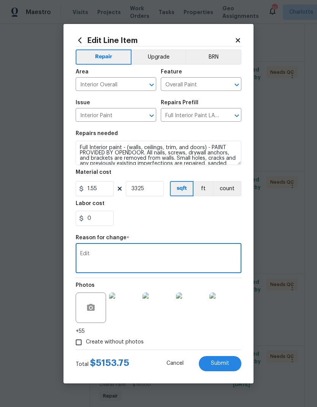
type textarea "Edit"
click at [221, 229] on section "Repairs needed Full Interior paint - (walls, ceilings, trim, and doors) - PAINT…" at bounding box center [159, 178] width 166 height 104
click at [233, 369] on button "Submit" at bounding box center [220, 363] width 43 height 15
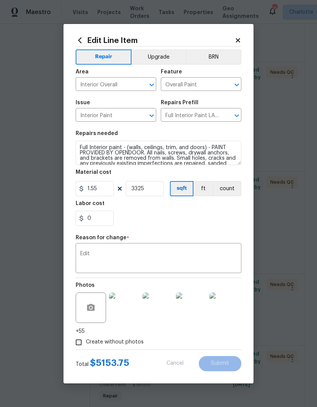
type textarea "Full Exterior Paint - Prep, mask and paint the exterior of the home. Ensure tha…"
type input "Exterior Paint"
type input "Full Exterior Paint LABOR ONLY $1.11"
type input "1.11"
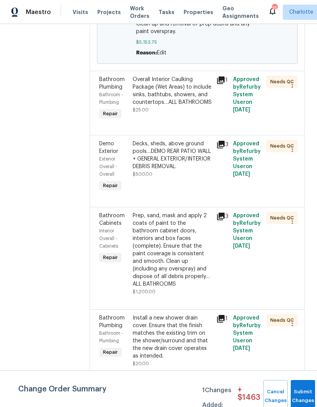
scroll to position [337, 0]
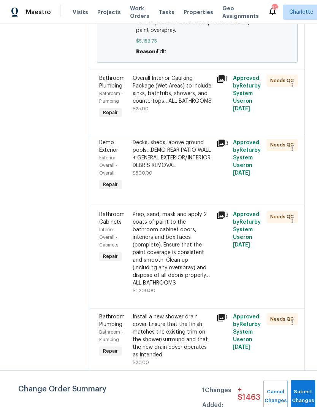
click at [194, 139] on div "Decks, sheds, above ground pools…DEMO REAR PATIO WALL + GENERAL EXTERIOR/INTERI…" at bounding box center [172, 154] width 79 height 30
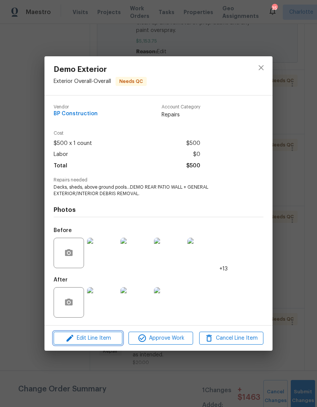
click at [98, 344] on button "Edit Line Item" at bounding box center [88, 338] width 69 height 13
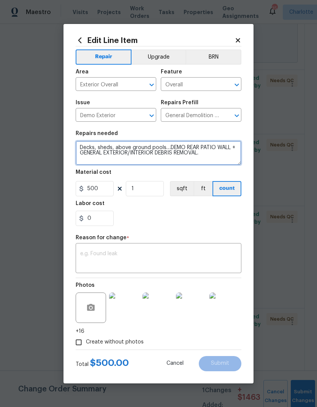
click at [79, 156] on textarea "Decks, sheds, above ground pools…DEMO REAR PATIO WALL + GENERAL EXTERIOR/INTERI…" at bounding box center [159, 153] width 166 height 24
type textarea "Decks, sheds, above ground pools…GENERAL EXTERIOR/INTERIOR DEBRIS REMOVAL."
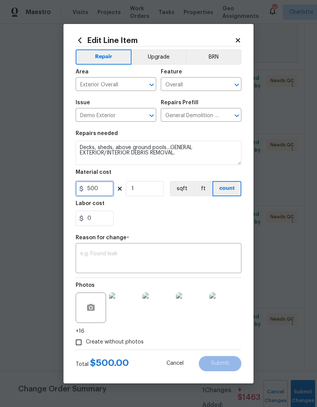
click at [92, 189] on input "500" at bounding box center [95, 188] width 38 height 15
click at [108, 192] on input "500" at bounding box center [95, 188] width 38 height 15
type input "150"
click at [182, 227] on section "Repairs needed Decks, sheds, above ground pools…GENERAL EXTERIOR/INTERIOR DEBRI…" at bounding box center [159, 178] width 166 height 104
click at [189, 262] on textarea at bounding box center [158, 259] width 157 height 16
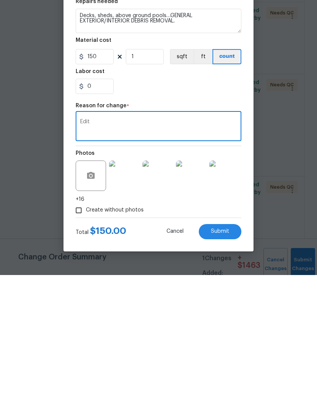
scroll to position [30, 0]
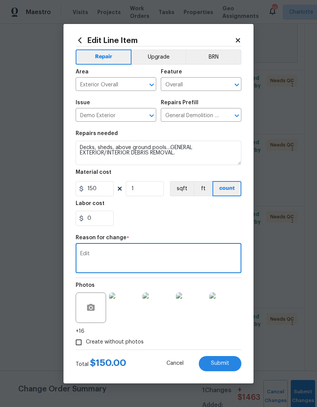
type textarea "Edit"
click at [233, 366] on button "Submit" at bounding box center [220, 363] width 43 height 15
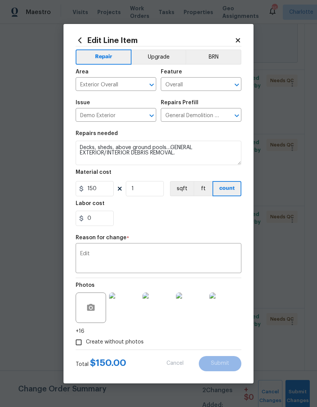
type textarea "Decks, sheds, above ground pools…DEMO REAR PATIO WALL + GENERAL EXTERIOR/INTERI…"
type input "500"
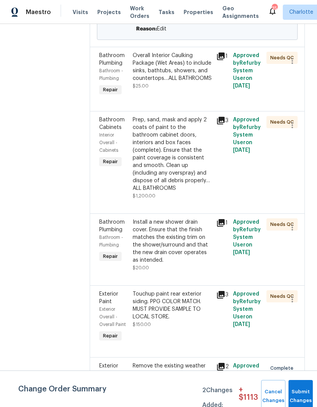
scroll to position [479, 0]
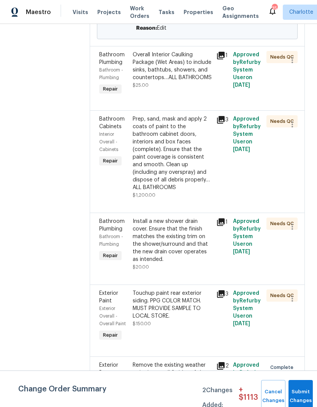
click at [189, 121] on div "Prep, sand, mask and apply 2 coats of paint to the bathroom cabinet doors, inte…" at bounding box center [172, 153] width 79 height 76
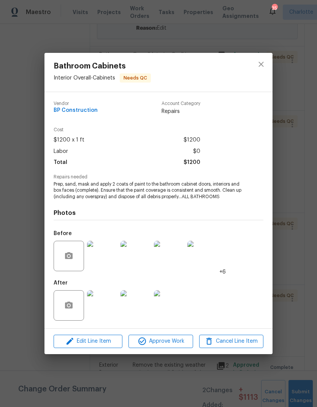
click at [106, 312] on img at bounding box center [102, 305] width 30 height 30
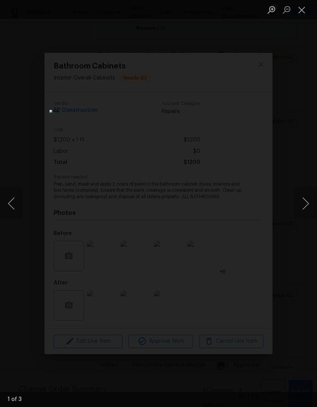
click at [303, 198] on button "Next image" at bounding box center [305, 203] width 23 height 30
click at [298, 206] on button "Next image" at bounding box center [305, 203] width 23 height 30
click at [297, 210] on button "Next image" at bounding box center [305, 203] width 23 height 30
click at [20, 207] on button "Previous image" at bounding box center [11, 203] width 23 height 30
click at [293, 211] on div "Lightbox" at bounding box center [158, 203] width 317 height 407
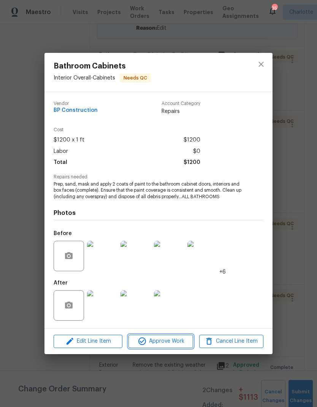
click at [175, 347] on button "Approve Work" at bounding box center [161, 341] width 64 height 13
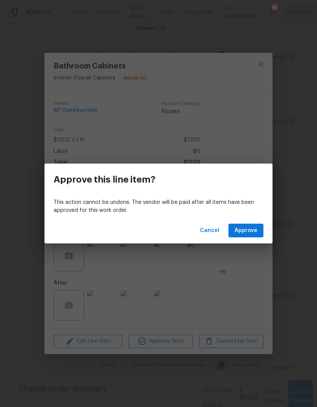
click at [248, 231] on span "Approve" at bounding box center [246, 231] width 23 height 10
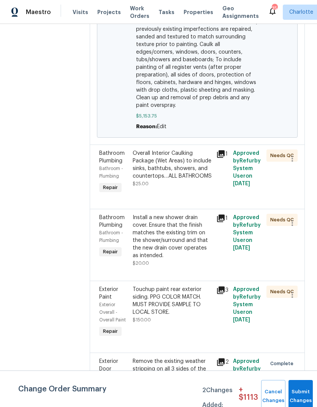
scroll to position [380, 1]
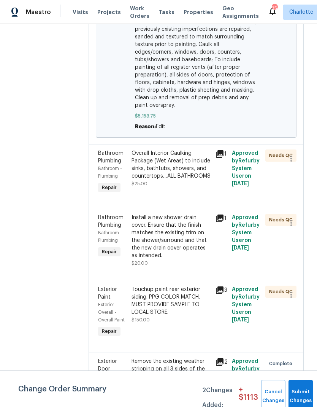
click at [186, 220] on div "Install a new shower drain cover. Ensure that the finish matches the existing t…" at bounding box center [171, 237] width 79 height 46
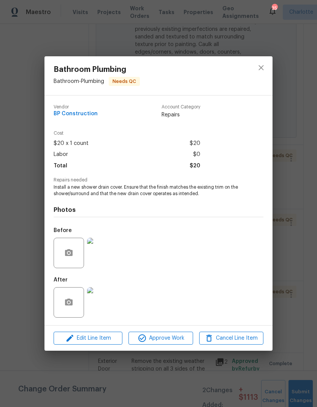
click at [110, 301] on img at bounding box center [102, 302] width 30 height 30
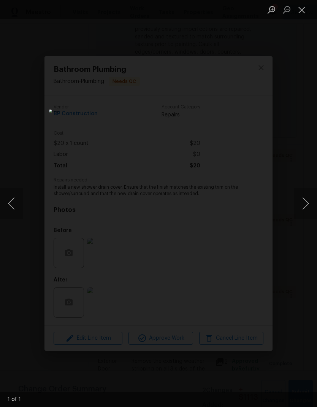
click at [299, 15] on button "Close lightbox" at bounding box center [301, 9] width 15 height 13
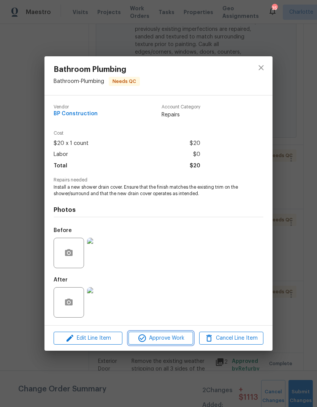
click at [181, 341] on span "Approve Work" at bounding box center [161, 339] width 60 height 10
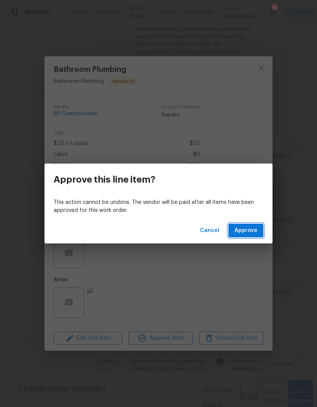
click at [260, 234] on button "Approve" at bounding box center [246, 231] width 35 height 14
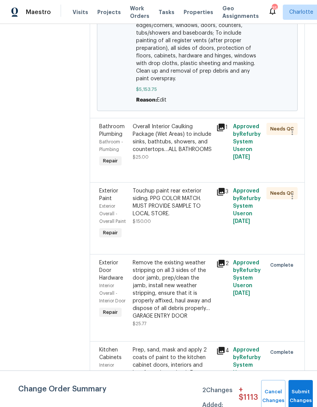
scroll to position [407, 0]
click at [183, 191] on div "Touchup paint rear exterior siding. PPG COLOR MATCH. MUST PROVIDE SAMPLE TO LOC…" at bounding box center [172, 202] width 79 height 30
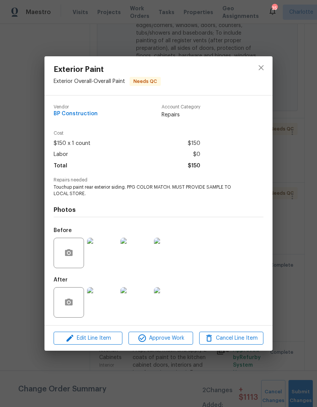
click at [110, 308] on img at bounding box center [102, 302] width 30 height 30
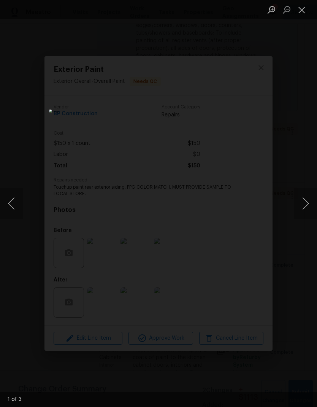
click at [297, 203] on button "Next image" at bounding box center [305, 203] width 23 height 30
click at [298, 205] on button "Next image" at bounding box center [305, 203] width 23 height 30
click at [296, 205] on button "Next image" at bounding box center [305, 203] width 23 height 30
click at [296, 206] on button "Next image" at bounding box center [305, 203] width 23 height 30
click at [298, 16] on button "Close lightbox" at bounding box center [301, 9] width 15 height 13
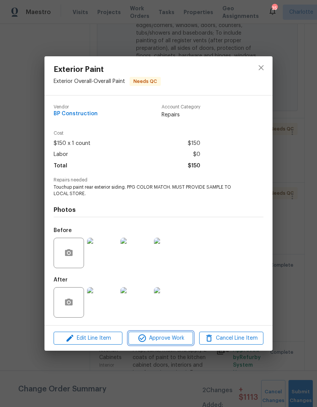
click at [175, 344] on button "Approve Work" at bounding box center [161, 338] width 64 height 13
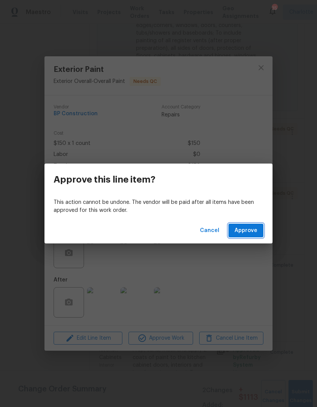
click at [251, 232] on span "Approve" at bounding box center [246, 231] width 23 height 10
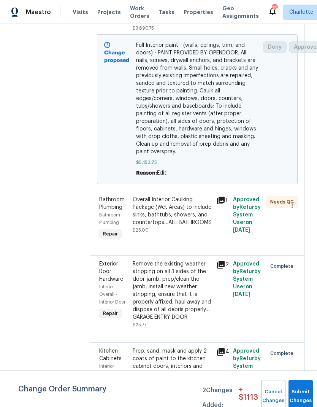
scroll to position [333, 0]
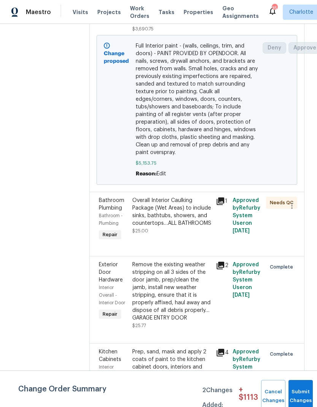
click at [191, 199] on div "Overall Interior Caulking Package (Wet Areas) to include sinks, bathtubs, showe…" at bounding box center [171, 212] width 79 height 30
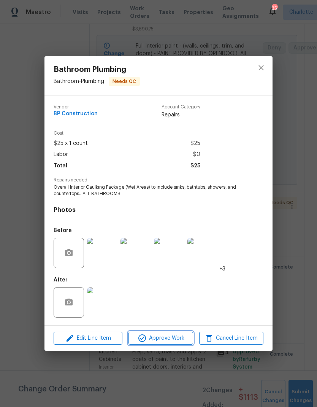
click at [185, 341] on span "Approve Work" at bounding box center [161, 339] width 60 height 10
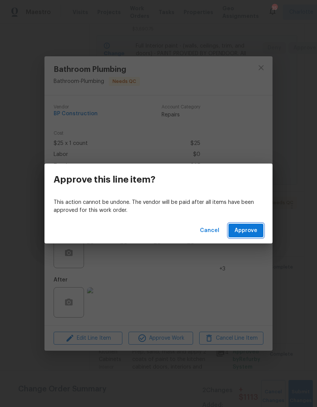
click at [246, 237] on button "Approve" at bounding box center [246, 231] width 35 height 14
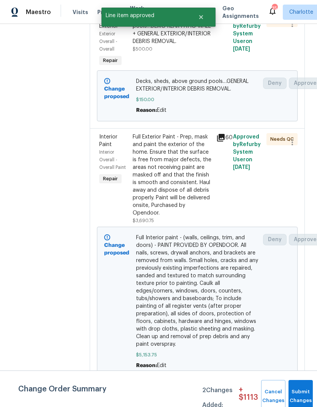
scroll to position [141, 0]
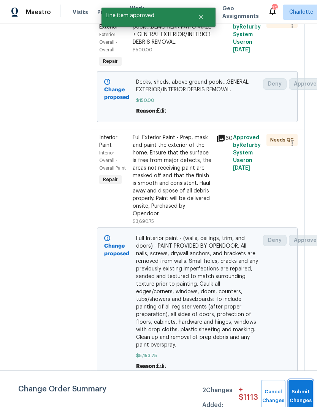
click at [299, 388] on button "Submit Changes" at bounding box center [301, 396] width 24 height 33
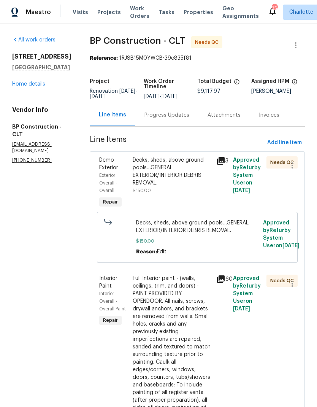
scroll to position [0, 0]
click at [45, 87] on link "Home details" at bounding box center [28, 83] width 33 height 5
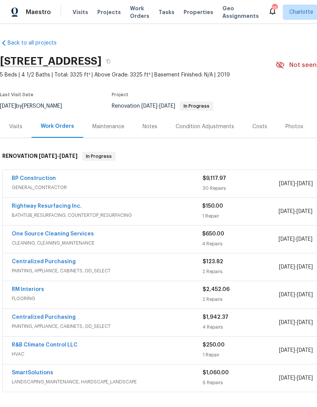
click at [259, 126] on div "Costs" at bounding box center [260, 127] width 15 height 8
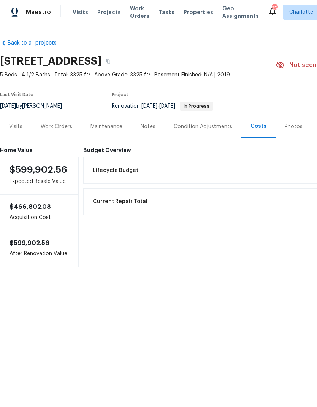
click at [46, 127] on div "Work Orders" at bounding box center [57, 127] width 32 height 8
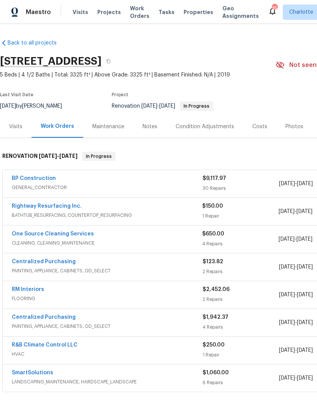
click at [28, 173] on div "BP Construction GENERAL_CONTRACTOR $9,117.97 30 Repairs 9/10/2025 - 9/18/2025 N…" at bounding box center [215, 183] width 424 height 27
click at [25, 180] on link "BP Construction" at bounding box center [34, 178] width 44 height 5
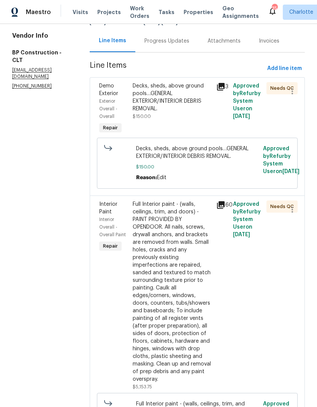
scroll to position [72, 0]
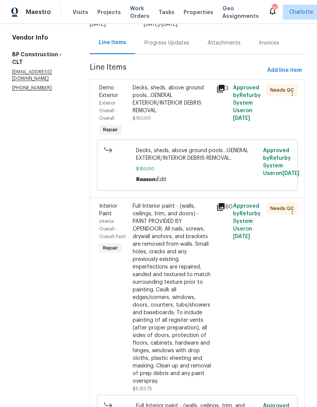
click at [192, 242] on div "Full Interior paint - (walls, ceilings, trim, and doors) - PAINT PROVIDED BY OP…" at bounding box center [172, 293] width 79 height 183
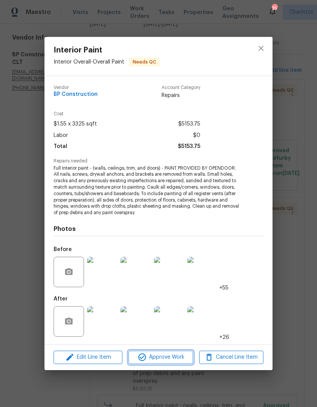
click at [183, 359] on span "Approve Work" at bounding box center [161, 358] width 60 height 10
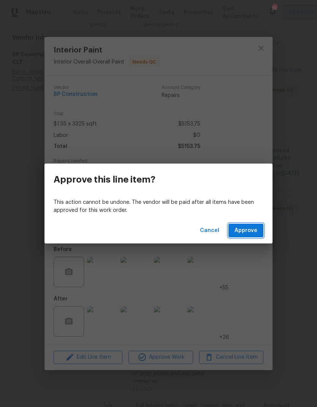
click at [254, 232] on span "Approve" at bounding box center [246, 231] width 23 height 10
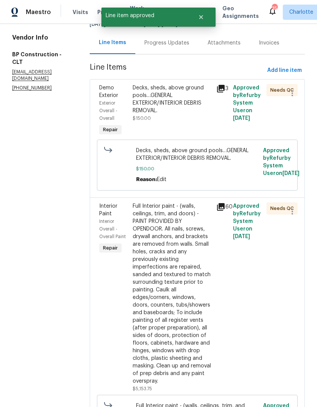
scroll to position [0, 0]
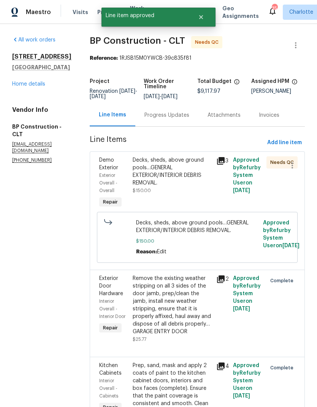
click at [169, 178] on div "Decks, sheds, above ground pools…GENERAL EXTERIOR/INTERIOR DEBRIS REMOVAL." at bounding box center [172, 171] width 79 height 30
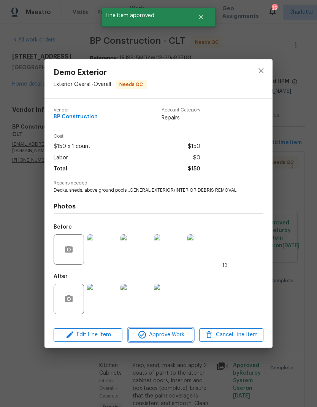
click at [174, 339] on span "Approve Work" at bounding box center [161, 335] width 60 height 10
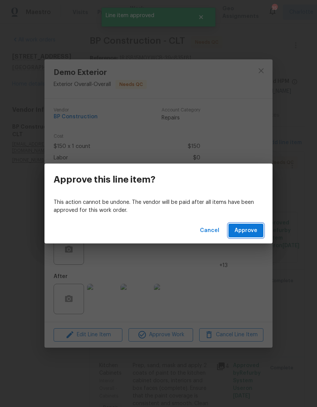
click at [248, 233] on span "Approve" at bounding box center [246, 231] width 23 height 10
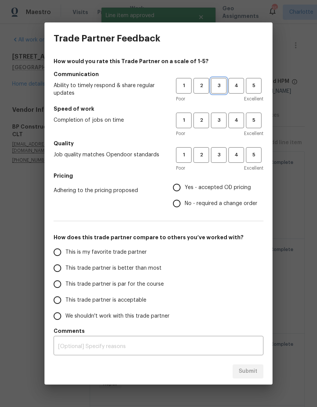
click at [220, 89] on span "3" at bounding box center [219, 85] width 14 height 9
click at [222, 123] on span "3" at bounding box center [219, 120] width 14 height 9
click at [222, 162] on button "3" at bounding box center [219, 155] width 16 height 16
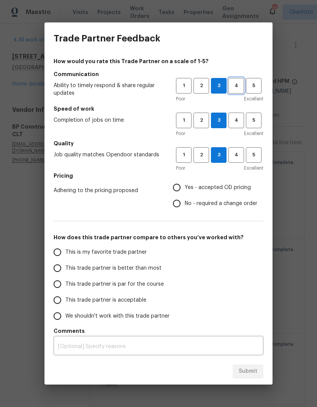
click at [233, 90] on span "4" at bounding box center [236, 85] width 14 height 9
click at [182, 188] on input "Yes - accepted OD pricing" at bounding box center [177, 188] width 16 height 16
radio input "true"
click at [56, 268] on input "This trade partner is better than most" at bounding box center [57, 268] width 16 height 16
click at [256, 369] on span "Submit" at bounding box center [248, 372] width 19 height 10
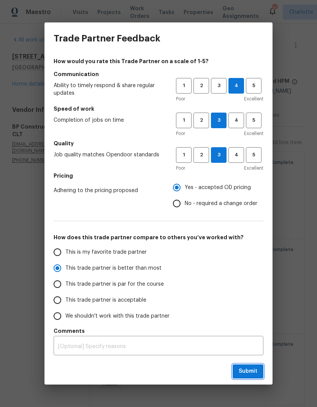
radio input "true"
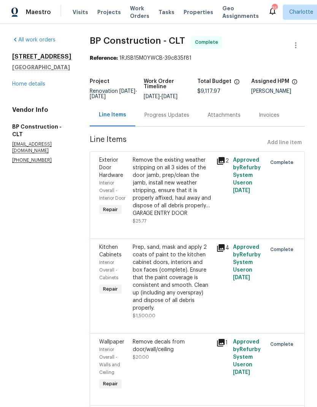
radio input "false"
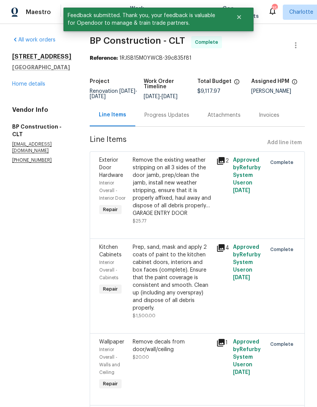
click at [31, 87] on link "Home details" at bounding box center [28, 83] width 33 height 5
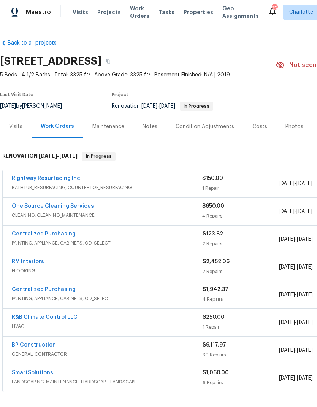
click at [135, 15] on span "Work Orders" at bounding box center [139, 12] width 19 height 15
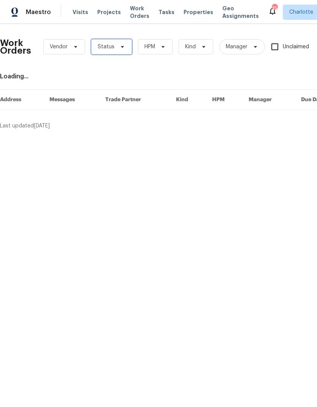
click at [120, 50] on span "Status" at bounding box center [111, 46] width 41 height 15
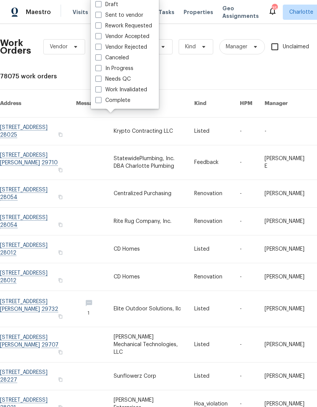
click at [127, 83] on label "Needs QC" at bounding box center [112, 79] width 35 height 8
click at [100, 80] on input "Needs QC" at bounding box center [97, 77] width 5 height 5
checkbox input "true"
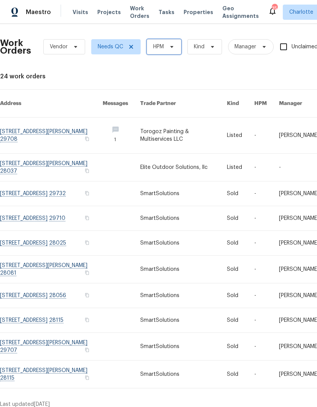
click at [174, 42] on span "HPM" at bounding box center [164, 46] width 35 height 15
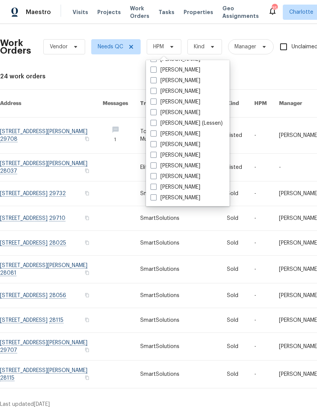
scroll to position [94, 0]
click at [182, 194] on label "[PERSON_NAME]" at bounding box center [176, 198] width 50 height 8
click at [156, 194] on input "[PERSON_NAME]" at bounding box center [153, 196] width 5 height 5
checkbox input "true"
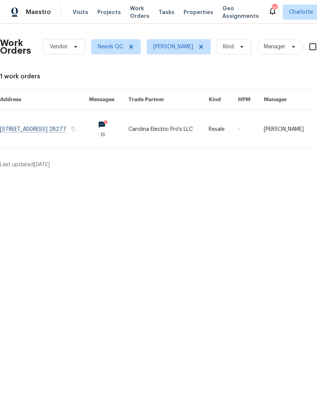
click at [42, 17] on div "Maestro" at bounding box center [25, 12] width 51 height 15
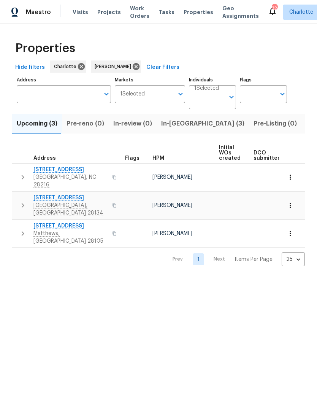
scroll to position [-3, 0]
click at [16, 172] on button "button" at bounding box center [22, 177] width 15 height 23
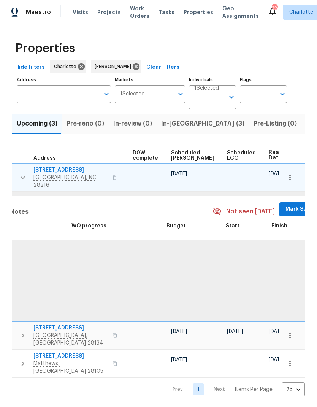
click at [282, 209] on button "Mark Seen" at bounding box center [300, 209] width 40 height 14
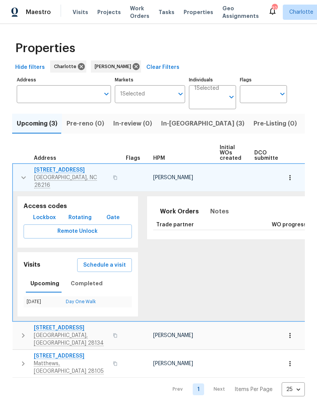
scroll to position [0, 0]
click at [19, 173] on icon "button" at bounding box center [23, 177] width 9 height 9
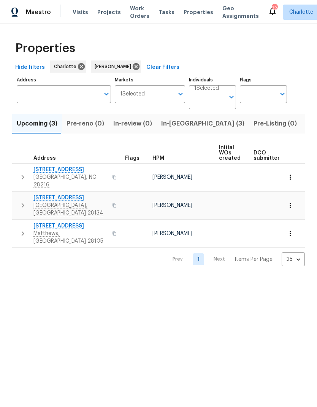
click at [18, 201] on icon "button" at bounding box center [22, 205] width 9 height 9
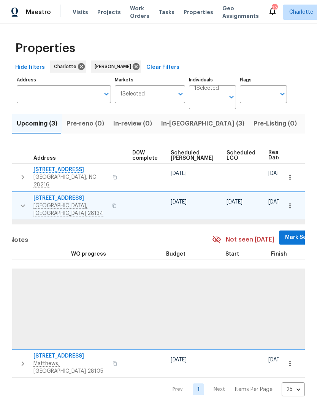
click at [285, 233] on span "Mark Seen" at bounding box center [299, 238] width 28 height 10
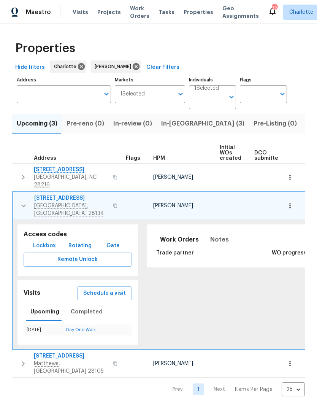
click at [18, 194] on button "button" at bounding box center [23, 205] width 15 height 23
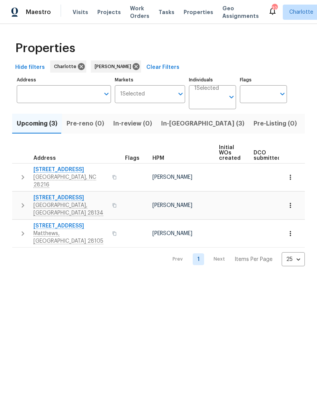
click at [20, 229] on icon "button" at bounding box center [22, 233] width 9 height 9
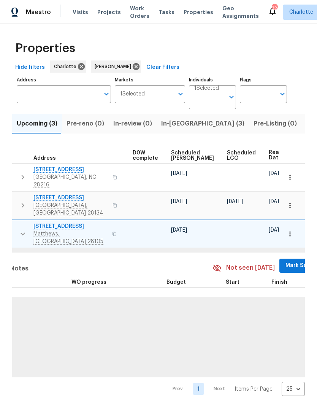
click at [286, 261] on span "Mark Seen" at bounding box center [300, 266] width 28 height 10
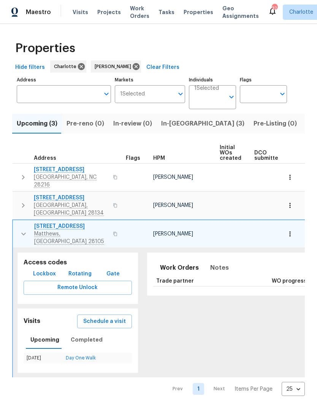
click at [22, 229] on icon "button" at bounding box center [23, 233] width 9 height 9
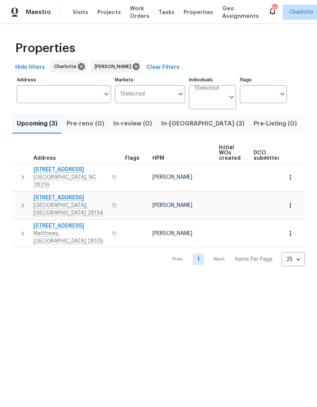
click at [179, 122] on span "In-[GEOGRAPHIC_DATA] (3)" at bounding box center [202, 123] width 83 height 11
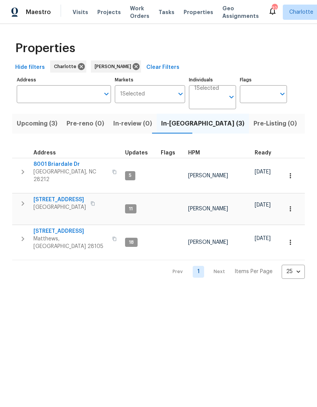
click at [24, 167] on icon "button" at bounding box center [22, 171] width 9 height 9
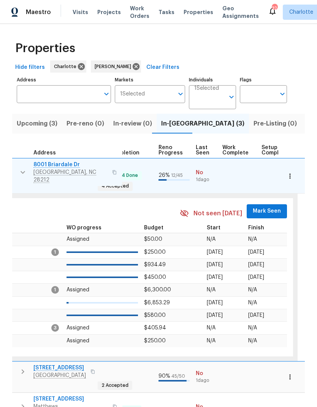
scroll to position [0, 307]
click at [257, 207] on span "Mark Seen" at bounding box center [267, 212] width 28 height 10
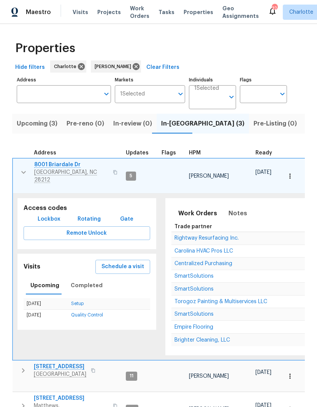
scroll to position [0, 0]
click at [23, 171] on icon "button" at bounding box center [23, 172] width 5 height 3
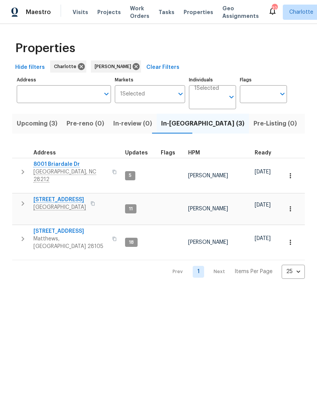
click at [23, 199] on icon "button" at bounding box center [22, 203] width 9 height 9
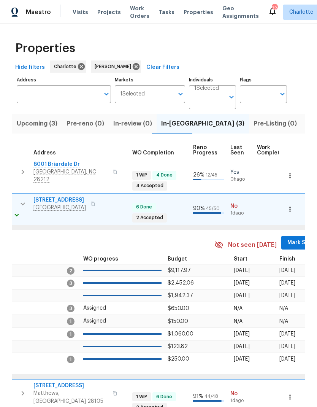
scroll to position [0, 272]
click at [286, 236] on button "Mark Seen" at bounding box center [301, 243] width 40 height 14
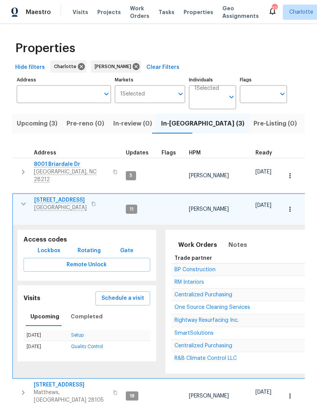
scroll to position [0, 0]
click at [21, 199] on icon "button" at bounding box center [23, 203] width 9 height 9
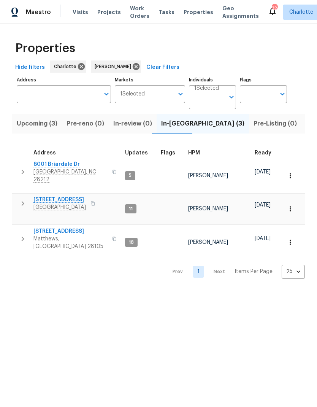
click at [21, 234] on icon "button" at bounding box center [22, 238] width 9 height 9
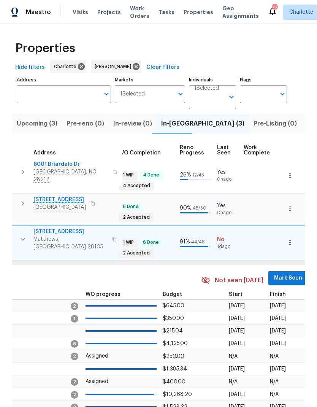
scroll to position [0, 308]
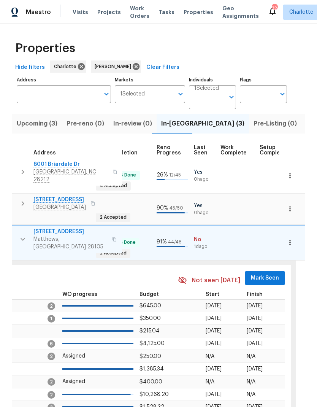
click at [258, 273] on span "Mark Seen" at bounding box center [265, 278] width 28 height 10
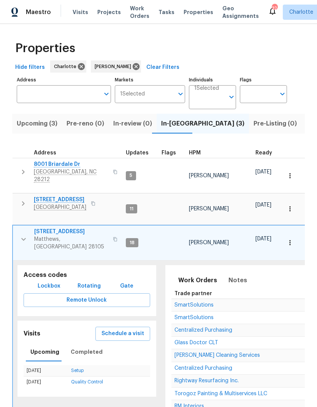
scroll to position [0, 0]
click at [20, 235] on icon "button" at bounding box center [23, 239] width 9 height 9
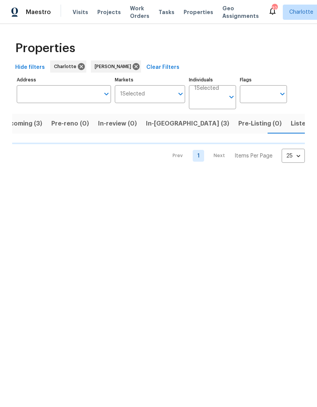
scroll to position [0, 16]
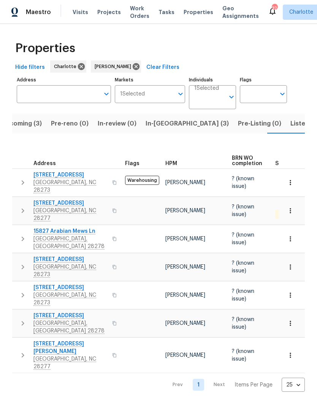
click at [20, 178] on icon "button" at bounding box center [22, 182] width 9 height 9
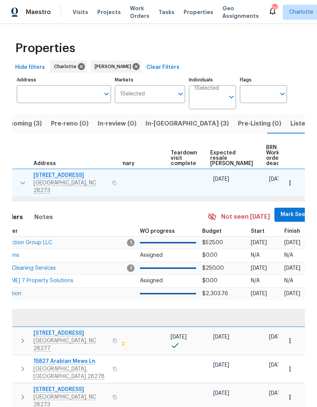
click at [281, 210] on span "Mark Seen" at bounding box center [295, 215] width 28 height 10
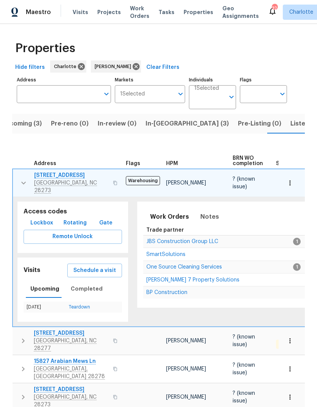
scroll to position [0, 0]
click at [18, 172] on button "button" at bounding box center [23, 183] width 15 height 23
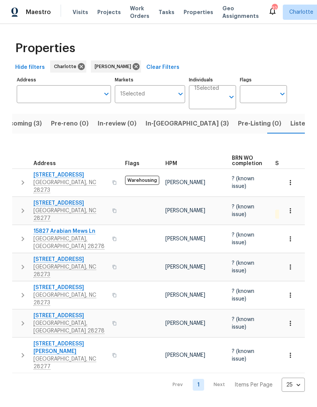
click at [23, 206] on icon "button" at bounding box center [22, 210] width 9 height 9
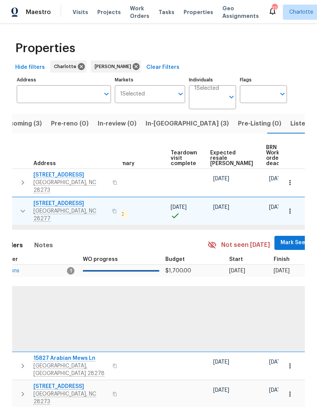
click at [281, 238] on span "Mark Seen" at bounding box center [295, 243] width 28 height 10
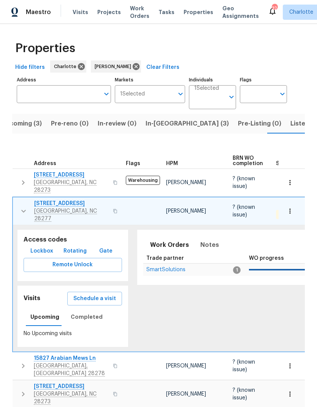
click at [19, 207] on icon "button" at bounding box center [23, 211] width 9 height 9
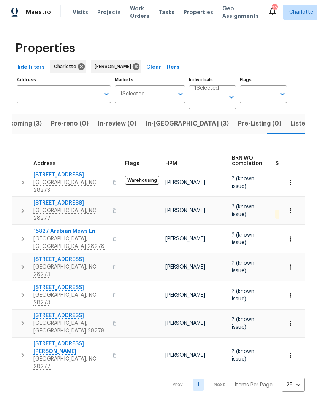
click at [22, 227] on button "button" at bounding box center [22, 238] width 15 height 23
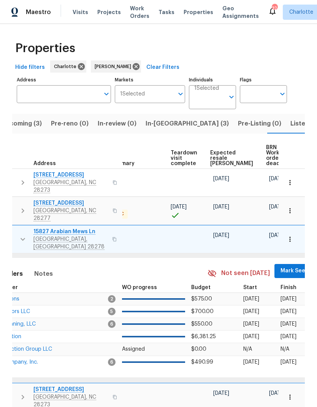
click at [281, 266] on span "Mark Seen" at bounding box center [295, 271] width 28 height 10
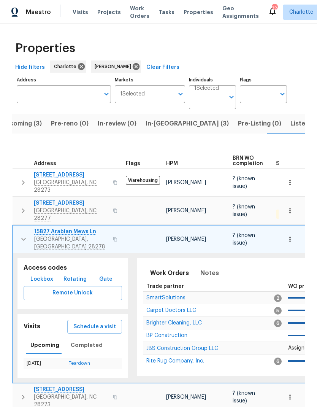
click at [22, 238] on icon "button" at bounding box center [23, 239] width 5 height 3
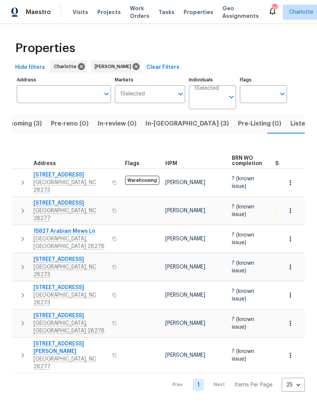
click at [22, 256] on button "button" at bounding box center [22, 267] width 15 height 23
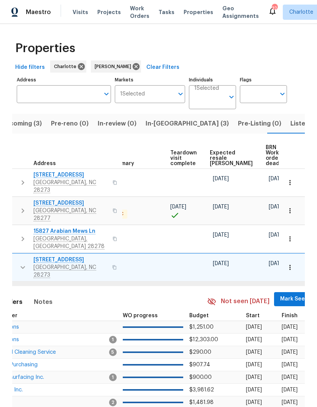
scroll to position [0, 166]
click at [281, 294] on span "Mark Seen" at bounding box center [295, 299] width 28 height 10
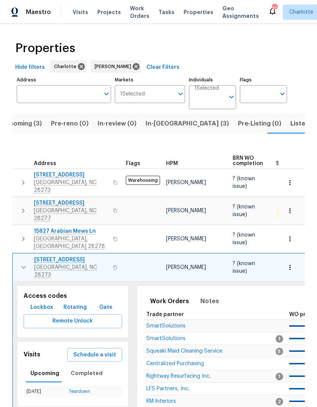
scroll to position [0, 0]
click at [18, 256] on button "button" at bounding box center [23, 267] width 15 height 23
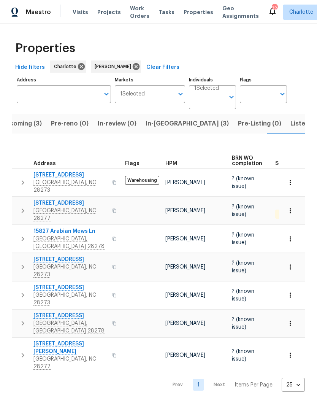
click at [17, 284] on button "button" at bounding box center [22, 295] width 15 height 23
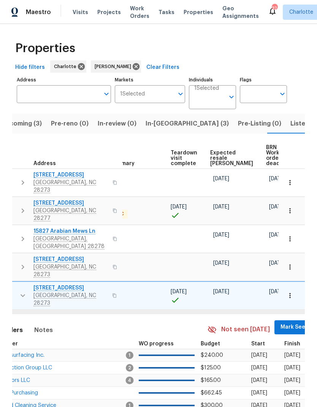
click at [281, 323] on span "Mark Seen" at bounding box center [295, 328] width 28 height 10
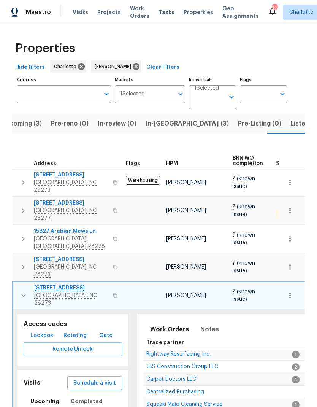
click at [19, 291] on icon "button" at bounding box center [23, 295] width 9 height 9
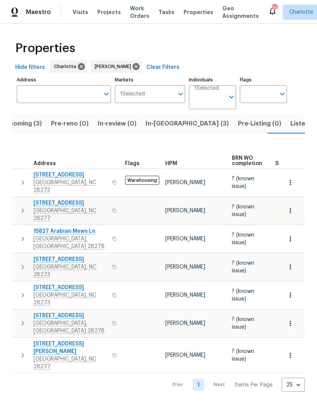
click at [22, 319] on icon "button" at bounding box center [22, 323] width 9 height 9
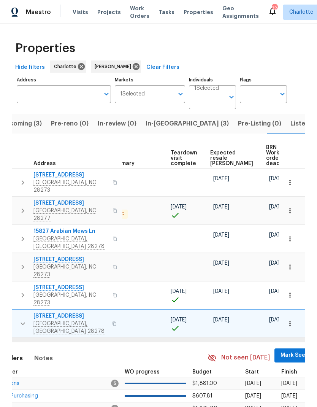
click at [281, 351] on span "Mark Seen" at bounding box center [295, 356] width 28 height 10
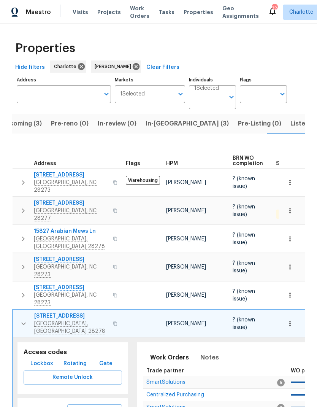
click at [25, 319] on icon "button" at bounding box center [23, 323] width 9 height 9
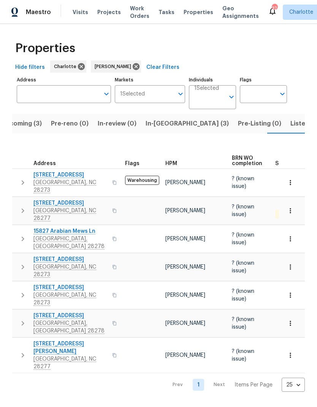
click at [22, 351] on icon "button" at bounding box center [22, 355] width 9 height 9
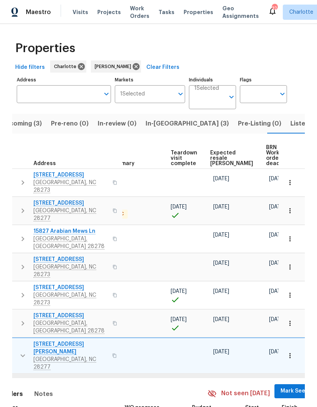
click at [281, 386] on span "Mark Seen" at bounding box center [295, 391] width 28 height 10
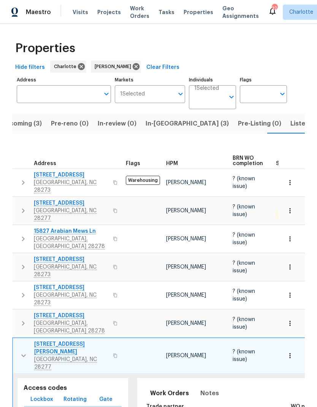
click at [23, 351] on icon "button" at bounding box center [23, 355] width 9 height 9
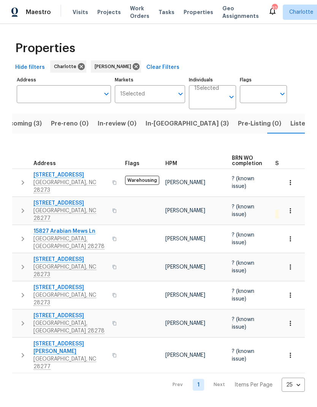
click at [291, 124] on span "Listed (23)" at bounding box center [307, 123] width 32 height 11
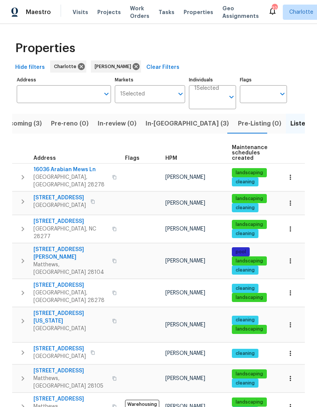
click at [24, 176] on icon "button" at bounding box center [22, 177] width 9 height 9
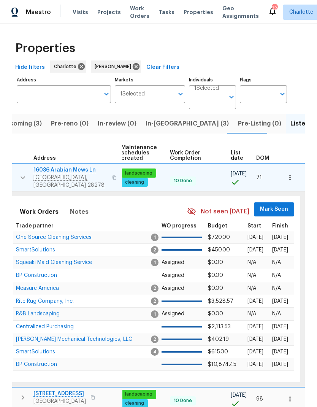
click at [282, 205] on span "Mark Seen" at bounding box center [274, 210] width 28 height 10
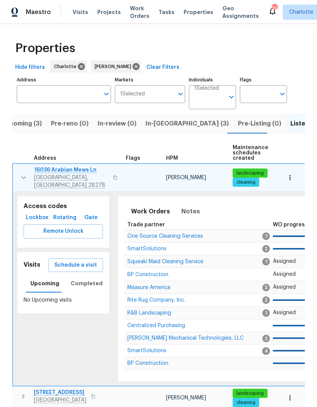
click at [20, 169] on button "button" at bounding box center [23, 177] width 15 height 23
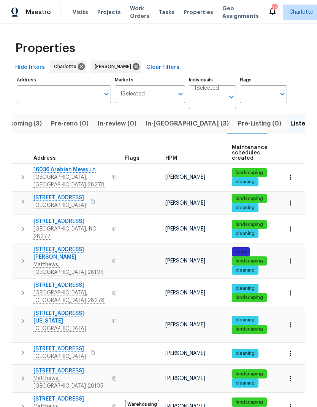
click at [26, 197] on icon "button" at bounding box center [22, 201] width 9 height 9
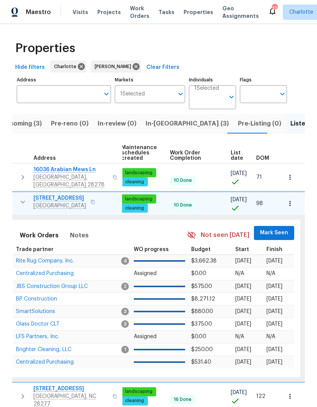
click at [279, 231] on span "Mark Seen" at bounding box center [274, 233] width 28 height 10
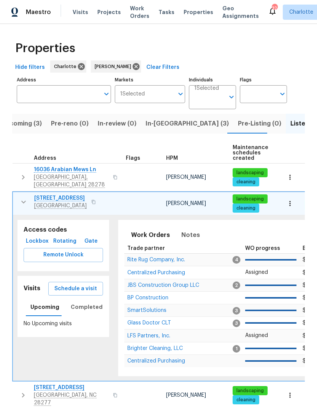
click at [22, 194] on button "button" at bounding box center [23, 201] width 15 height 15
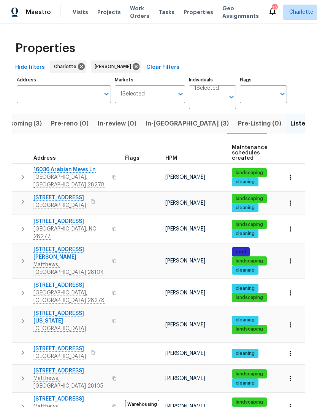
click at [22, 224] on icon "button" at bounding box center [22, 228] width 9 height 9
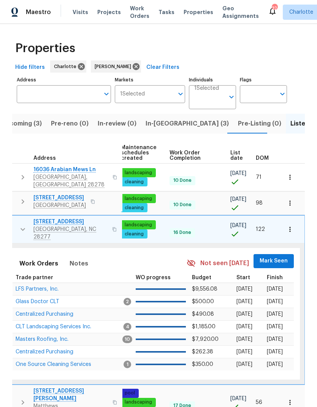
scroll to position [0, 111]
click at [282, 256] on span "Mark Seen" at bounding box center [274, 261] width 28 height 10
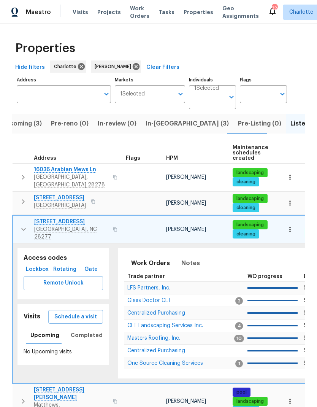
scroll to position [0, 0]
click at [21, 225] on icon "button" at bounding box center [23, 229] width 9 height 9
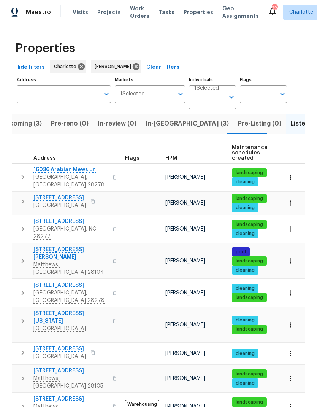
click at [23, 256] on icon "button" at bounding box center [22, 260] width 9 height 9
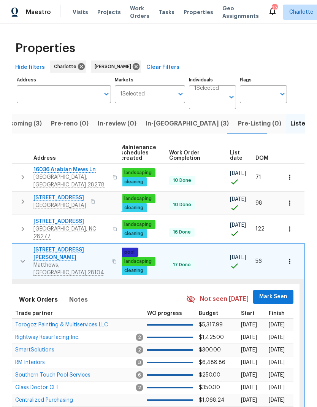
scroll to position [0, 111]
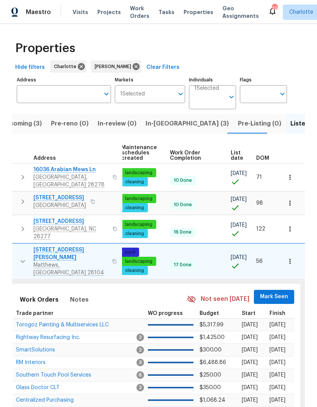
click at [278, 292] on span "Mark Seen" at bounding box center [274, 297] width 28 height 10
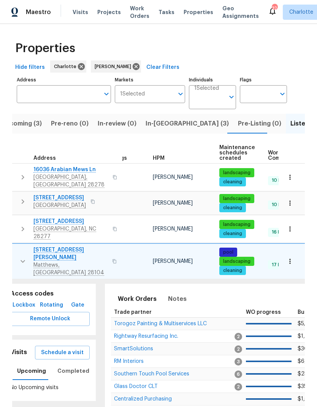
scroll to position [0, 0]
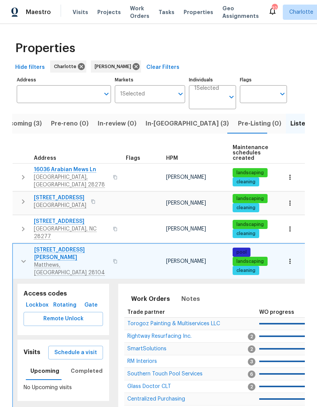
click at [21, 257] on icon "button" at bounding box center [23, 261] width 9 height 9
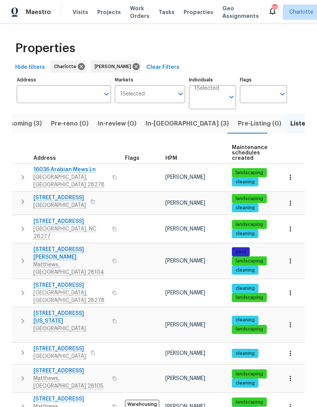
click at [24, 288] on icon "button" at bounding box center [22, 292] width 9 height 9
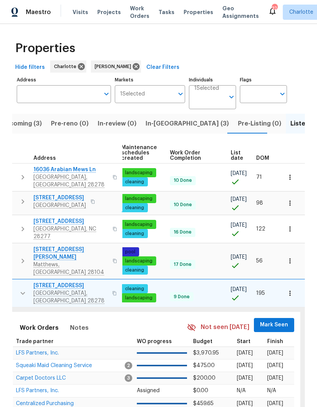
click at [274, 320] on span "Mark Seen" at bounding box center [274, 325] width 28 height 10
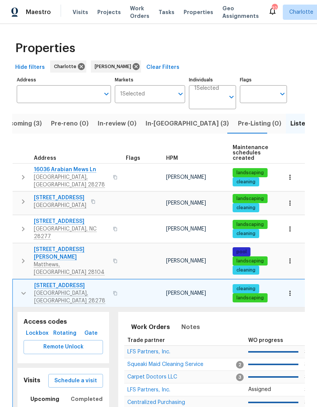
scroll to position [0, 0]
click at [24, 289] on icon "button" at bounding box center [23, 293] width 9 height 9
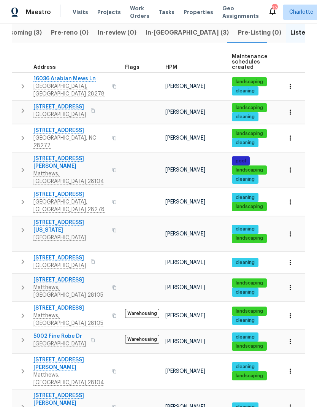
scroll to position [95, 0]
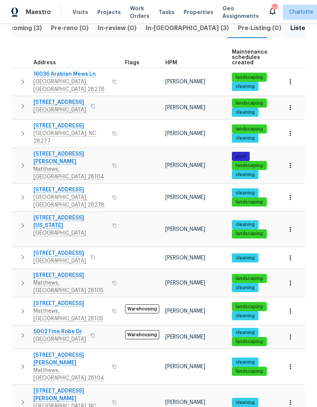
click at [22, 223] on icon "button" at bounding box center [23, 225] width 3 height 5
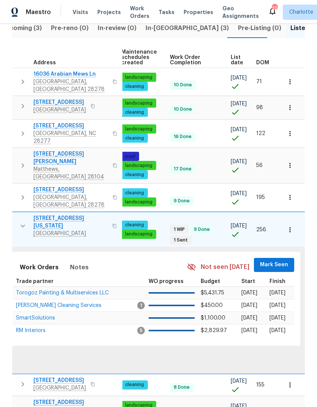
click at [284, 260] on span "Mark Seen" at bounding box center [274, 265] width 28 height 10
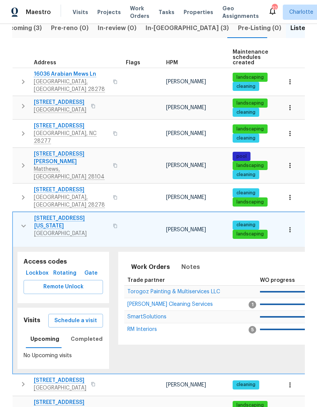
scroll to position [0, 0]
click at [22, 221] on icon "button" at bounding box center [23, 225] width 9 height 9
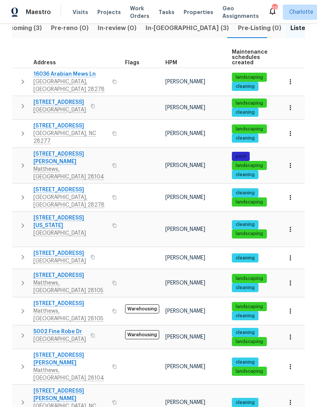
click at [18, 250] on button "button" at bounding box center [22, 257] width 15 height 15
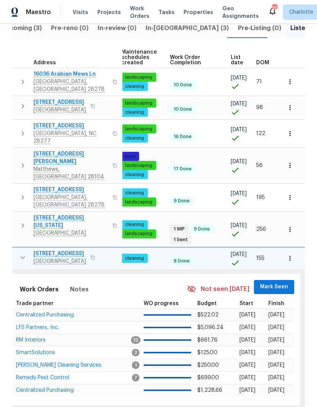
click at [274, 282] on span "Mark Seen" at bounding box center [274, 287] width 28 height 10
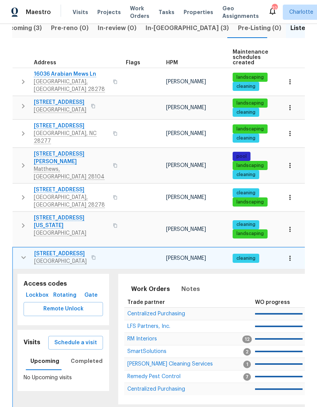
click at [21, 253] on icon "button" at bounding box center [23, 257] width 9 height 9
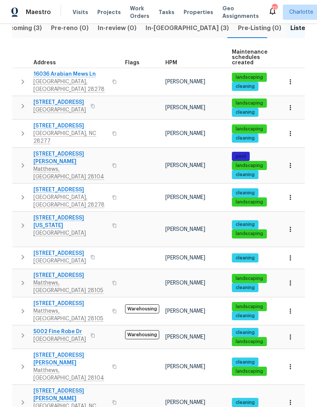
click at [19, 278] on icon "button" at bounding box center [22, 282] width 9 height 9
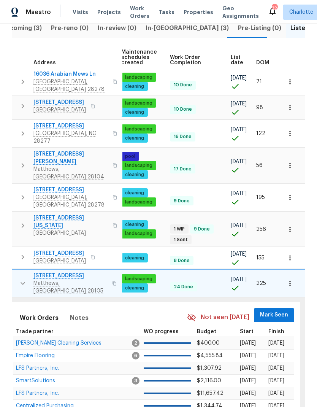
click at [278, 310] on span "Mark Seen" at bounding box center [274, 315] width 28 height 10
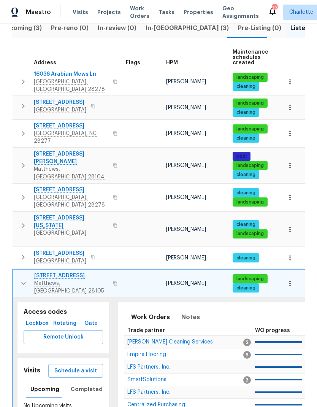
click at [21, 279] on icon "button" at bounding box center [23, 283] width 9 height 9
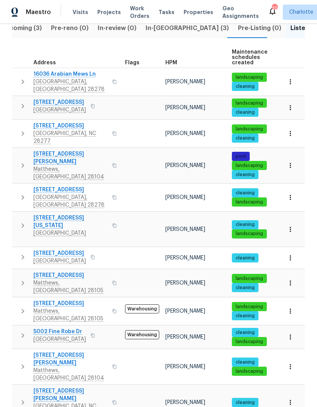
click at [21, 307] on icon "button" at bounding box center [22, 311] width 9 height 9
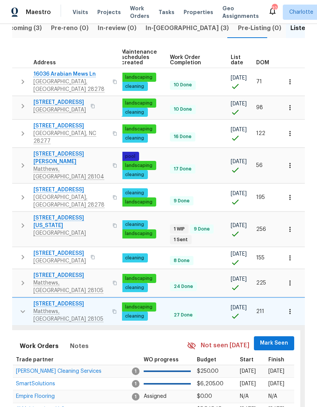
click at [275, 339] on span "Mark Seen" at bounding box center [274, 344] width 28 height 10
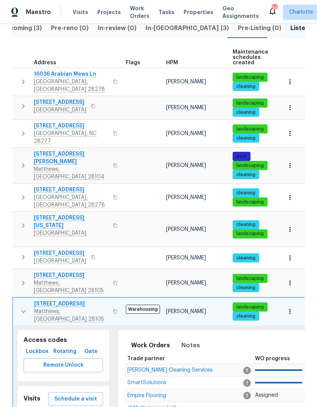
click at [23, 307] on icon "button" at bounding box center [23, 311] width 9 height 9
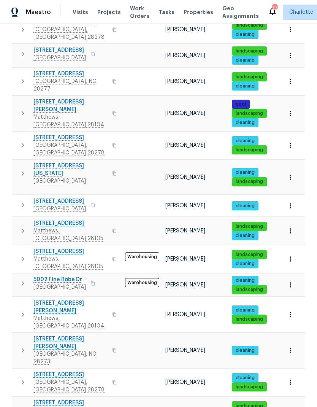
click at [23, 279] on icon "button" at bounding box center [22, 283] width 9 height 9
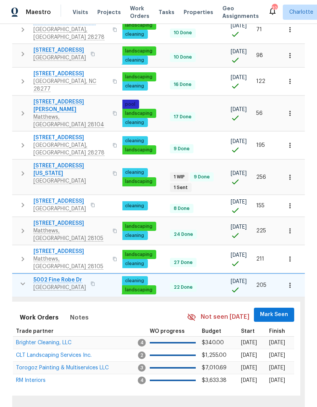
click at [281, 310] on span "Mark Seen" at bounding box center [274, 315] width 28 height 10
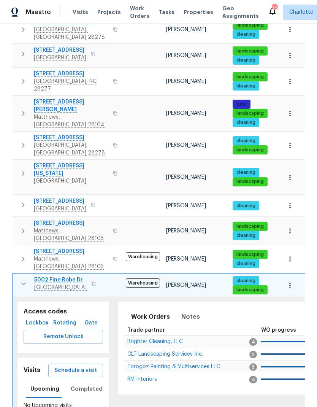
click at [22, 279] on icon "button" at bounding box center [23, 283] width 9 height 9
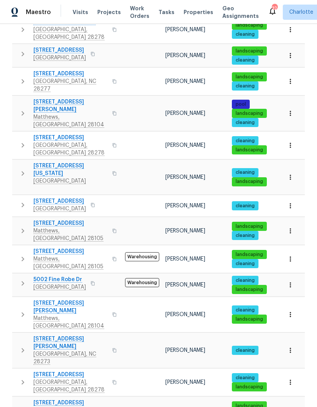
click at [21, 310] on icon "button" at bounding box center [22, 314] width 9 height 9
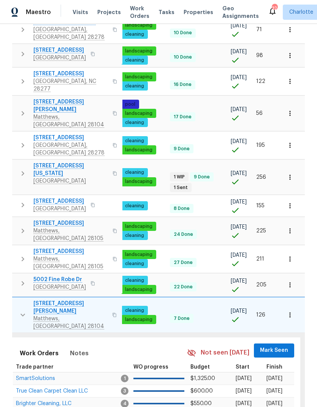
click at [275, 346] on span "Mark Seen" at bounding box center [274, 351] width 28 height 10
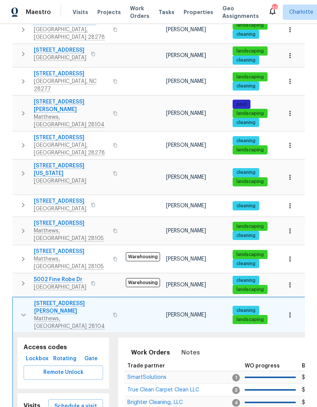
click at [22, 310] on icon "button" at bounding box center [23, 314] width 9 height 9
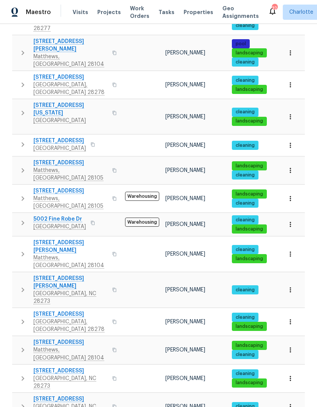
click at [19, 285] on icon "button" at bounding box center [22, 289] width 9 height 9
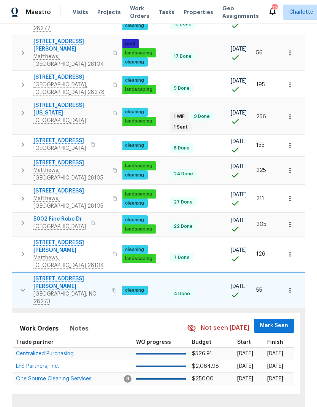
click at [285, 321] on span "Mark Seen" at bounding box center [274, 326] width 28 height 10
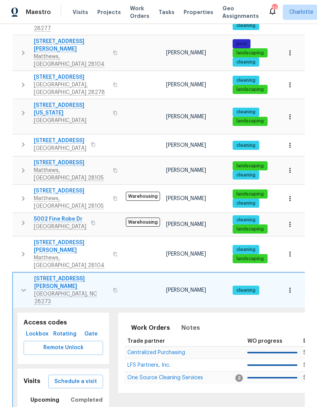
click at [21, 286] on icon "button" at bounding box center [23, 290] width 9 height 9
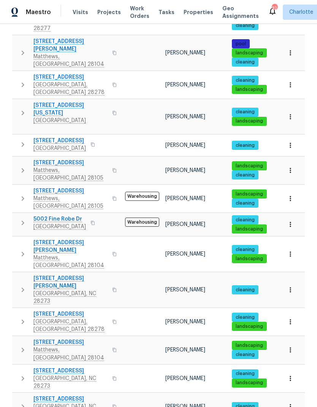
click at [20, 317] on icon "button" at bounding box center [22, 321] width 9 height 9
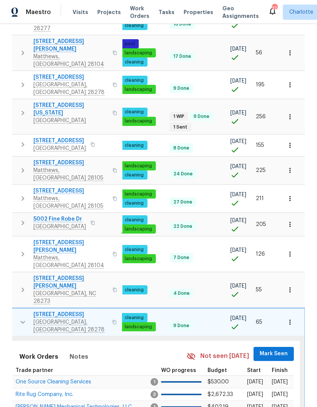
click at [278, 349] on span "Mark Seen" at bounding box center [274, 354] width 28 height 10
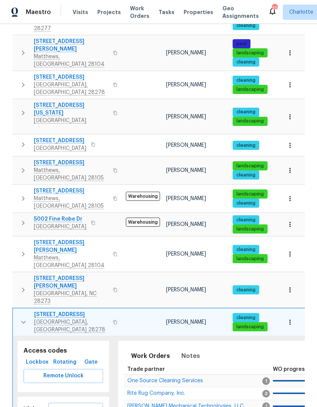
click at [21, 318] on icon "button" at bounding box center [23, 322] width 9 height 9
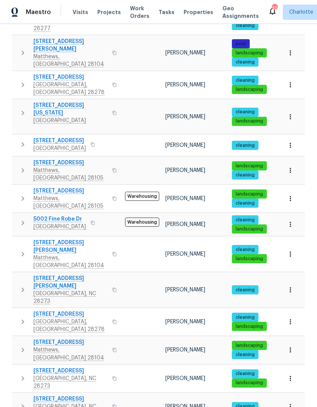
click at [19, 345] on icon "button" at bounding box center [22, 349] width 9 height 9
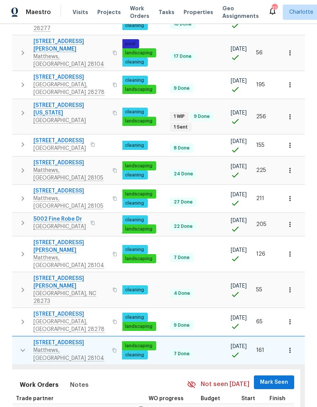
click at [279, 378] on span "Mark Seen" at bounding box center [274, 383] width 28 height 10
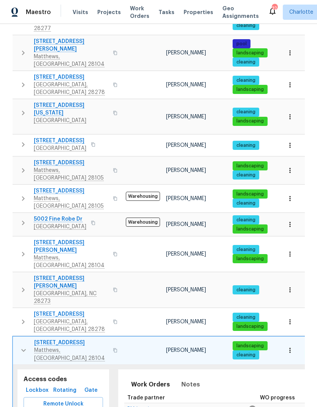
click at [20, 346] on icon "button" at bounding box center [23, 350] width 9 height 9
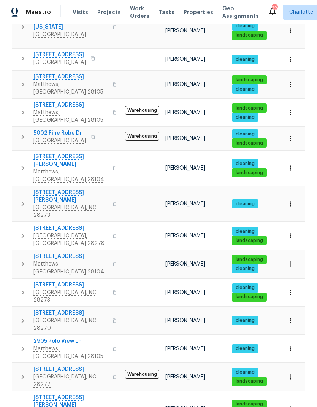
click at [19, 288] on icon "button" at bounding box center [22, 292] width 9 height 9
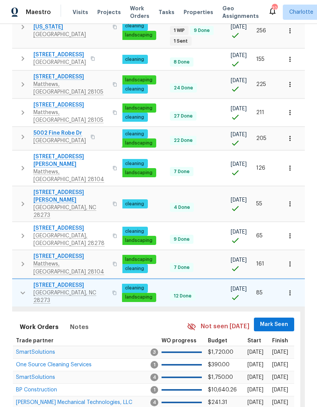
click at [286, 320] on span "Mark Seen" at bounding box center [274, 325] width 28 height 10
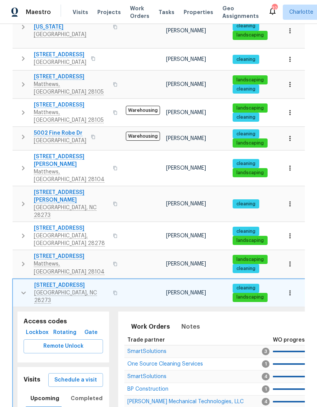
click at [20, 288] on icon "button" at bounding box center [23, 292] width 9 height 9
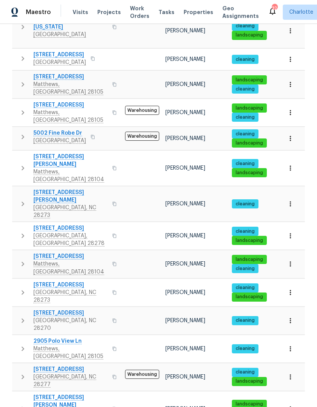
click at [21, 316] on icon "button" at bounding box center [22, 320] width 9 height 9
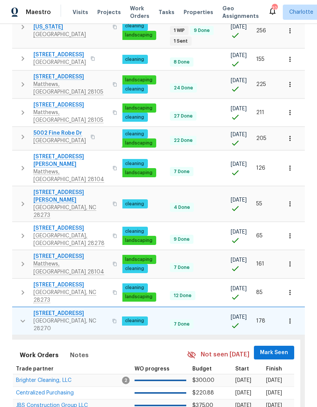
click at [280, 348] on span "Mark Seen" at bounding box center [274, 353] width 28 height 10
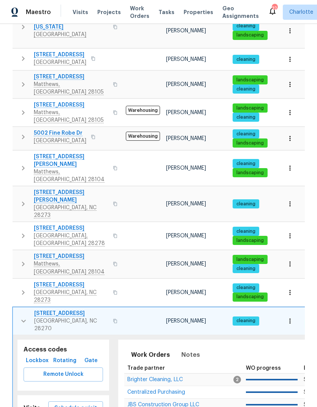
click at [23, 316] on icon "button" at bounding box center [23, 320] width 9 height 9
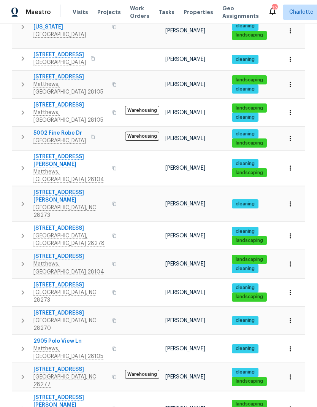
click at [20, 344] on icon "button" at bounding box center [22, 348] width 9 height 9
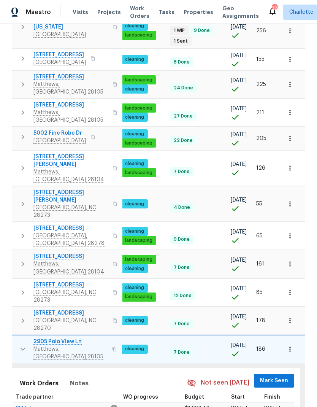
click at [277, 376] on span "Mark Seen" at bounding box center [274, 381] width 28 height 10
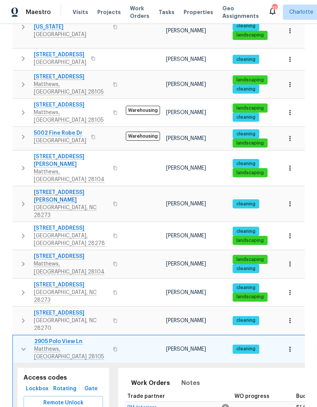
click at [21, 345] on icon "button" at bounding box center [23, 349] width 9 height 9
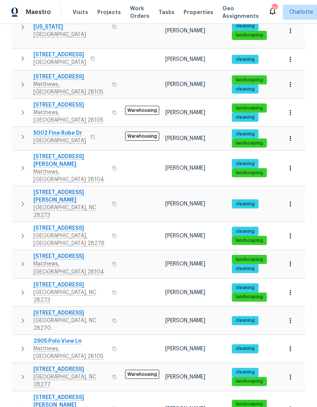
click at [21, 372] on icon "button" at bounding box center [22, 376] width 9 height 9
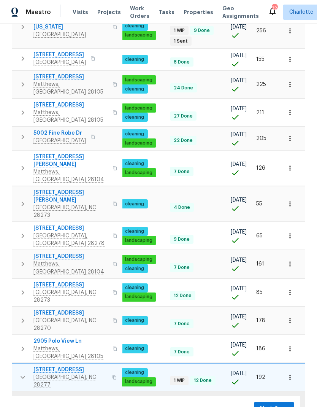
click at [275, 404] on span "Mark Seen" at bounding box center [274, 409] width 28 height 10
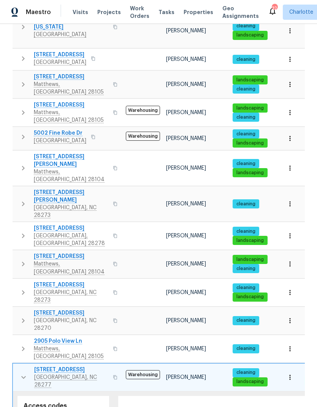
click at [21, 373] on icon "button" at bounding box center [23, 377] width 9 height 9
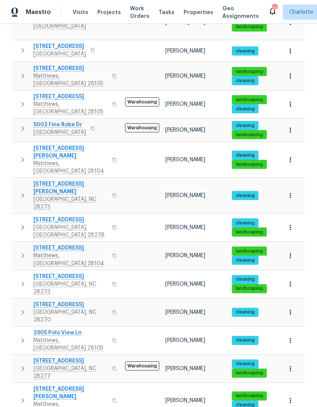
click at [21, 396] on icon "button" at bounding box center [22, 400] width 9 height 9
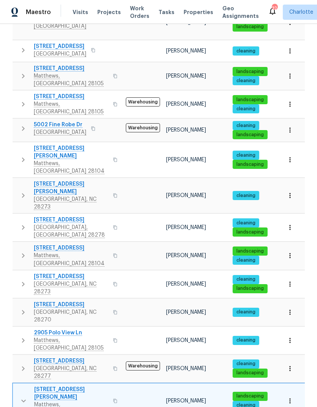
click at [23, 396] on icon "button" at bounding box center [23, 400] width 9 height 9
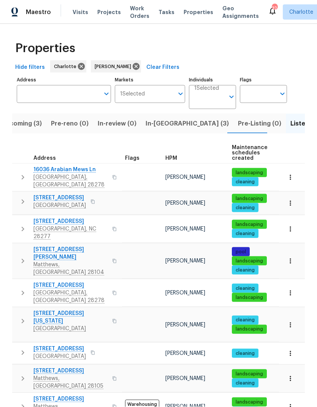
click at [162, 114] on button "In-[GEOGRAPHIC_DATA] (3)" at bounding box center [187, 124] width 92 height 20
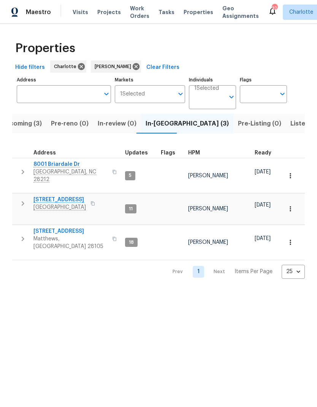
click at [291, 125] on span "Listed (23)" at bounding box center [307, 123] width 32 height 11
